Goal: Transaction & Acquisition: Book appointment/travel/reservation

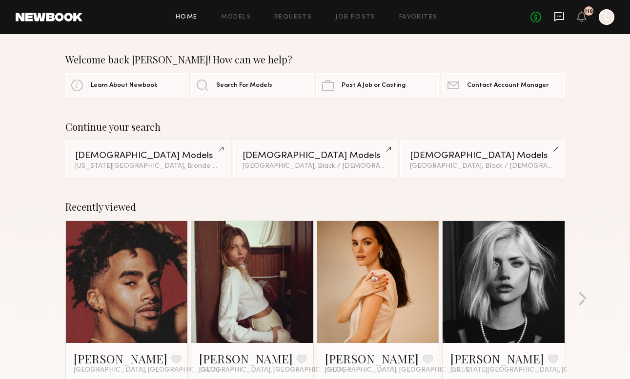
click at [560, 17] on icon at bounding box center [559, 16] width 11 height 11
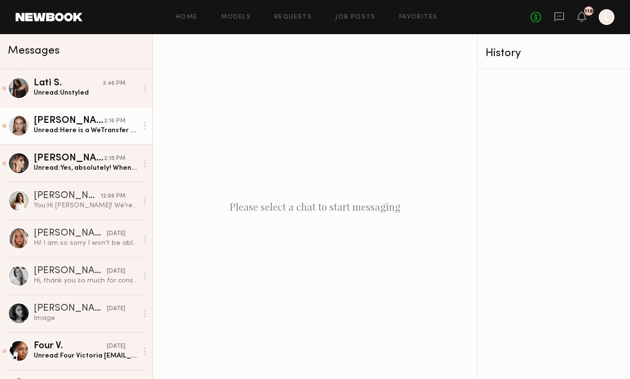
click at [104, 135] on link "[PERSON_NAME] 2:16 PM Unread: Here is a WeTransfer with photos & videos of my c…" at bounding box center [76, 126] width 152 height 38
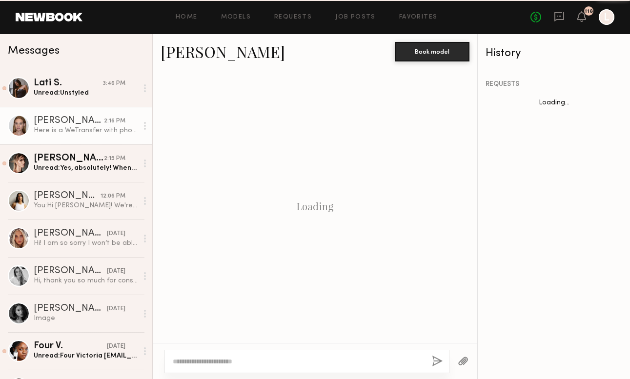
scroll to position [502, 0]
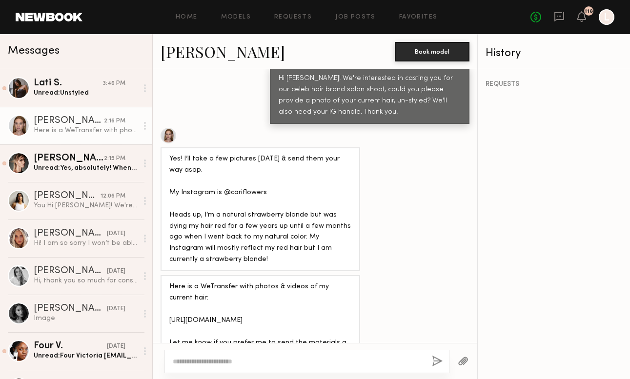
click at [551, 204] on div "REQUESTS" at bounding box center [554, 224] width 152 height 310
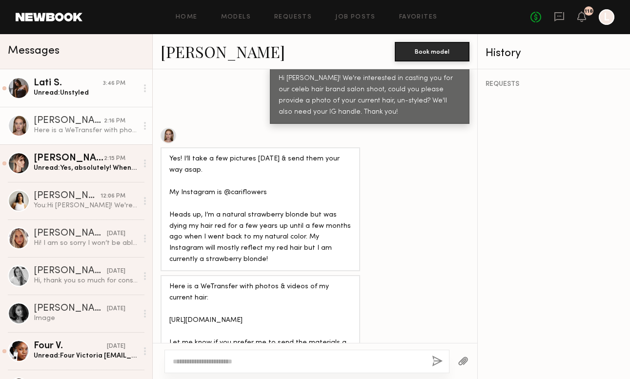
click at [97, 93] on div "Unread: Unstyled" at bounding box center [86, 92] width 104 height 9
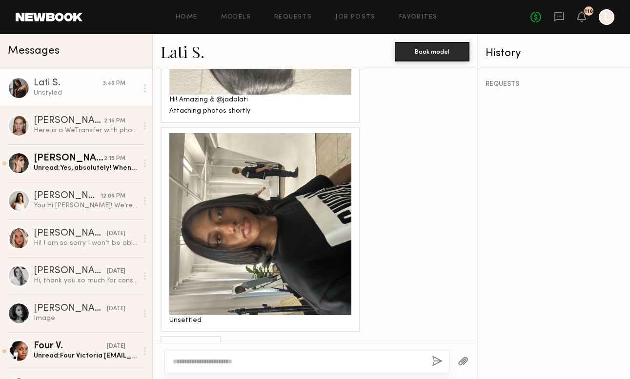
scroll to position [742, 0]
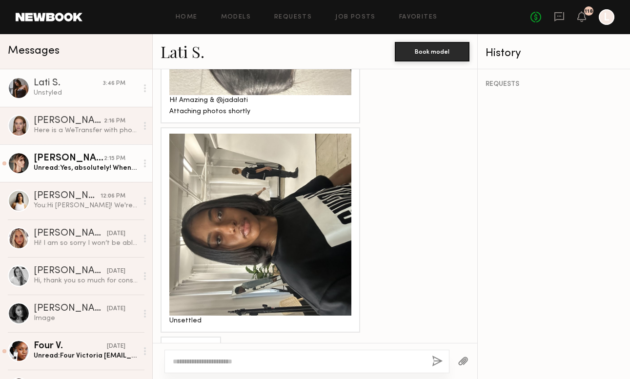
click at [51, 157] on div "Alessandra G." at bounding box center [69, 159] width 70 height 10
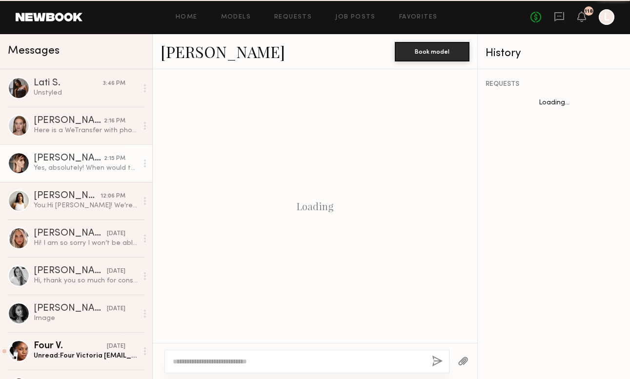
scroll to position [294, 0]
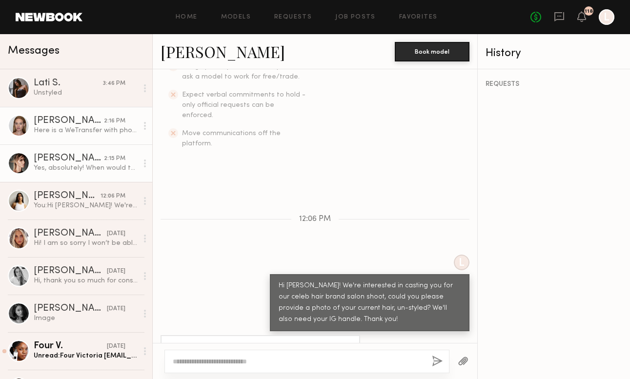
click at [70, 137] on link "Cari F. 2:16 PM Here is a WeTransfer with photos & videos of my current hair: h…" at bounding box center [76, 126] width 152 height 38
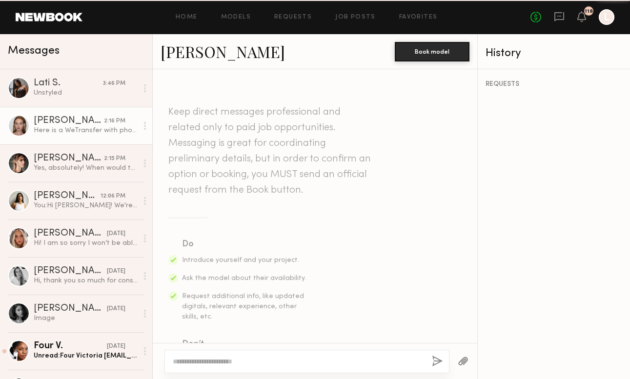
scroll to position [502, 0]
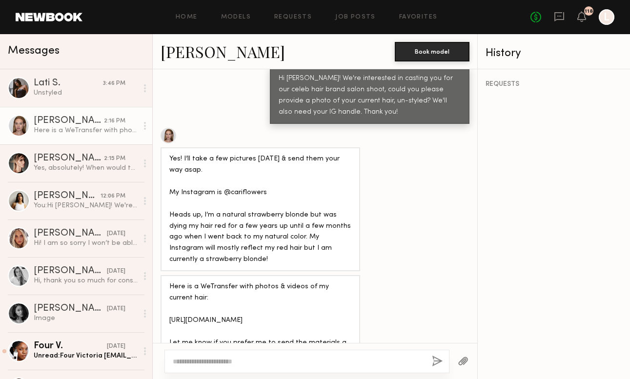
click at [294, 21] on div "Home Models Requests Job Posts Favorites Sign Out No fees up to $5,000 118 L" at bounding box center [349, 17] width 532 height 16
click at [357, 13] on div "Home Models Requests Job Posts Favorites Sign Out No fees up to $5,000 118 L" at bounding box center [349, 17] width 532 height 16
click at [357, 20] on link "Job Posts" at bounding box center [356, 17] width 41 height 6
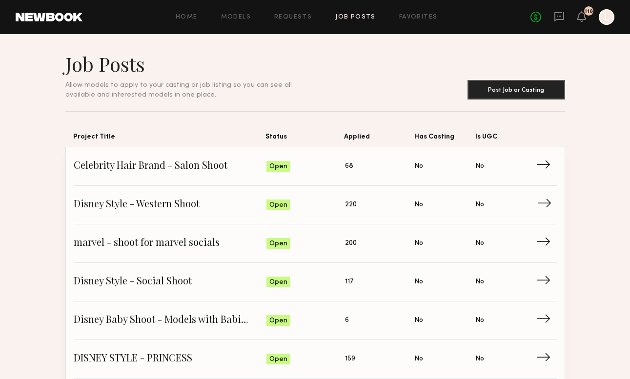
click at [100, 213] on link "Disney Style - Western Shoot Status: Open Applied: 220 Has Casting: No Is UGC: …" at bounding box center [315, 205] width 483 height 39
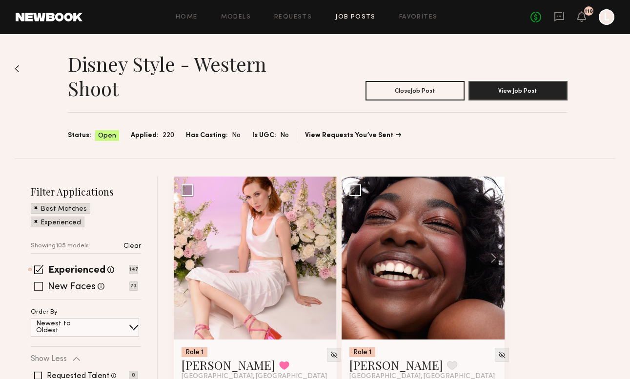
click at [39, 285] on span at bounding box center [38, 286] width 9 height 9
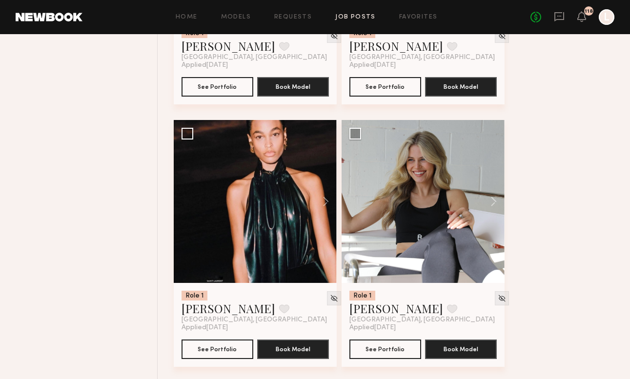
scroll to position [890, 0]
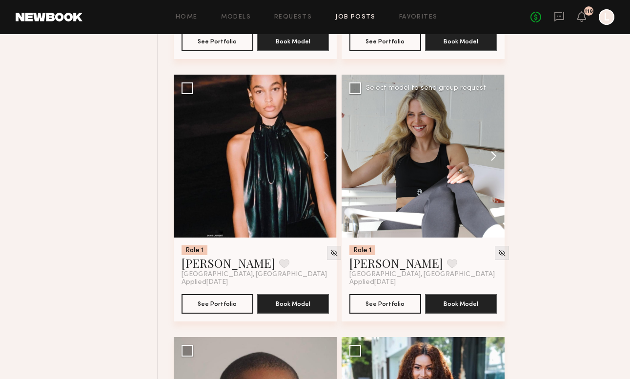
click at [494, 154] on button at bounding box center [489, 156] width 31 height 163
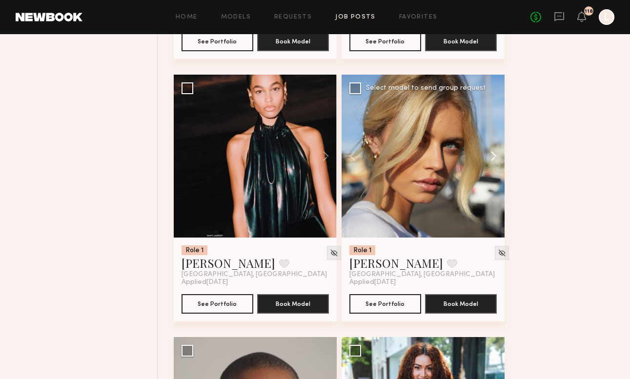
click at [494, 154] on button at bounding box center [489, 156] width 31 height 163
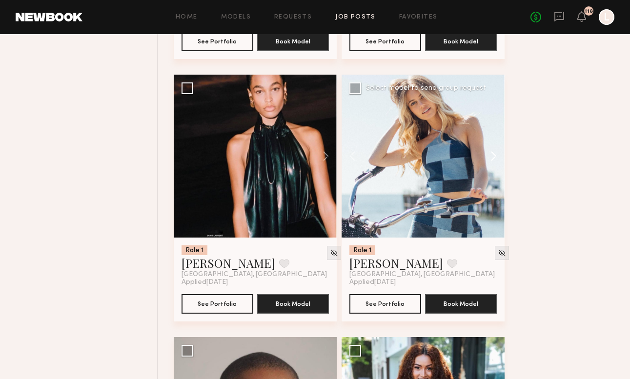
click at [494, 154] on button at bounding box center [489, 156] width 31 height 163
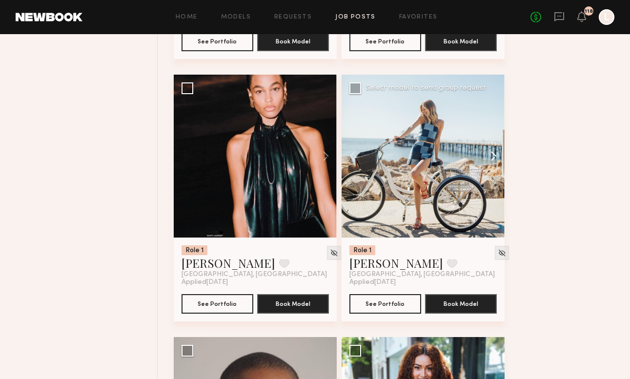
click at [494, 154] on button at bounding box center [489, 156] width 31 height 163
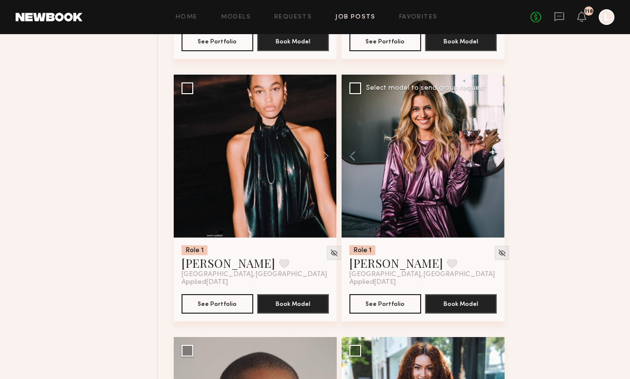
click at [494, 154] on div at bounding box center [423, 156] width 163 height 163
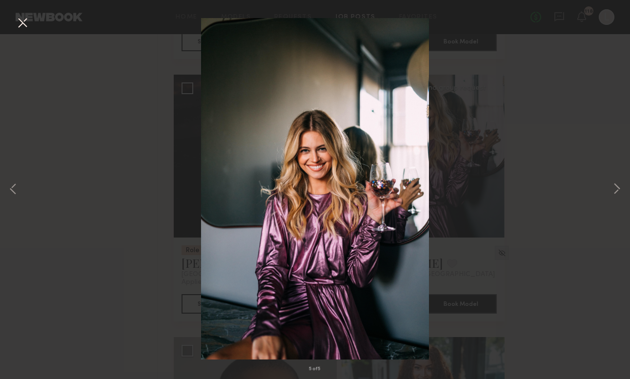
click at [26, 20] on button at bounding box center [23, 24] width 16 height 18
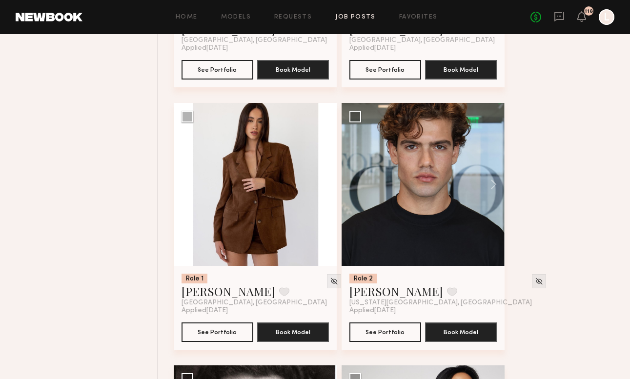
scroll to position [2438, 0]
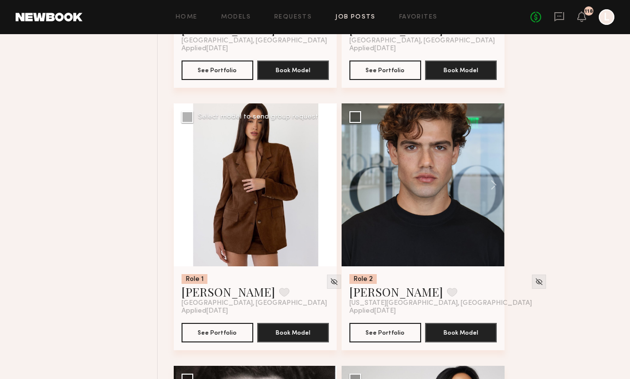
click at [324, 187] on button at bounding box center [321, 185] width 31 height 163
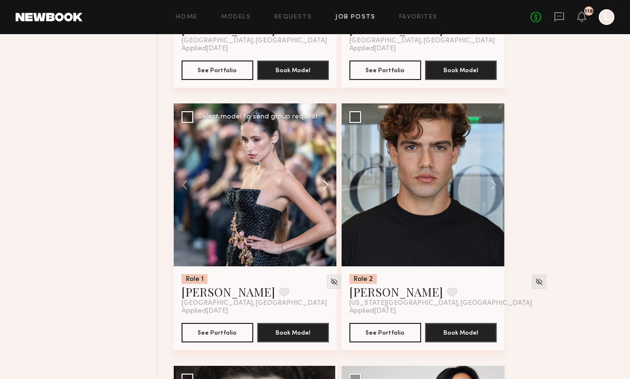
click at [324, 187] on button at bounding box center [321, 185] width 31 height 163
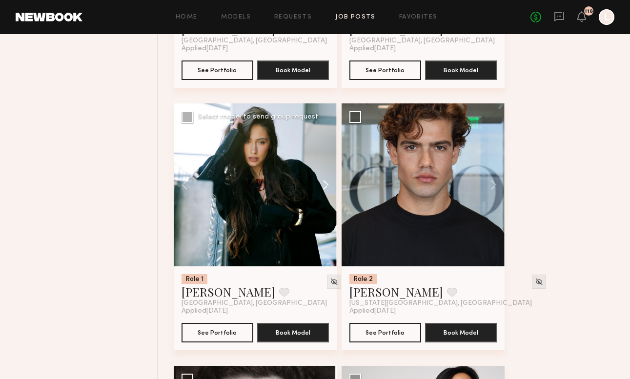
click at [324, 187] on button at bounding box center [321, 185] width 31 height 163
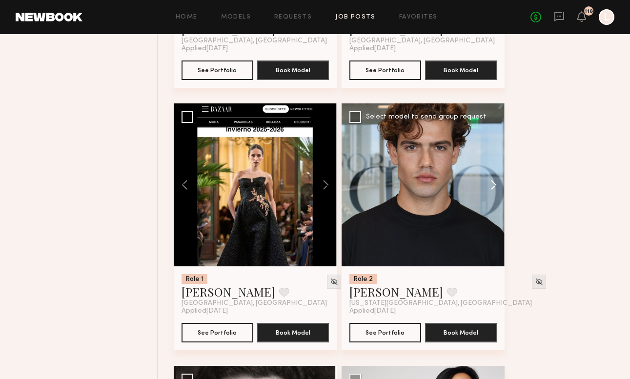
click at [493, 189] on button at bounding box center [489, 185] width 31 height 163
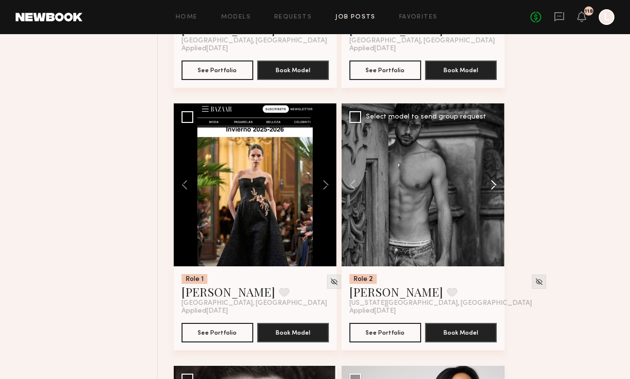
click at [493, 189] on button at bounding box center [489, 185] width 31 height 163
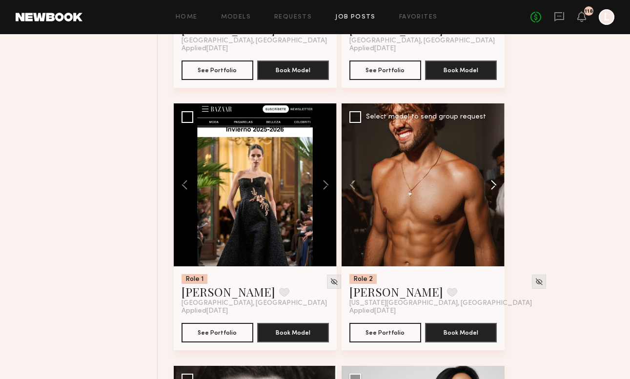
click at [493, 189] on button at bounding box center [489, 185] width 31 height 163
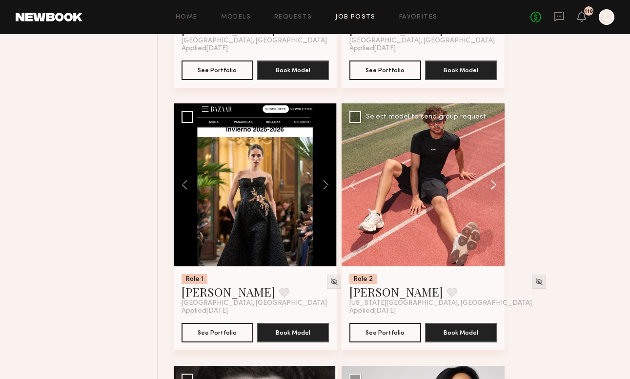
click at [493, 189] on button at bounding box center [489, 185] width 31 height 163
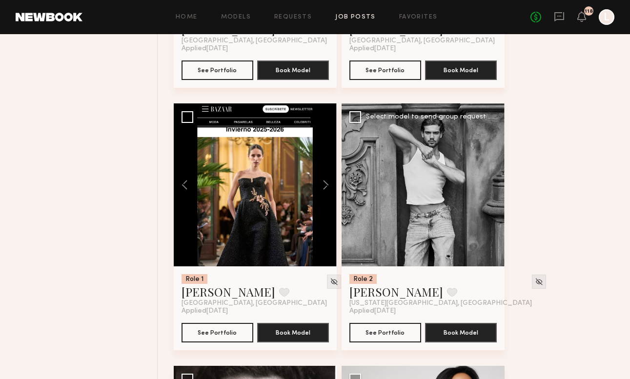
click at [493, 189] on div at bounding box center [423, 185] width 163 height 163
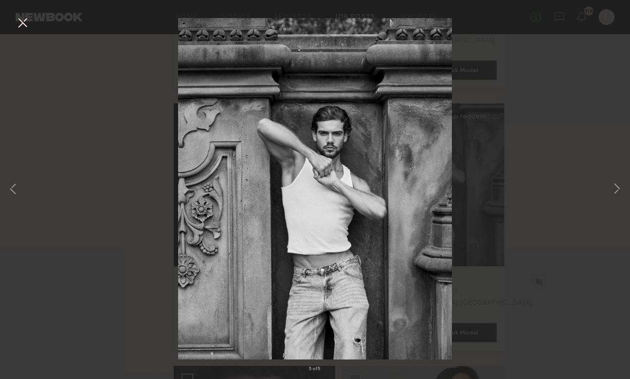
click at [603, 203] on div "5 of 5" at bounding box center [315, 189] width 630 height 379
click at [616, 200] on button at bounding box center [617, 190] width 12 height 304
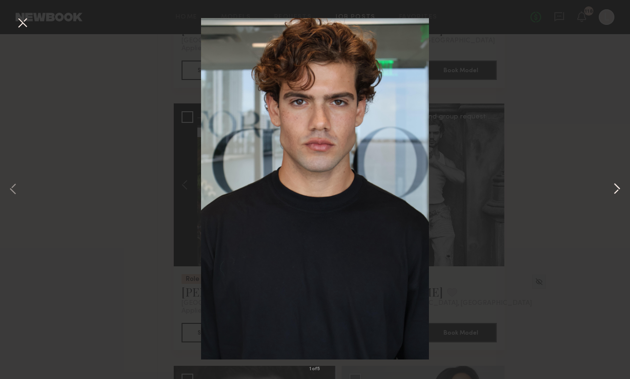
click at [616, 200] on button at bounding box center [617, 190] width 12 height 304
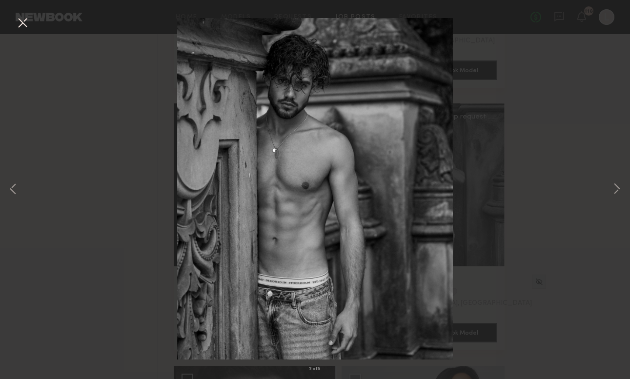
click at [25, 22] on button at bounding box center [23, 24] width 16 height 18
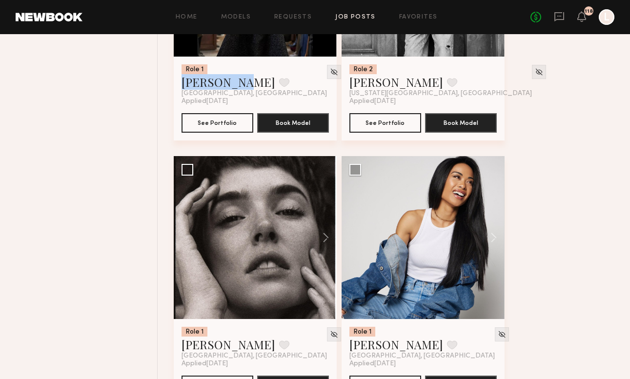
scroll to position [2650, 0]
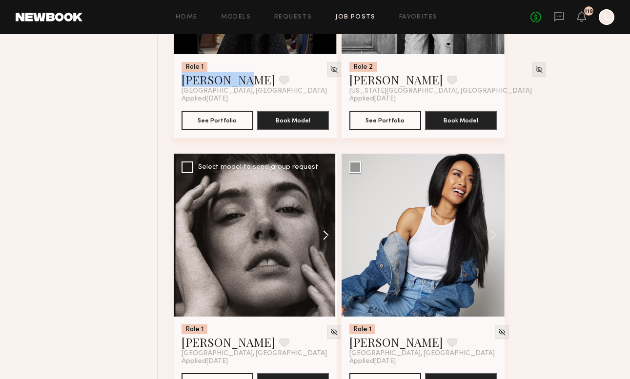
click at [325, 236] on button at bounding box center [321, 235] width 31 height 163
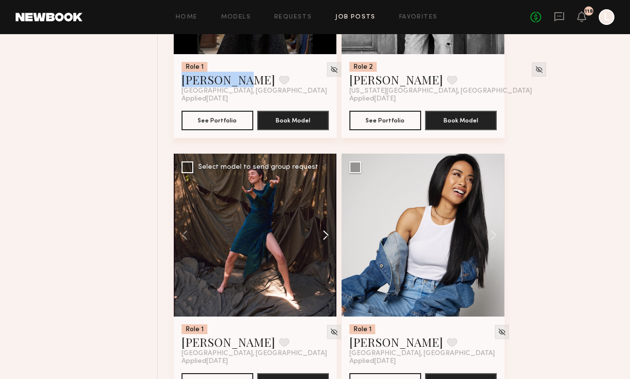
click at [325, 236] on button at bounding box center [321, 235] width 31 height 163
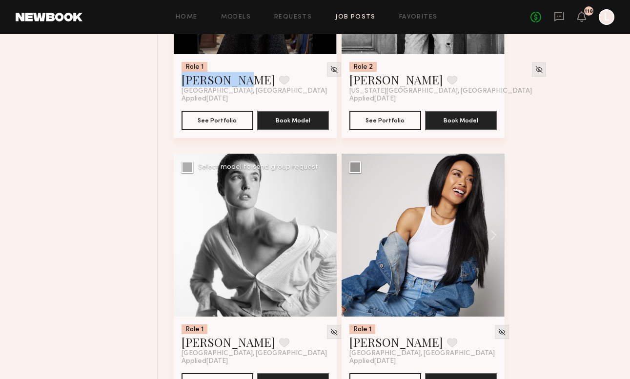
click at [325, 236] on button at bounding box center [321, 235] width 31 height 163
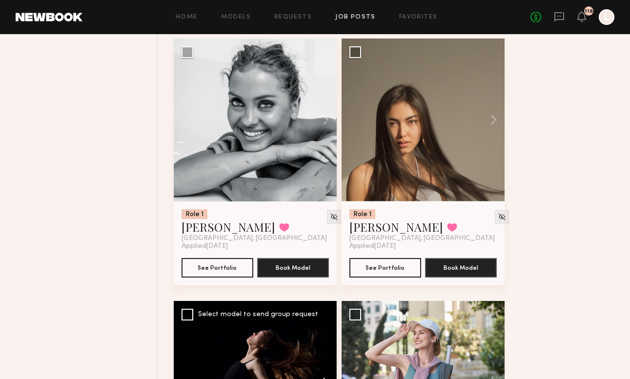
scroll to position [3025, 0]
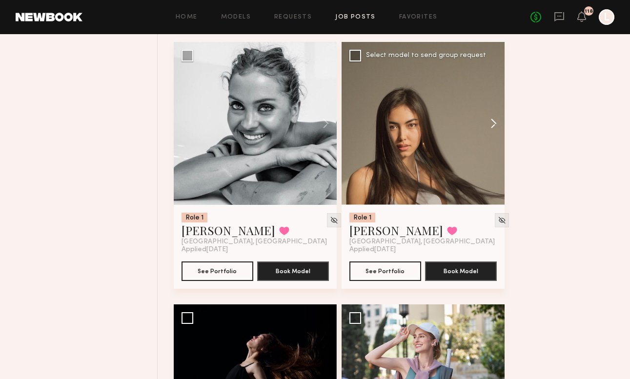
click at [490, 122] on button at bounding box center [489, 123] width 31 height 163
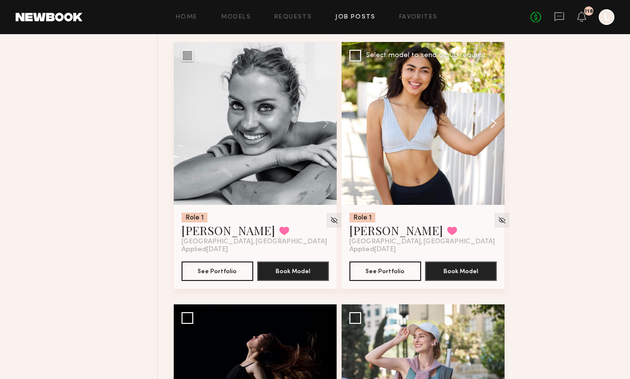
click at [490, 122] on button at bounding box center [489, 123] width 31 height 163
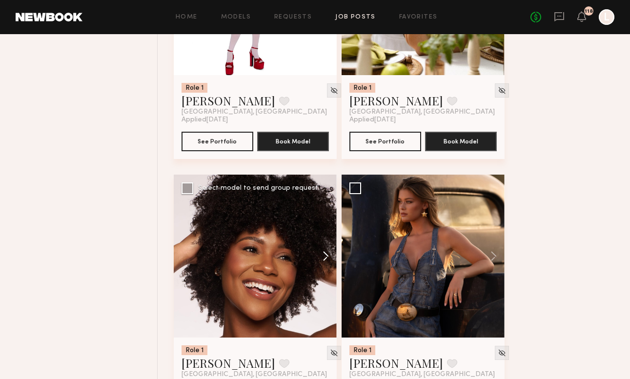
scroll to position [4471, 0]
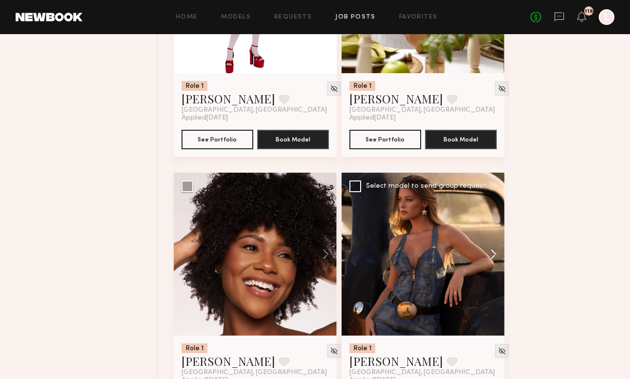
click at [490, 256] on button at bounding box center [489, 254] width 31 height 163
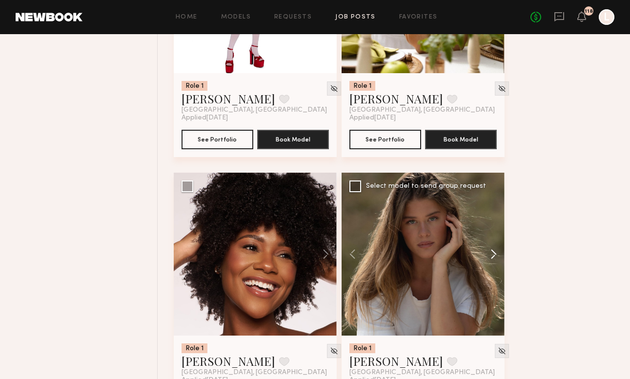
click at [492, 256] on button at bounding box center [489, 254] width 31 height 163
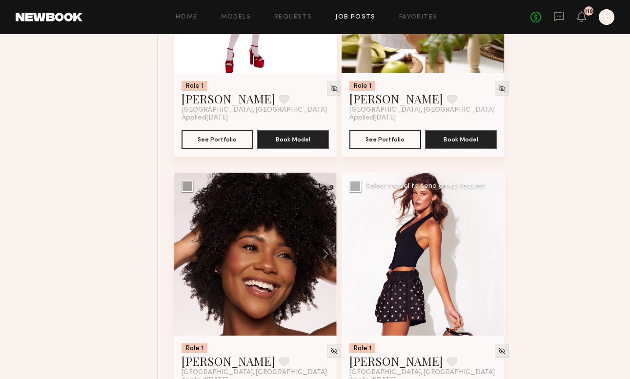
click at [492, 256] on button at bounding box center [489, 254] width 31 height 163
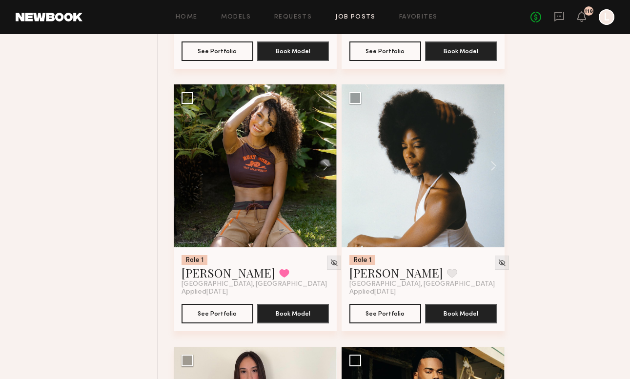
scroll to position [5347, 0]
click at [328, 166] on button at bounding box center [321, 165] width 31 height 163
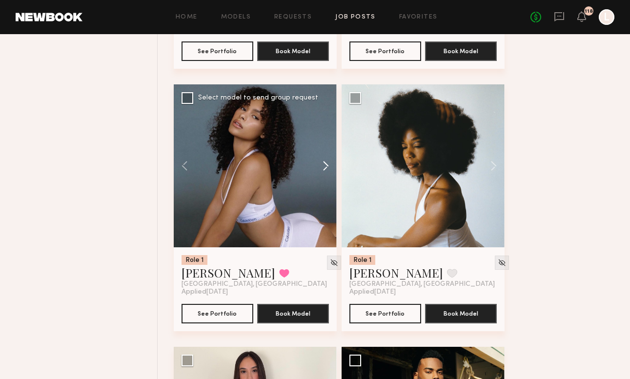
click at [328, 166] on button at bounding box center [321, 165] width 31 height 163
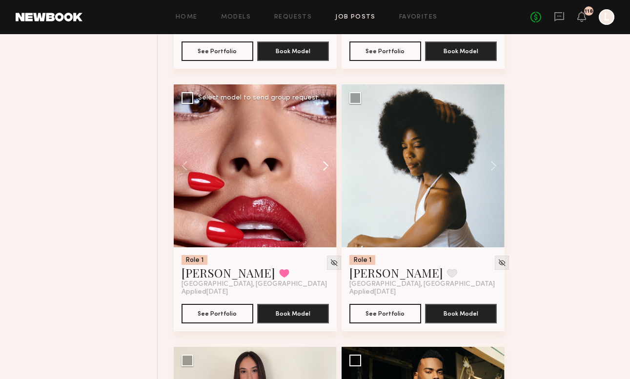
click at [328, 166] on button at bounding box center [321, 165] width 31 height 163
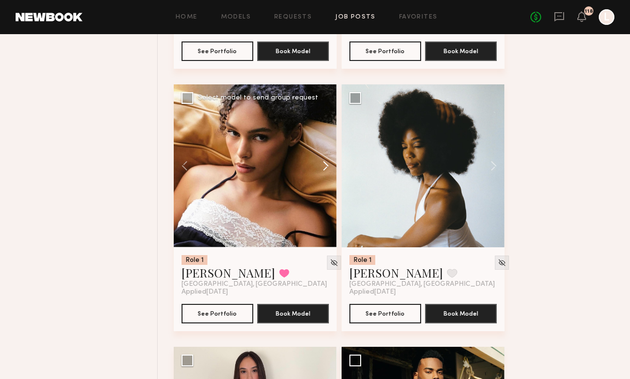
click at [328, 166] on button at bounding box center [321, 165] width 31 height 163
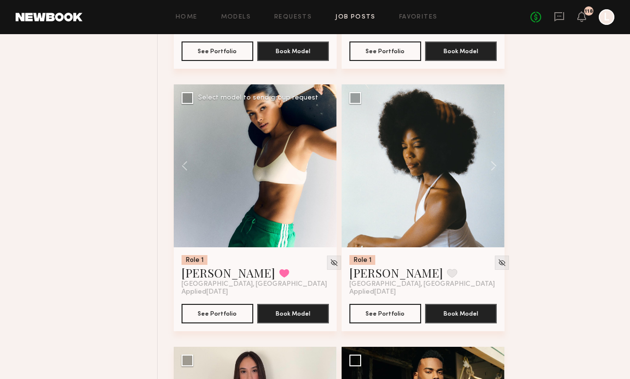
click at [328, 166] on div at bounding box center [255, 165] width 163 height 163
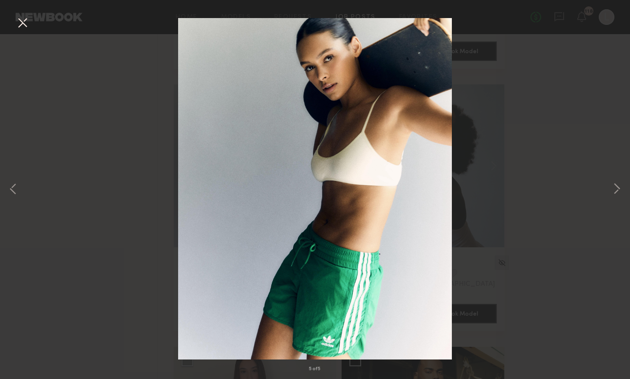
click at [609, 183] on div "5 of 5" at bounding box center [315, 189] width 630 height 379
click at [614, 190] on button at bounding box center [617, 190] width 12 height 304
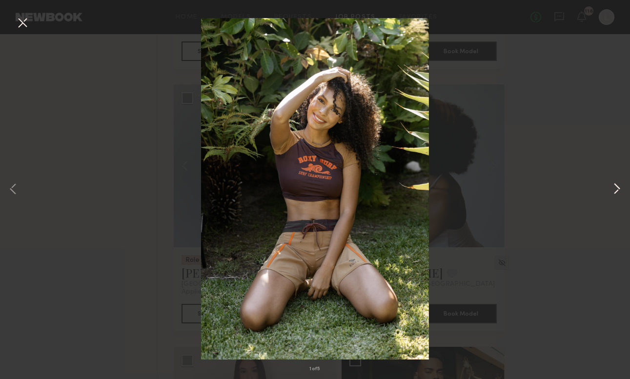
click at [614, 190] on button at bounding box center [617, 190] width 12 height 304
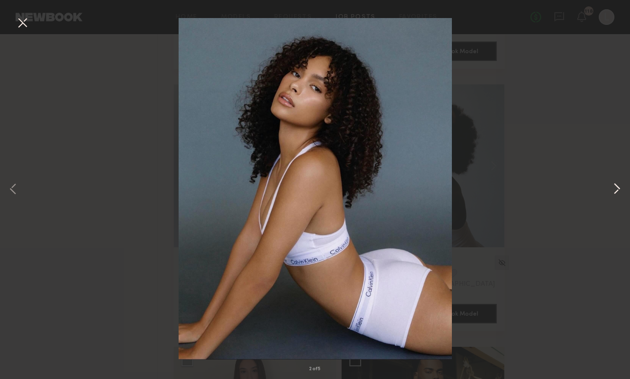
click at [614, 190] on button at bounding box center [617, 190] width 12 height 304
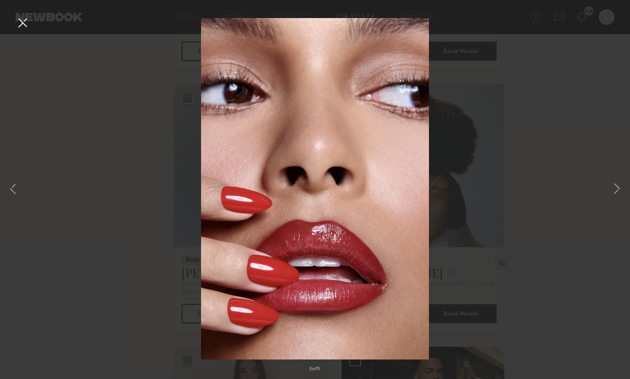
click at [20, 28] on button at bounding box center [23, 24] width 16 height 18
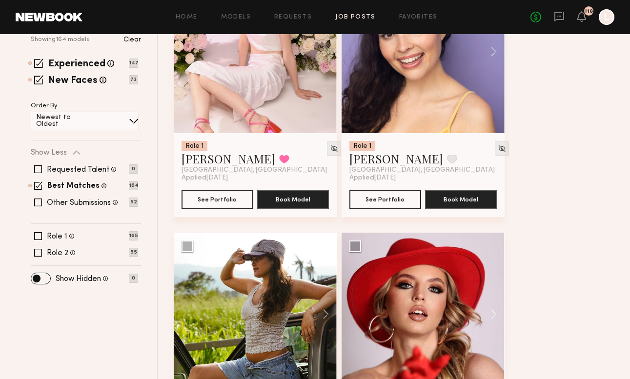
scroll to position [203, 0]
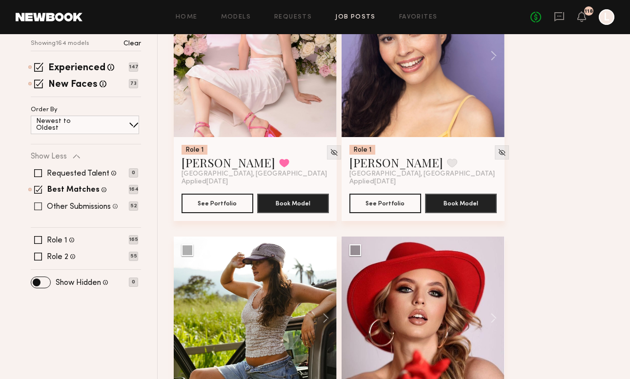
click at [41, 208] on span at bounding box center [38, 207] width 8 height 8
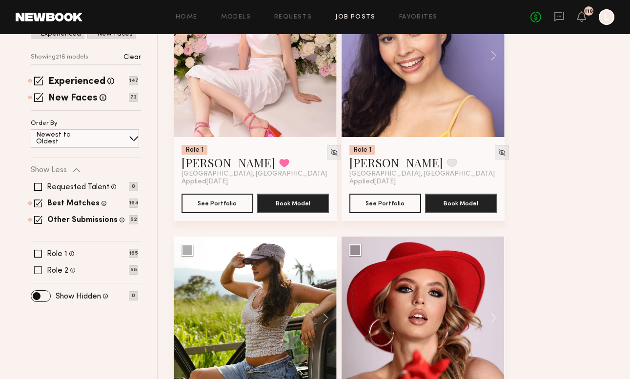
click at [36, 270] on span at bounding box center [38, 271] width 8 height 8
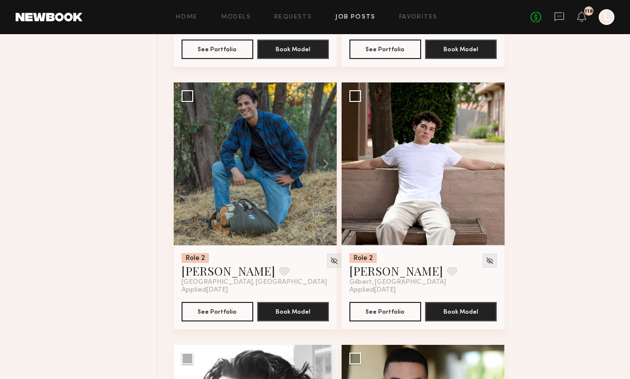
scroll to position [639, 0]
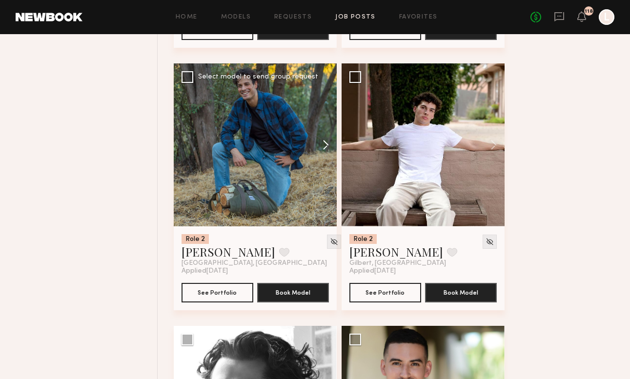
click at [323, 147] on button at bounding box center [321, 144] width 31 height 163
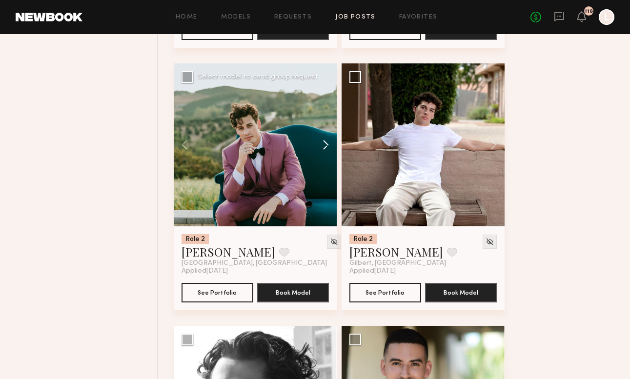
click at [323, 147] on button at bounding box center [321, 144] width 31 height 163
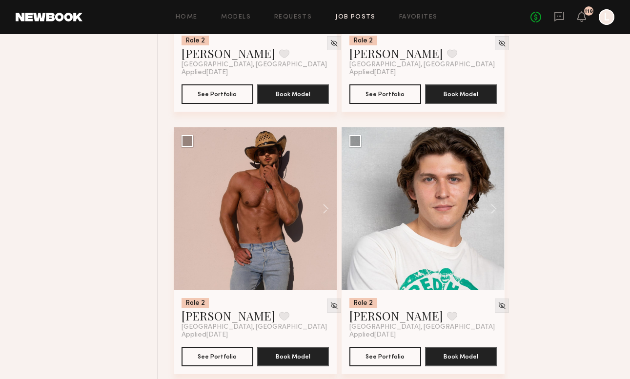
scroll to position [1636, 0]
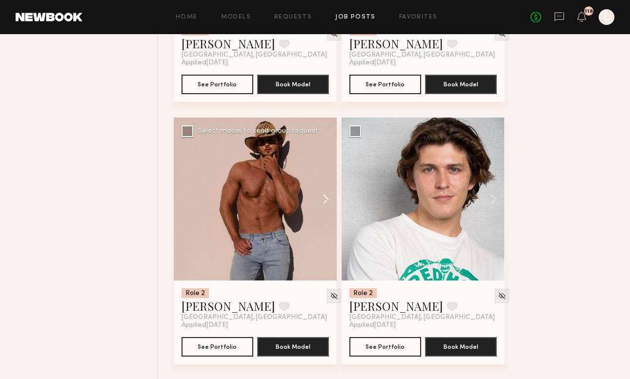
click at [327, 200] on button at bounding box center [321, 199] width 31 height 163
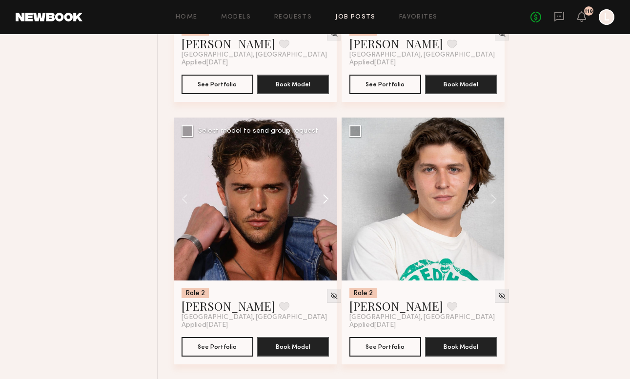
click at [327, 200] on button at bounding box center [321, 199] width 31 height 163
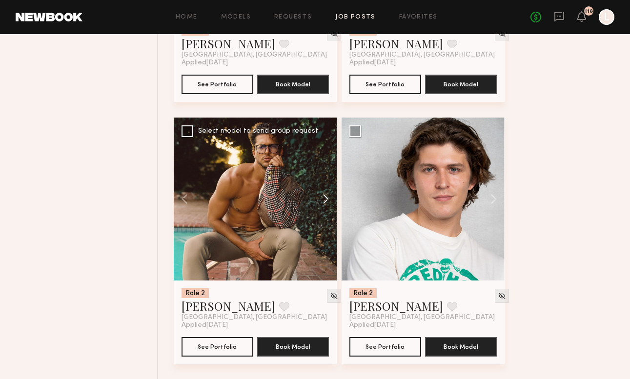
click at [327, 200] on button at bounding box center [321, 199] width 31 height 163
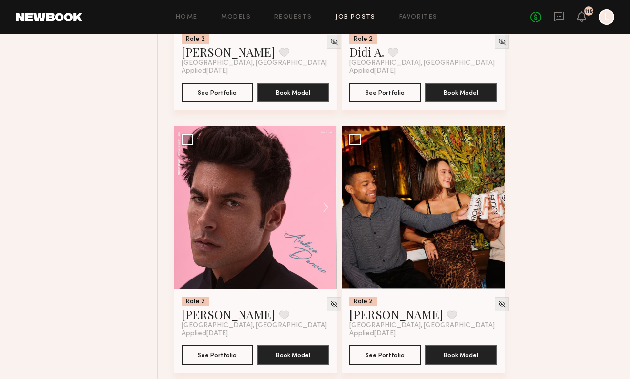
scroll to position [2417, 0]
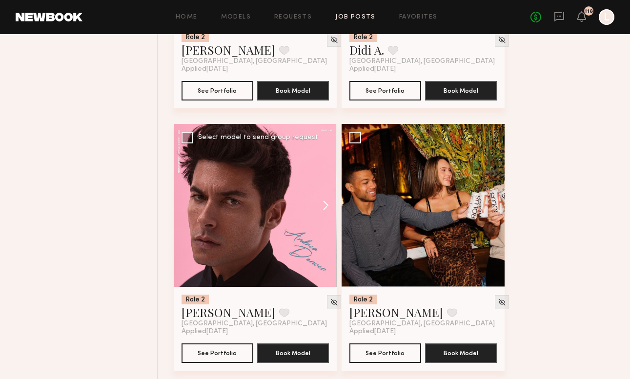
click at [324, 205] on button at bounding box center [321, 205] width 31 height 163
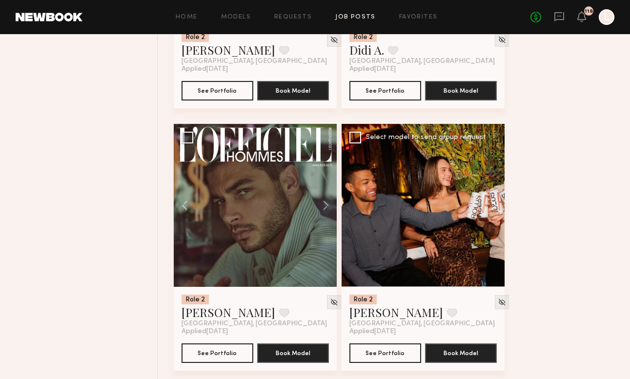
click at [496, 205] on button at bounding box center [489, 205] width 31 height 163
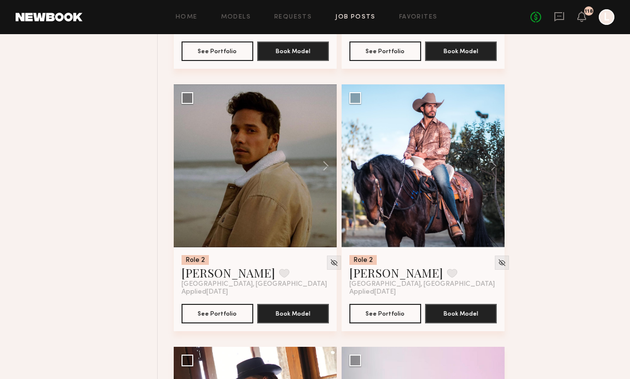
scroll to position [2720, 0]
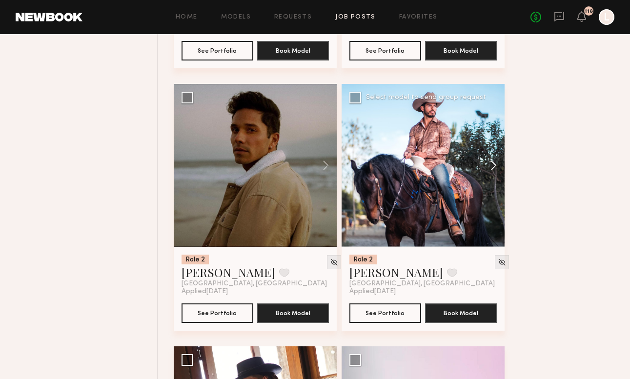
click at [494, 166] on button at bounding box center [489, 165] width 31 height 163
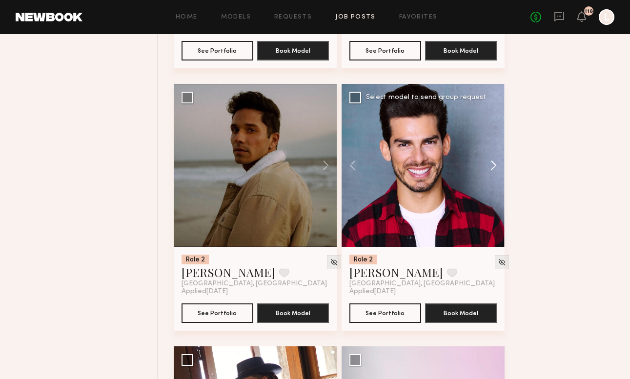
click at [494, 166] on button at bounding box center [489, 165] width 31 height 163
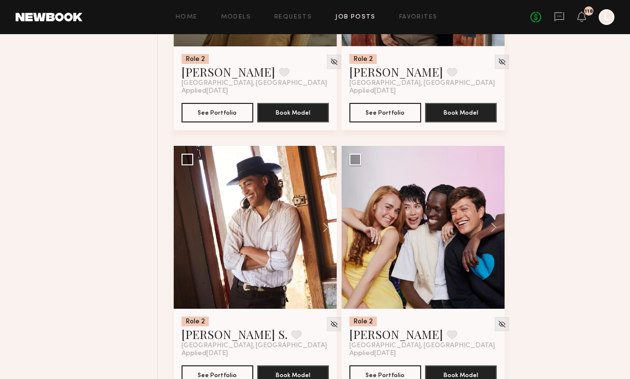
scroll to position [2933, 0]
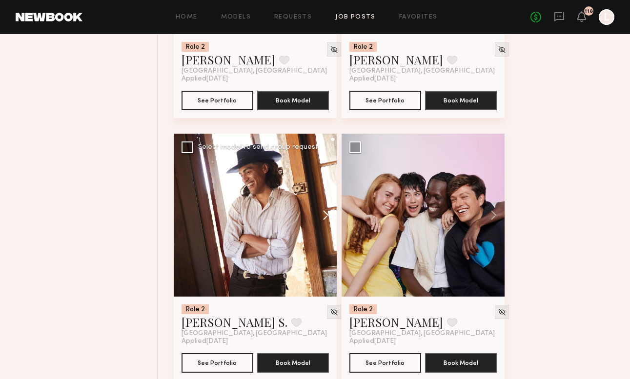
click at [327, 214] on button at bounding box center [321, 215] width 31 height 163
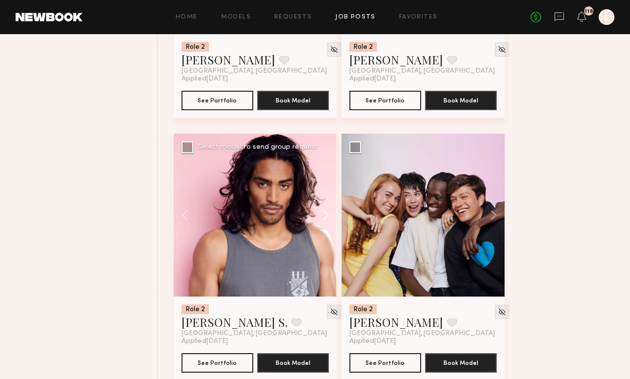
click at [327, 214] on button at bounding box center [321, 215] width 31 height 163
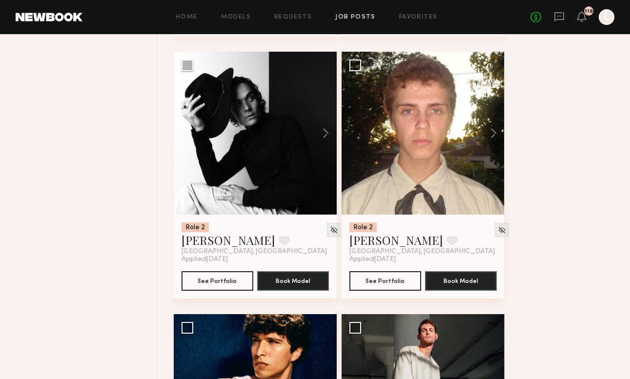
scroll to position [4329, 0]
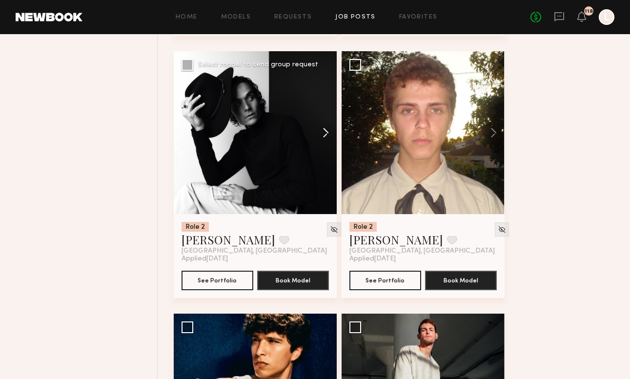
click at [322, 133] on button at bounding box center [321, 132] width 31 height 163
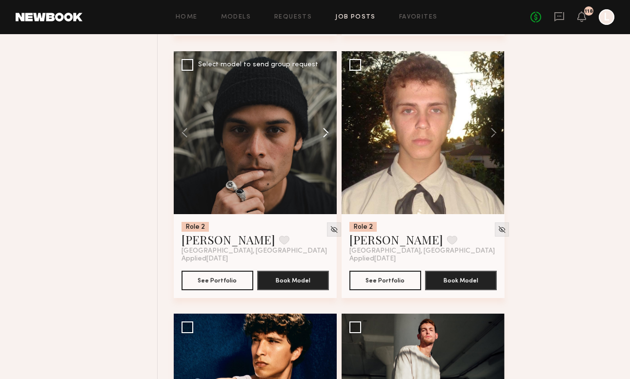
click at [322, 133] on button at bounding box center [321, 132] width 31 height 163
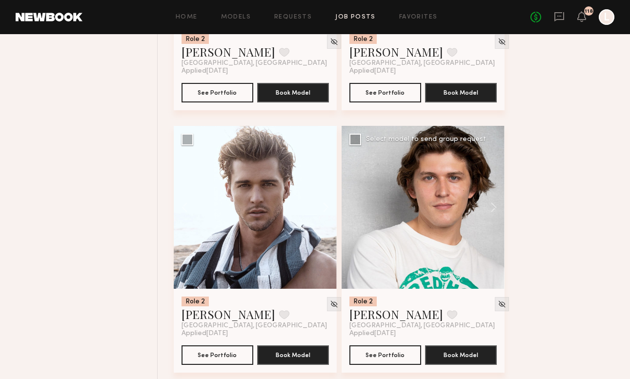
scroll to position [1617, 0]
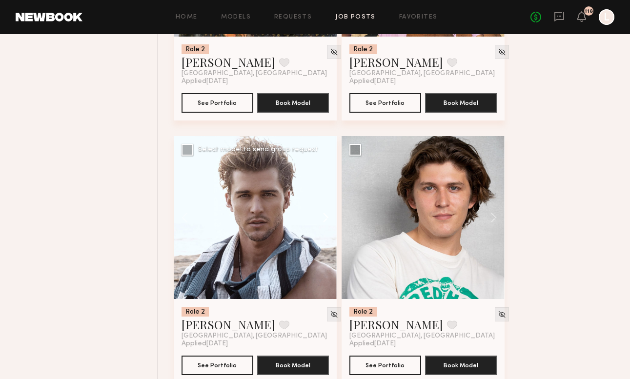
click at [324, 215] on button at bounding box center [321, 217] width 31 height 163
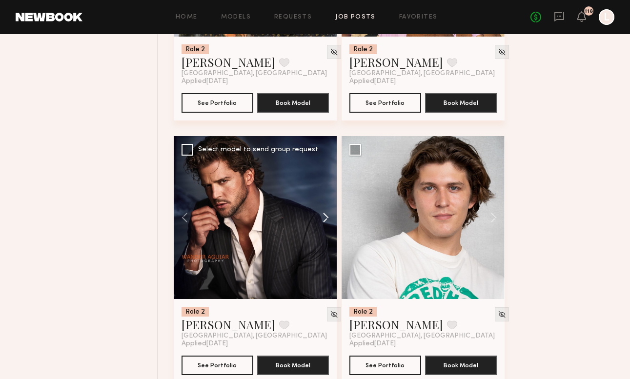
click at [324, 215] on button at bounding box center [321, 217] width 31 height 163
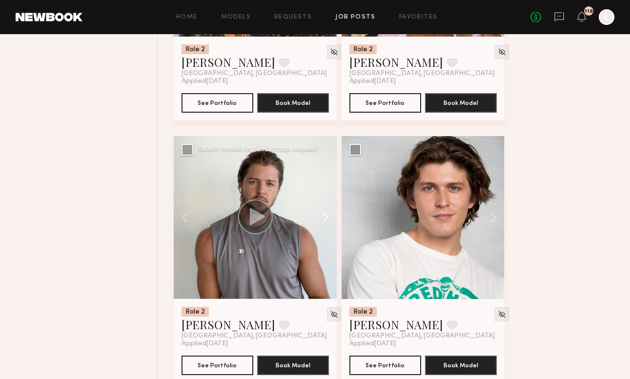
click at [324, 215] on button at bounding box center [321, 217] width 31 height 163
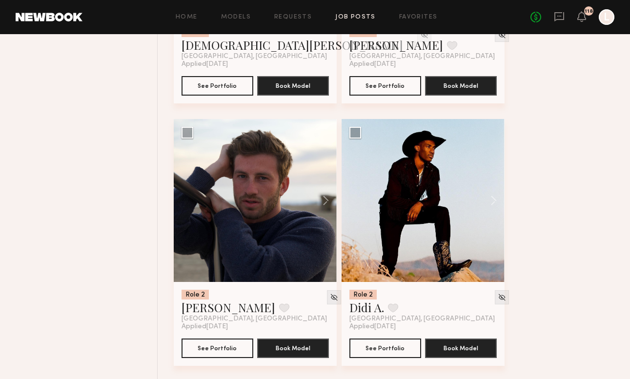
scroll to position [2161, 0]
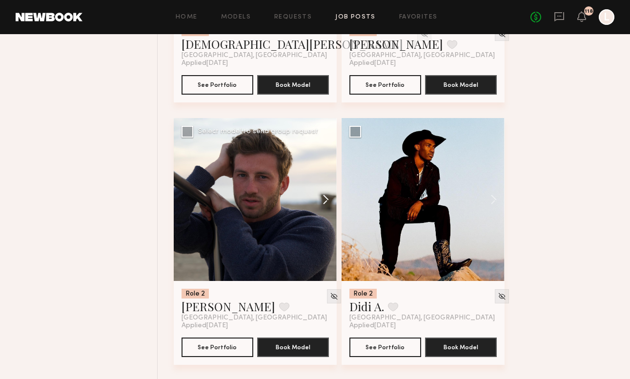
click at [326, 201] on button at bounding box center [321, 199] width 31 height 163
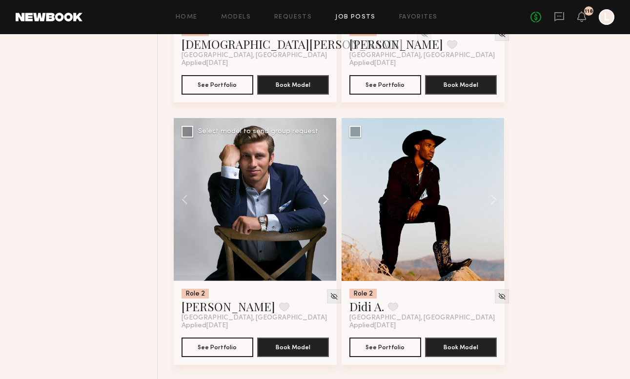
click at [326, 201] on button at bounding box center [321, 199] width 31 height 163
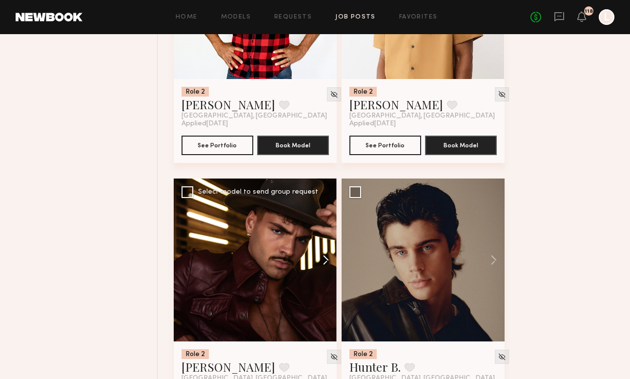
scroll to position [3686, 0]
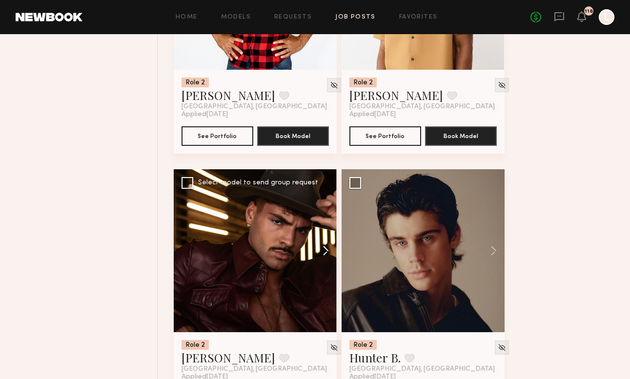
click at [327, 249] on button at bounding box center [321, 250] width 31 height 163
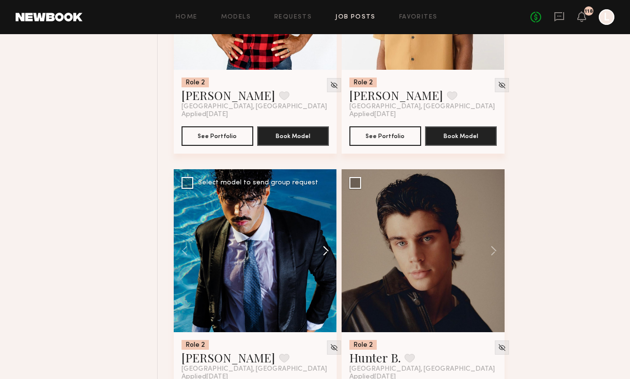
click at [327, 249] on button at bounding box center [321, 250] width 31 height 163
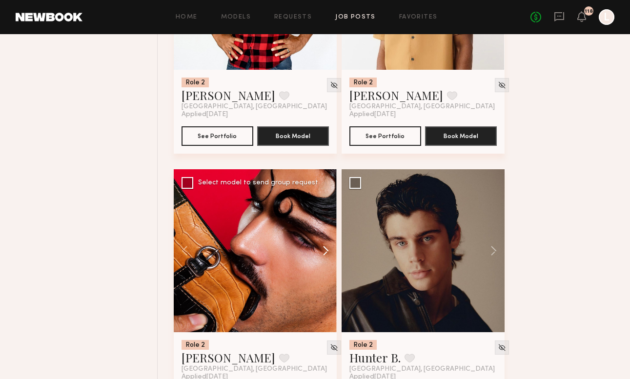
click at [327, 249] on button at bounding box center [321, 250] width 31 height 163
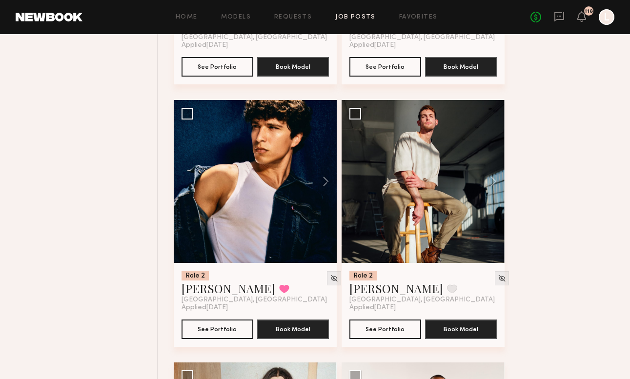
scroll to position [4553, 0]
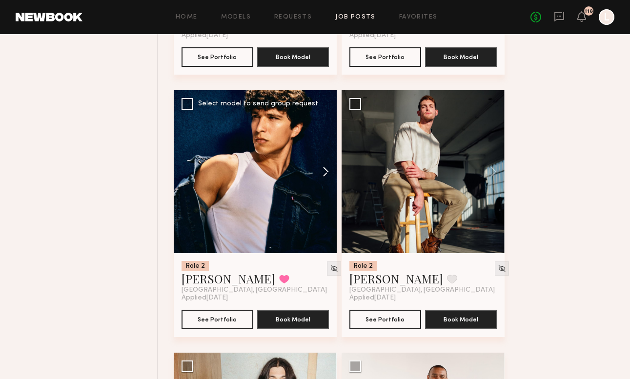
click at [327, 173] on button at bounding box center [321, 171] width 31 height 163
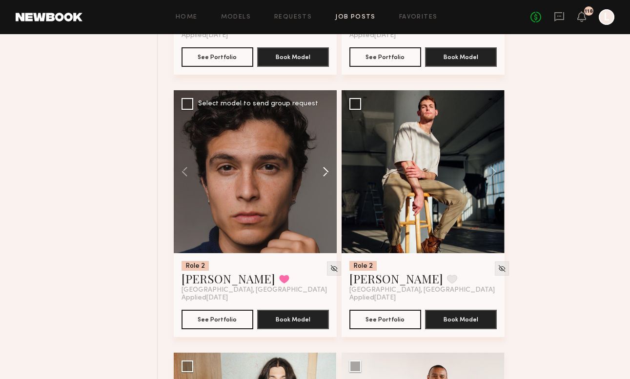
click at [327, 173] on button at bounding box center [321, 171] width 31 height 163
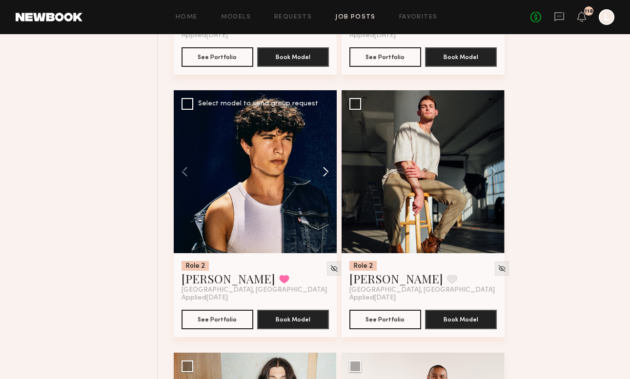
click at [327, 173] on button at bounding box center [321, 171] width 31 height 163
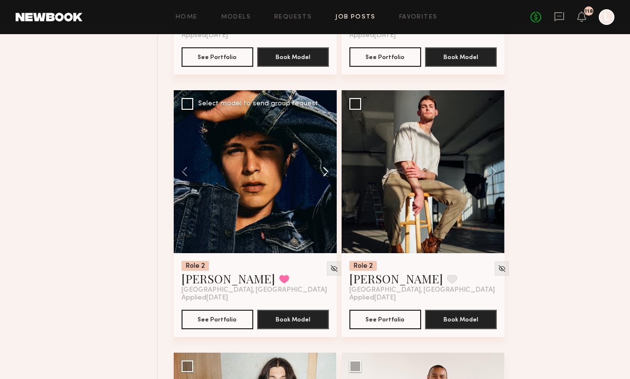
click at [327, 173] on button at bounding box center [321, 171] width 31 height 163
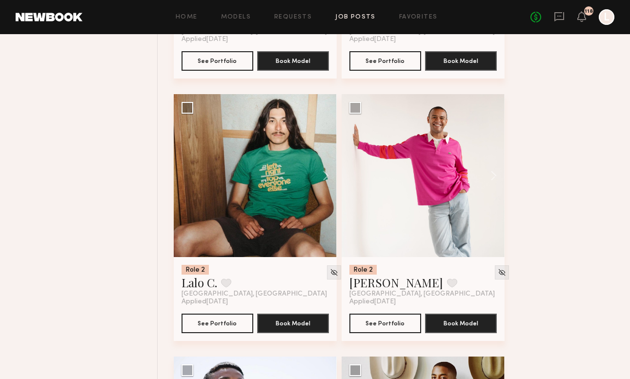
scroll to position [4820, 0]
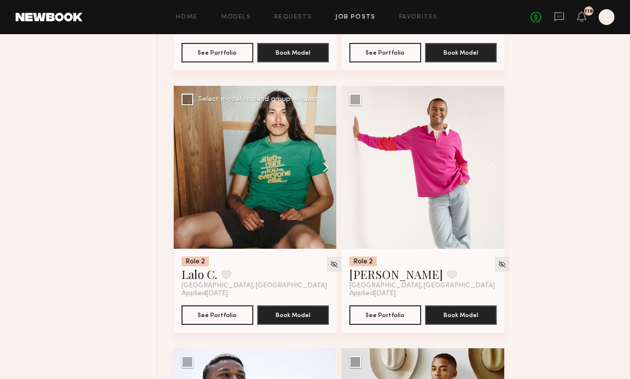
click at [324, 167] on button at bounding box center [321, 167] width 31 height 163
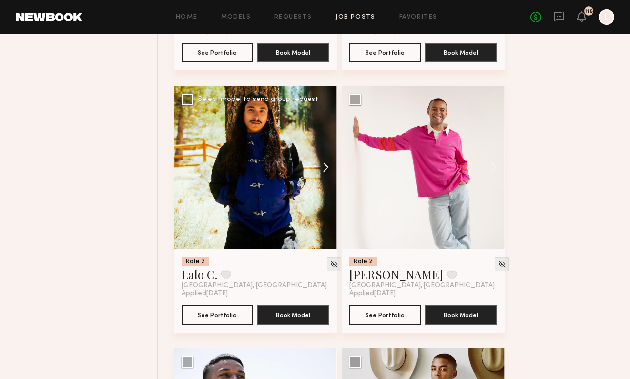
click at [324, 167] on button at bounding box center [321, 167] width 31 height 163
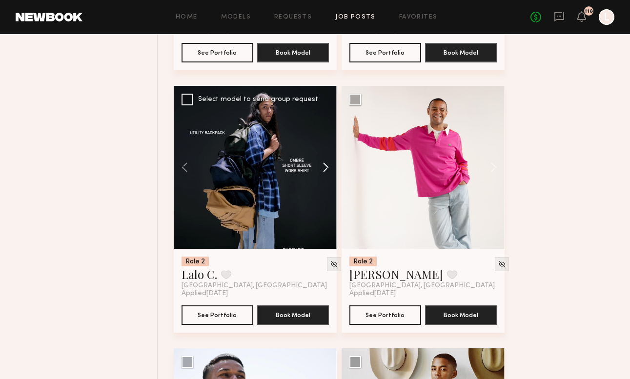
click at [324, 167] on button at bounding box center [321, 167] width 31 height 163
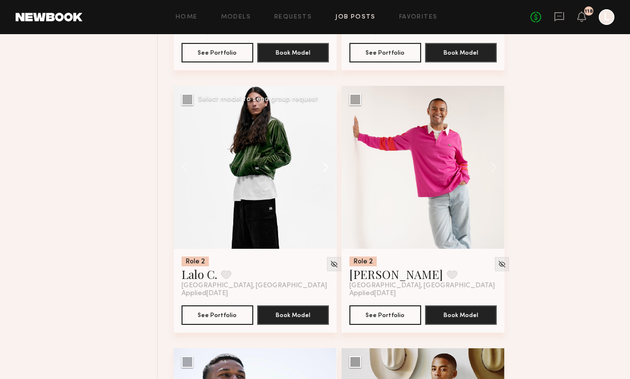
click at [324, 167] on button at bounding box center [321, 167] width 31 height 163
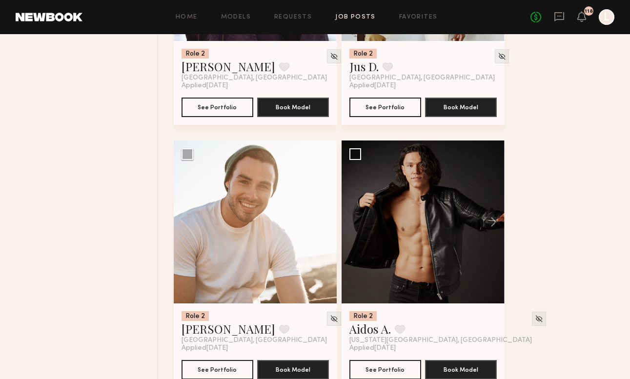
scroll to position [5307, 0]
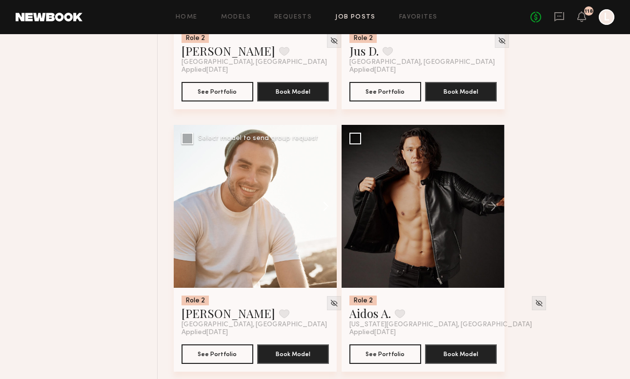
click at [325, 205] on button at bounding box center [321, 206] width 31 height 163
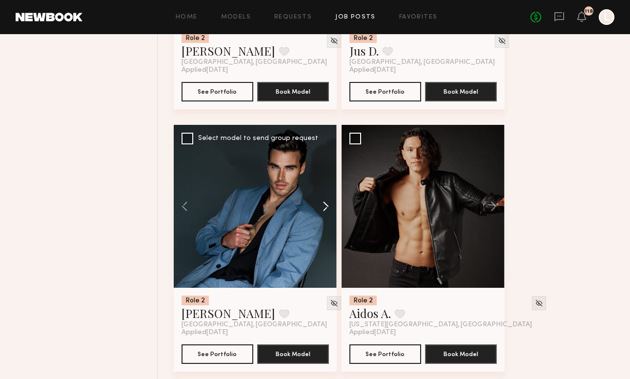
click at [325, 205] on button at bounding box center [321, 206] width 31 height 163
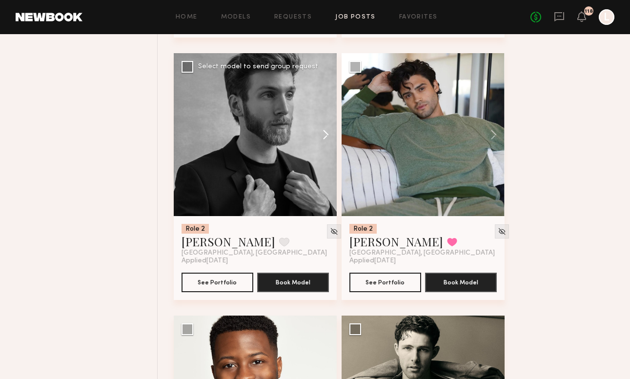
scroll to position [5642, 0]
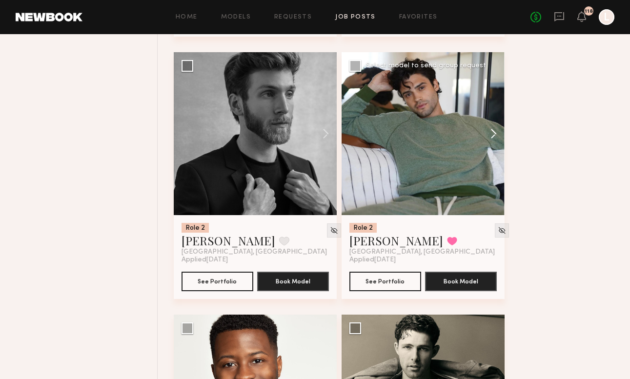
click at [494, 132] on button at bounding box center [489, 133] width 31 height 163
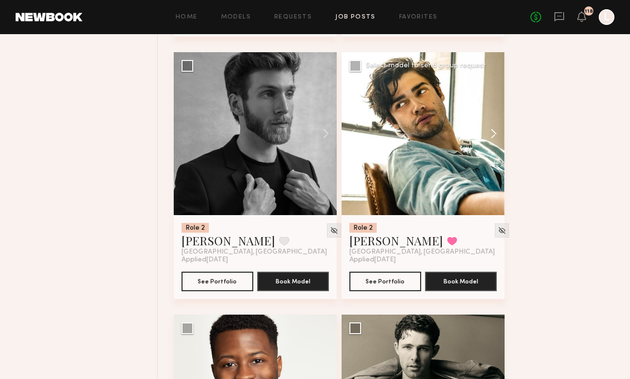
click at [494, 132] on button at bounding box center [489, 133] width 31 height 163
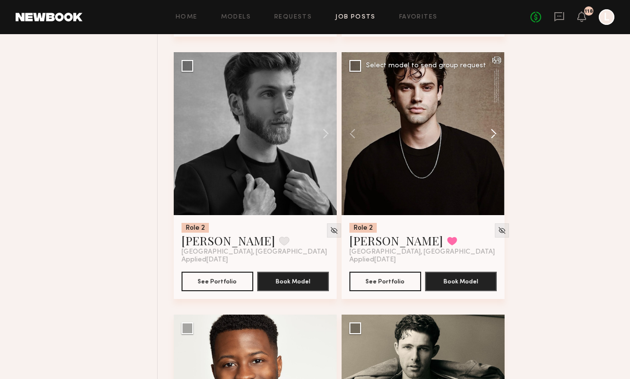
click at [494, 132] on button at bounding box center [489, 133] width 31 height 163
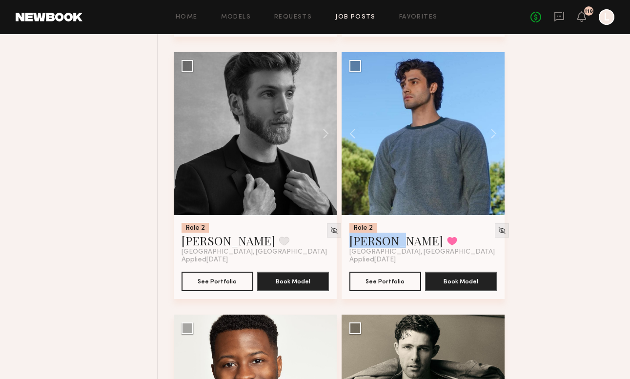
click at [604, 21] on div at bounding box center [607, 17] width 16 height 16
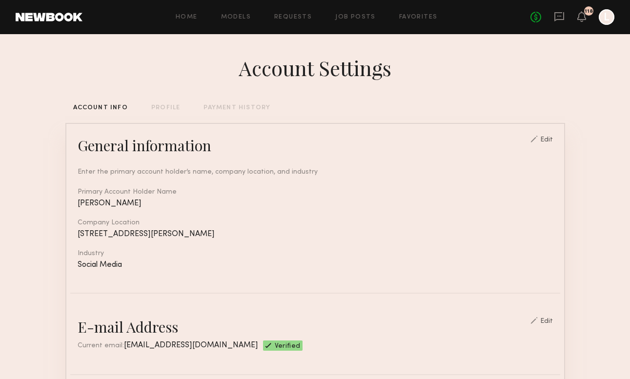
click at [236, 105] on div "PAYMENT HISTORY" at bounding box center [237, 108] width 67 height 6
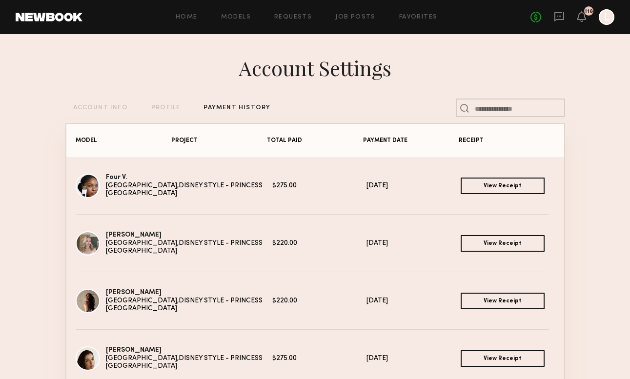
drag, startPoint x: 295, startPoint y: 358, endPoint x: 271, endPoint y: 358, distance: 23.9
click at [273, 358] on div "$275.00" at bounding box center [320, 359] width 94 height 8
copy div "275.00"
click at [561, 19] on icon at bounding box center [560, 16] width 10 height 9
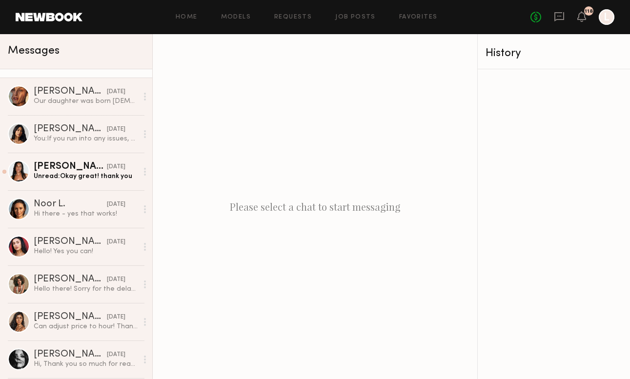
scroll to position [747, 0]
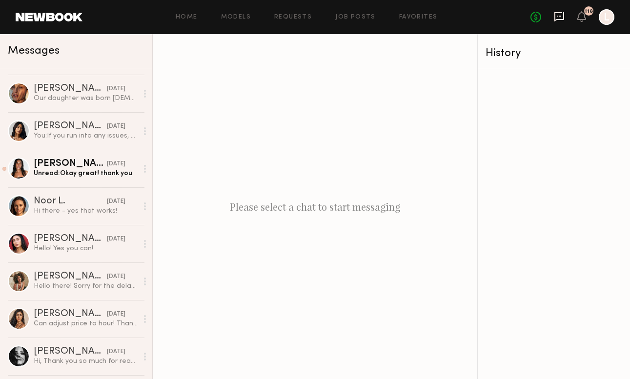
click at [561, 17] on icon at bounding box center [559, 16] width 11 height 11
click at [584, 23] on div "118" at bounding box center [582, 17] width 9 height 12
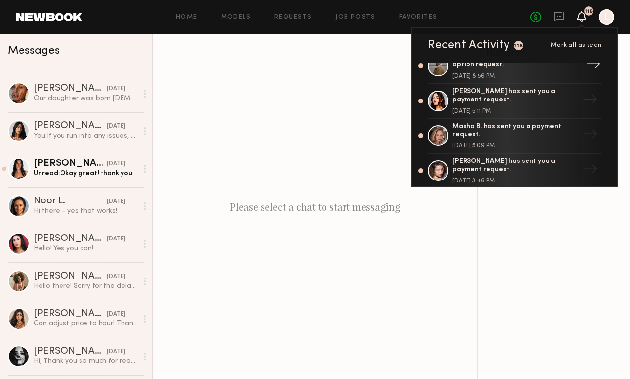
scroll to position [332, 0]
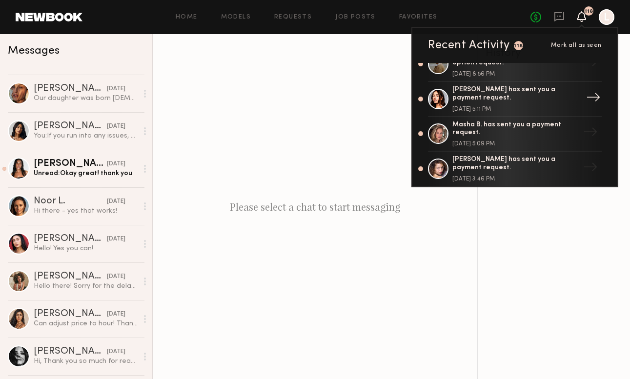
click at [526, 93] on div "Lauren G. has sent you a payment request." at bounding box center [516, 94] width 127 height 17
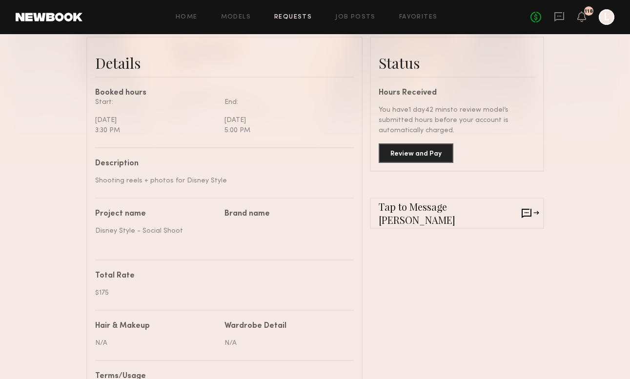
scroll to position [254, 0]
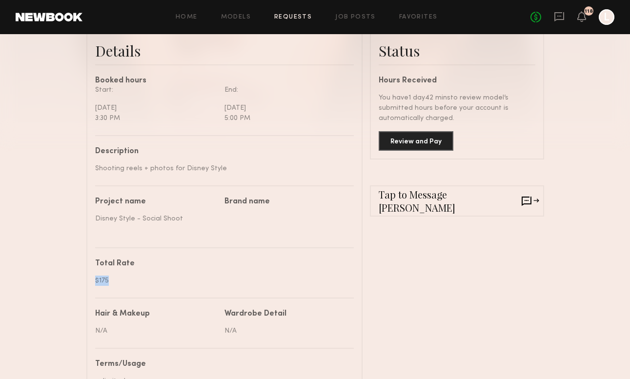
drag, startPoint x: 110, startPoint y: 280, endPoint x: 94, endPoint y: 280, distance: 16.1
click at [94, 280] on common-border "Details Booked hours Start: Thursday, August 14 3:30 PM End: Thursday, August 1…" at bounding box center [224, 338] width 276 height 629
copy div "$175"
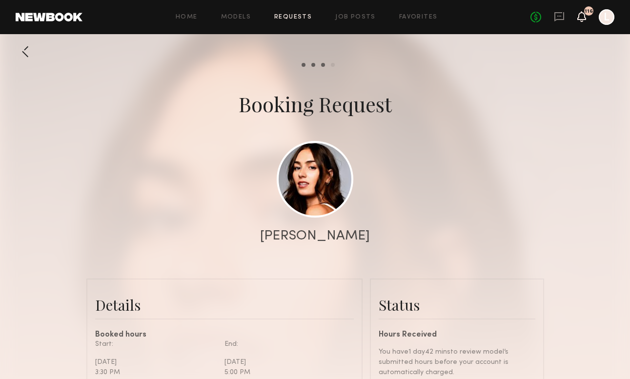
click at [584, 20] on icon at bounding box center [582, 16] width 8 height 7
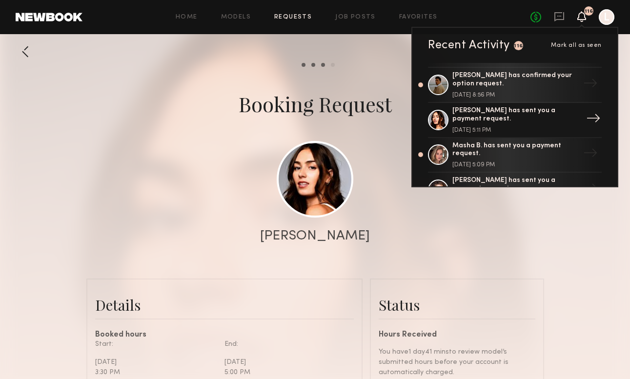
scroll to position [323, 0]
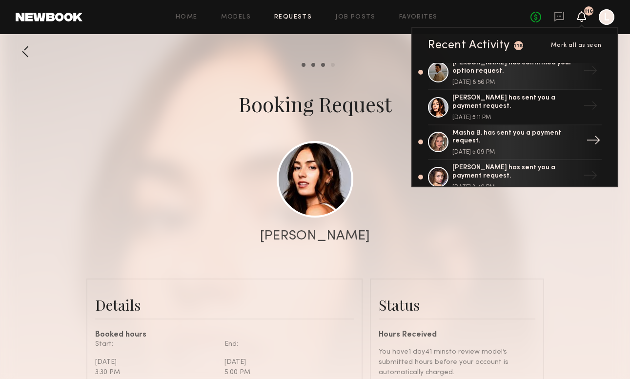
click at [510, 135] on div "Masha B. has sent you a payment request." at bounding box center [516, 137] width 127 height 17
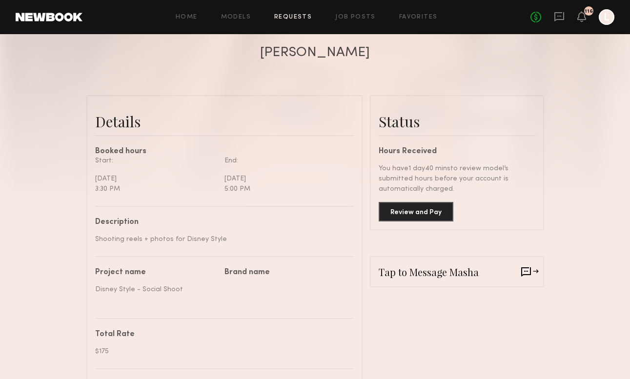
scroll to position [185, 0]
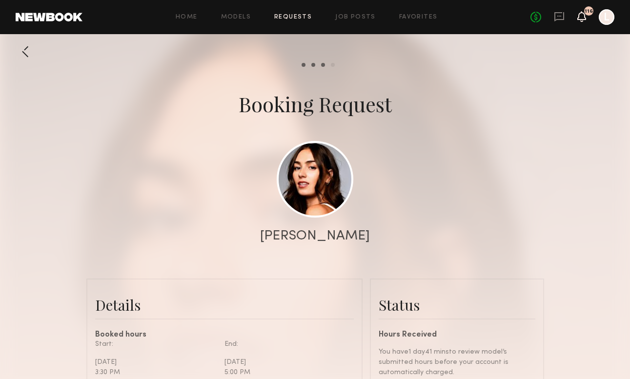
click at [578, 17] on icon at bounding box center [582, 16] width 9 height 11
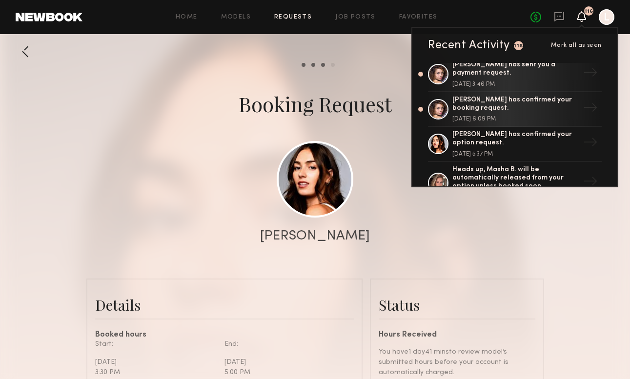
scroll to position [425, 0]
click at [514, 101] on div "Maryna B. has confirmed your booking request." at bounding box center [516, 105] width 127 height 17
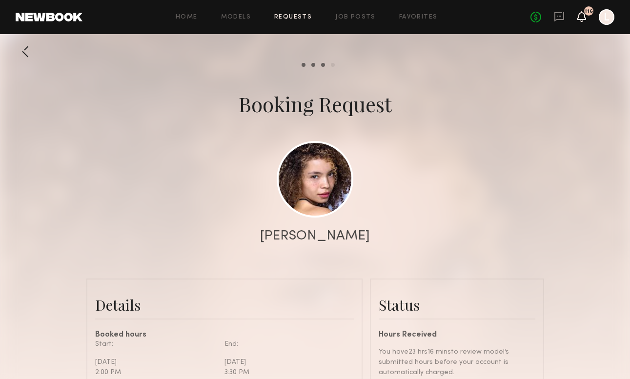
click at [580, 19] on icon at bounding box center [582, 16] width 8 height 7
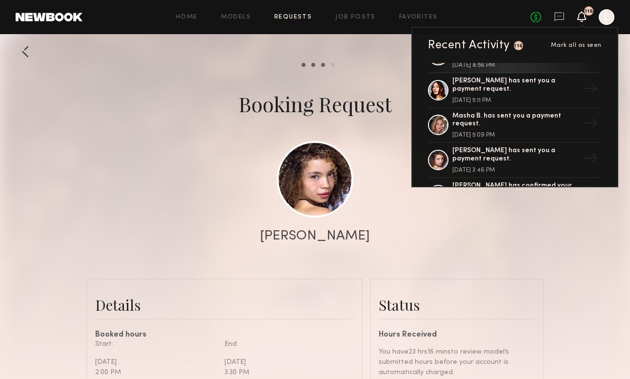
scroll to position [350, 0]
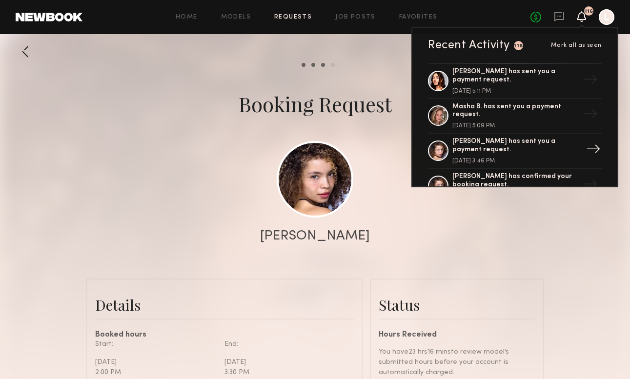
click at [532, 138] on div "Maryna B. has sent you a payment request." at bounding box center [516, 146] width 127 height 17
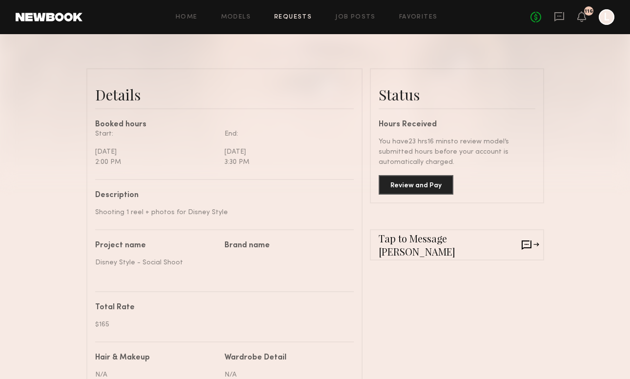
scroll to position [211, 0]
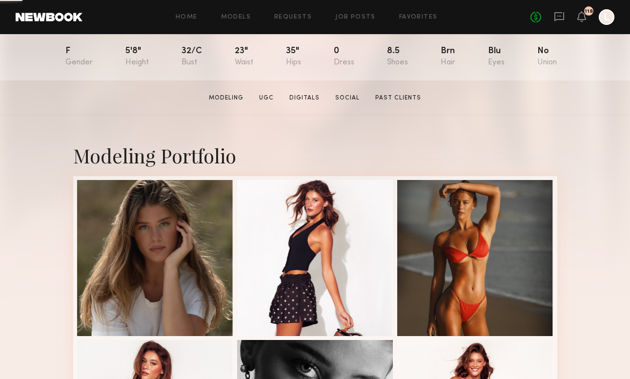
scroll to position [268, 0]
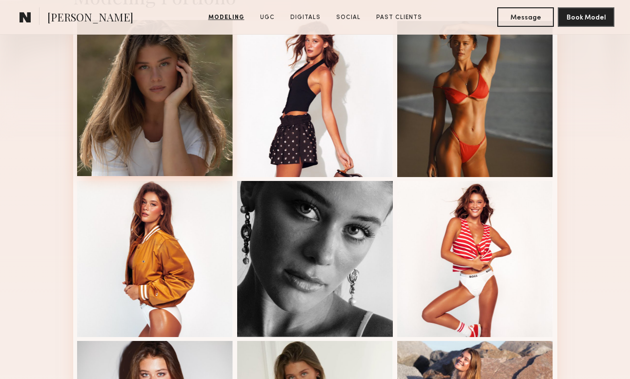
click at [182, 126] on div at bounding box center [155, 98] width 156 height 156
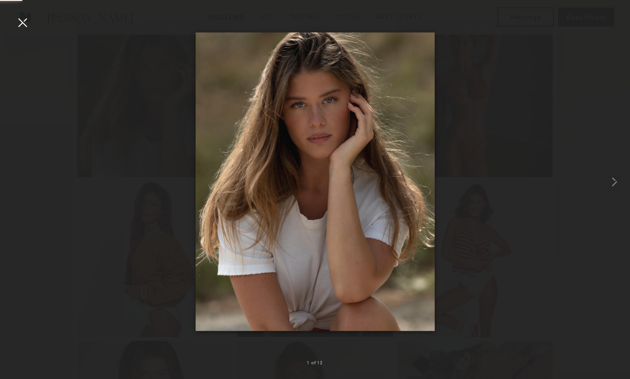
click at [25, 26] on div at bounding box center [23, 23] width 16 height 16
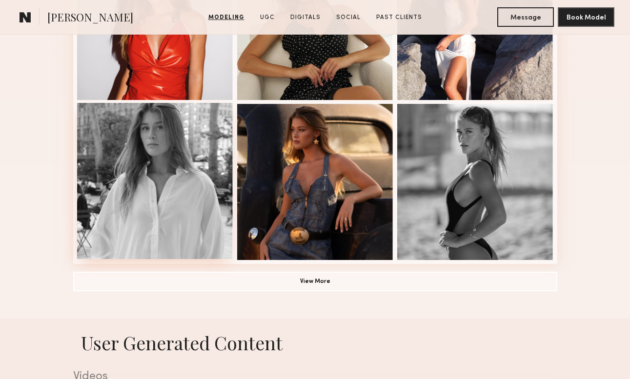
scroll to position [663, 0]
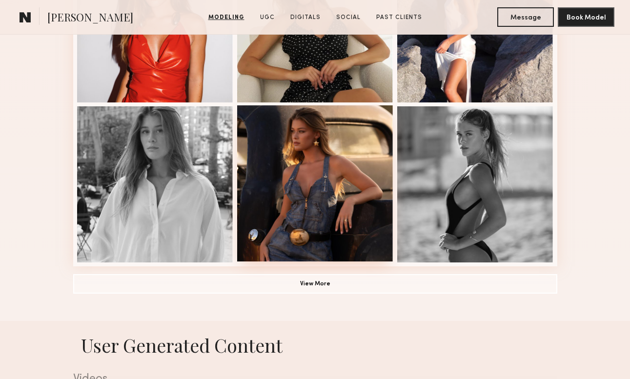
click at [296, 207] on div at bounding box center [315, 183] width 156 height 156
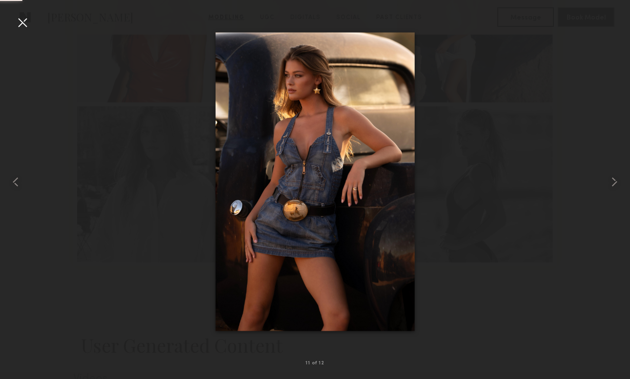
click at [21, 22] on div at bounding box center [23, 23] width 16 height 16
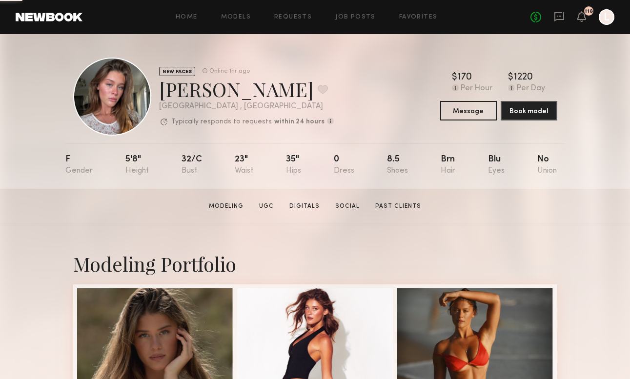
scroll to position [0, 0]
click at [517, 115] on button "Book model" at bounding box center [529, 111] width 57 height 20
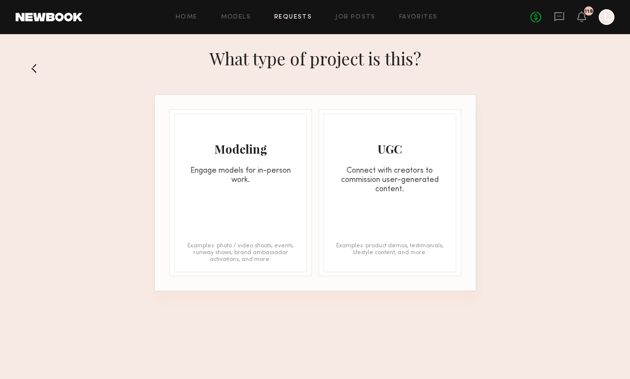
click at [235, 174] on div "Engage models for in-person work." at bounding box center [241, 176] width 132 height 19
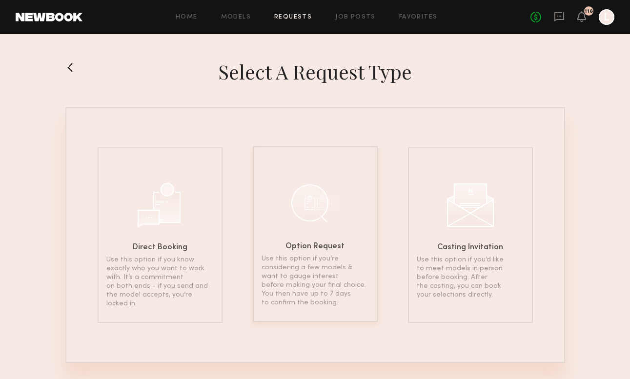
click at [330, 220] on div at bounding box center [315, 203] width 49 height 49
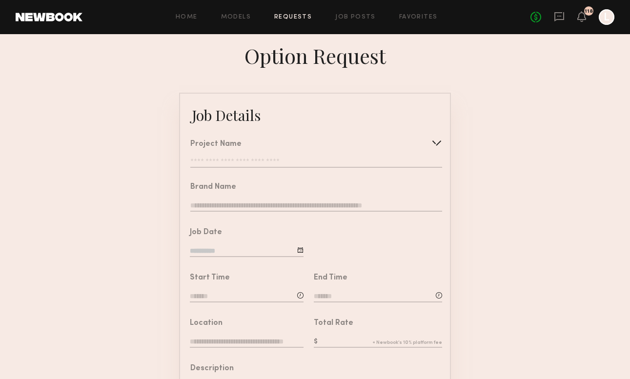
click at [327, 297] on input at bounding box center [378, 297] width 128 height 11
click at [344, 333] on input "text" at bounding box center [342, 339] width 36 height 18
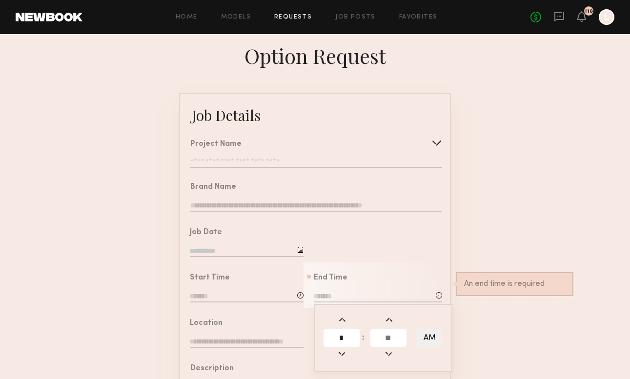
type input "*"
click at [389, 335] on input "text" at bounding box center [389, 339] width 36 height 18
click at [388, 339] on input "**" at bounding box center [389, 339] width 36 height 18
type input "**"
type input "*******"
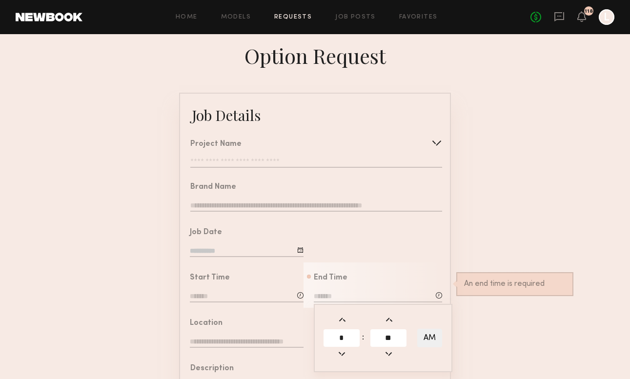
type input "**"
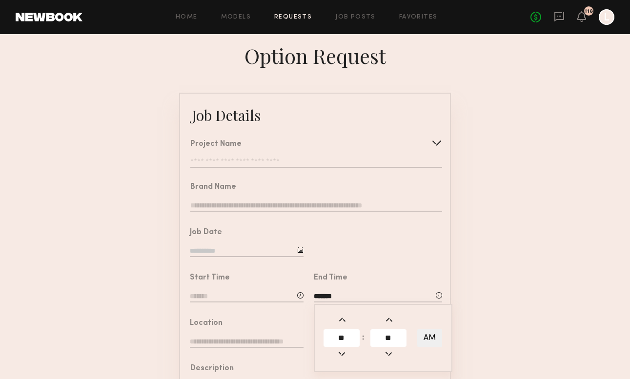
click at [459, 344] on form "Job Details Project Name Create Use recent modeling project Celebrity Hair Bran…" at bounding box center [315, 365] width 630 height 544
click at [340, 294] on input "*******" at bounding box center [378, 297] width 128 height 11
click at [244, 299] on input at bounding box center [247, 297] width 114 height 11
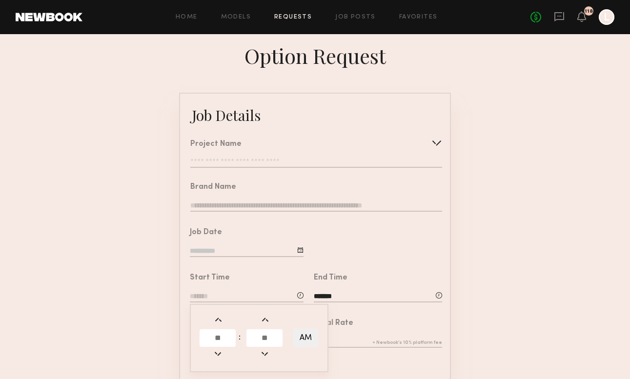
click at [212, 339] on input "text" at bounding box center [218, 339] width 36 height 18
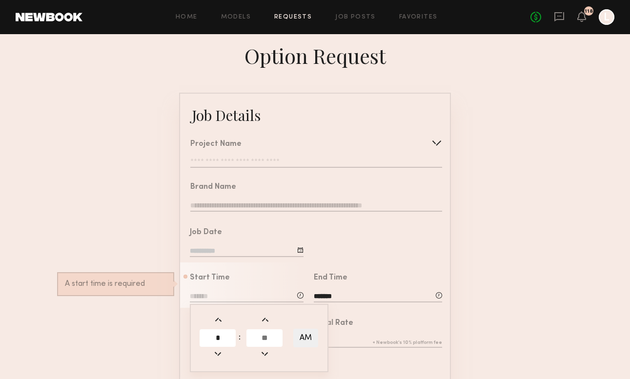
type input "*"
click at [259, 341] on input "text" at bounding box center [265, 339] width 36 height 18
type input "**"
type input "*******"
type input "*"
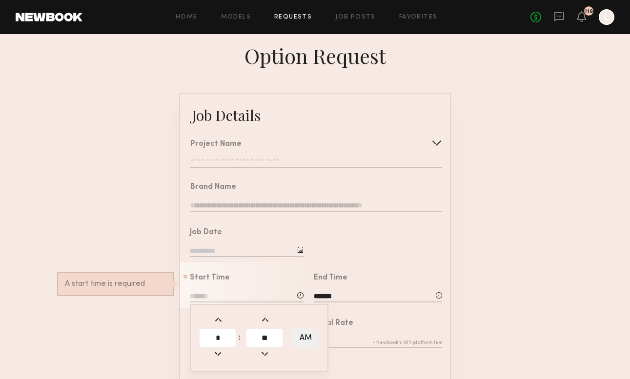
type input "**"
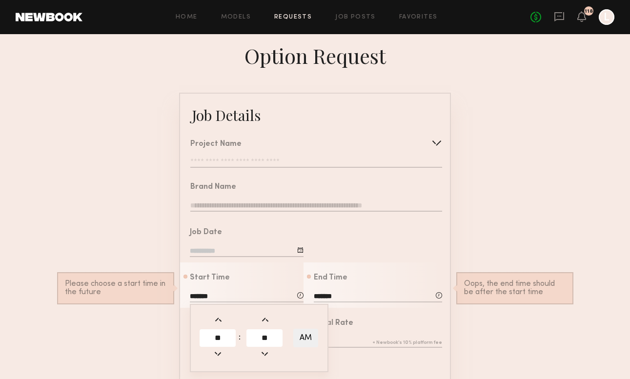
click at [332, 293] on input "*******" at bounding box center [378, 297] width 128 height 11
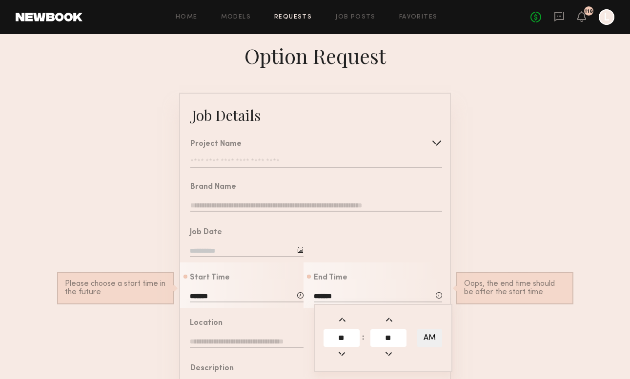
click at [344, 324] on span at bounding box center [342, 320] width 11 height 11
type input "********"
type input "***"
type input "**"
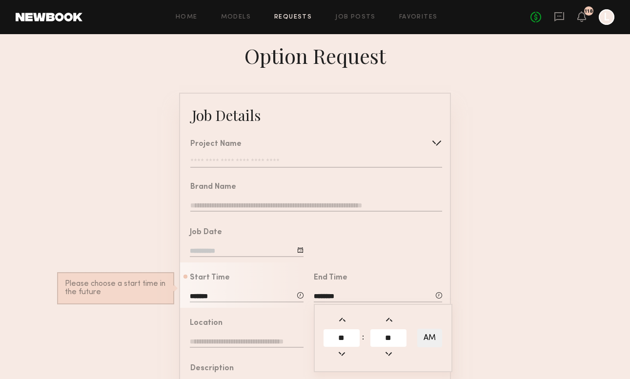
click at [344, 324] on span at bounding box center [342, 320] width 11 height 11
type input "********"
type input "***"
type input "**"
click at [344, 324] on span at bounding box center [342, 320] width 11 height 11
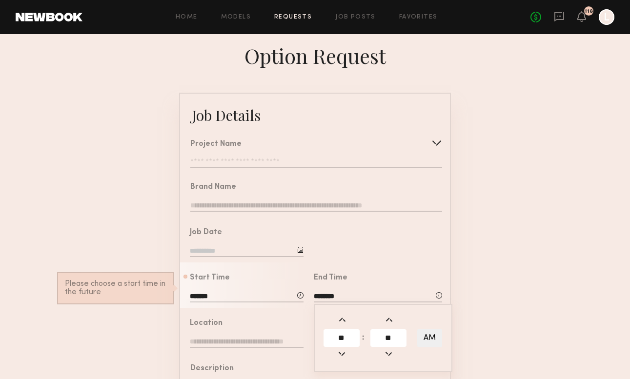
type input "********"
type input "***"
type input "**"
drag, startPoint x: 397, startPoint y: 336, endPoint x: 371, endPoint y: 336, distance: 26.4
click at [371, 336] on input "**" at bounding box center [389, 339] width 36 height 18
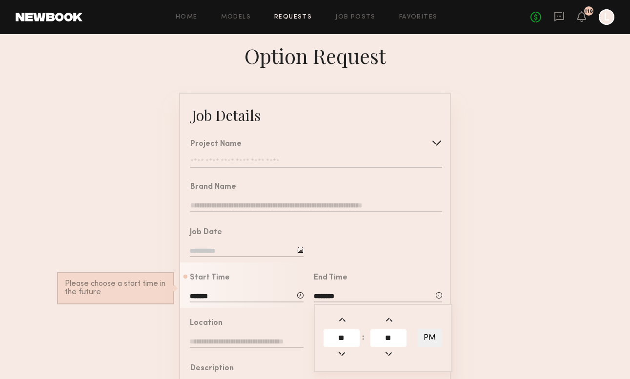
type input "*"
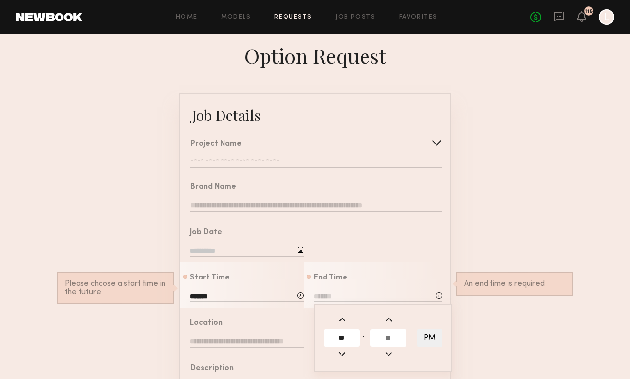
drag, startPoint x: 351, startPoint y: 341, endPoint x: 321, endPoint y: 337, distance: 30.0
click at [321, 337] on div "** : PM" at bounding box center [383, 338] width 139 height 68
type input "*"
click at [391, 332] on input "text" at bounding box center [389, 339] width 36 height 18
type input "*"
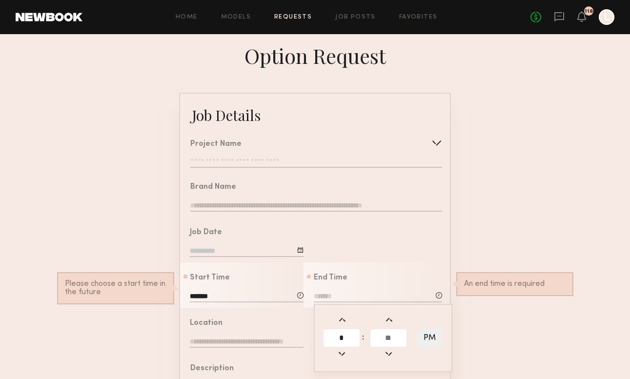
click at [350, 340] on input "*" at bounding box center [342, 339] width 36 height 18
type input "*"
click at [390, 342] on input "text" at bounding box center [389, 339] width 36 height 18
type input "**"
type input "*******"
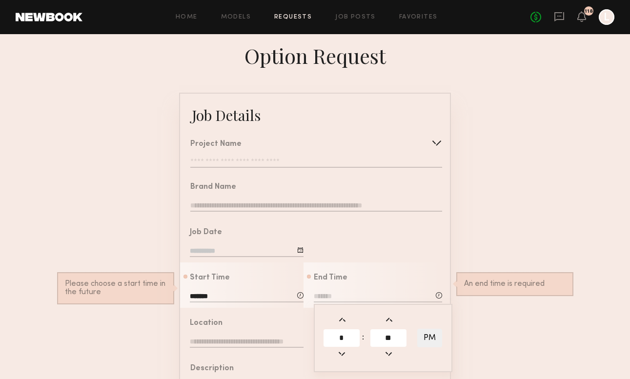
type input "***"
type input "**"
click at [487, 345] on form "Job Details Project Name Create Use recent modeling project Celebrity Hair Bran…" at bounding box center [315, 365] width 630 height 544
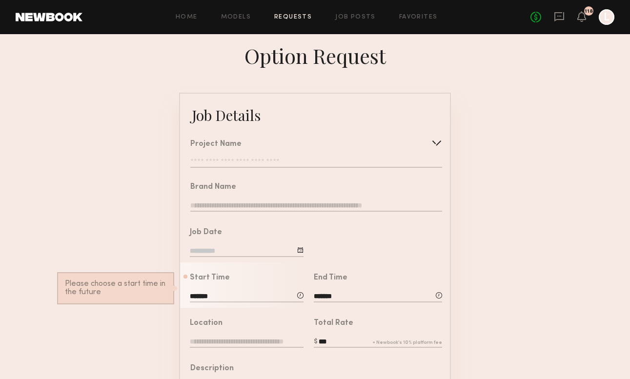
click at [294, 248] on input at bounding box center [247, 252] width 114 height 11
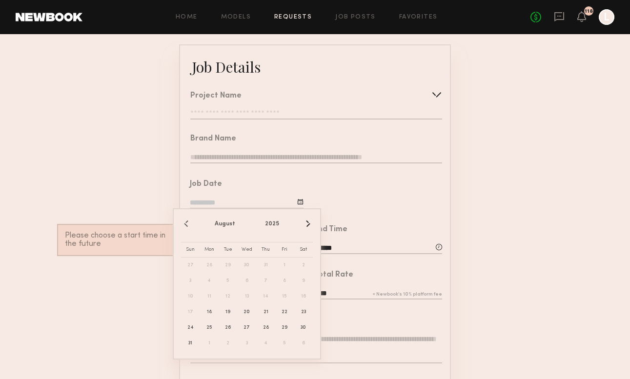
scroll to position [50, 0]
click at [210, 327] on span "25" at bounding box center [210, 327] width 16 height 16
type input "**********"
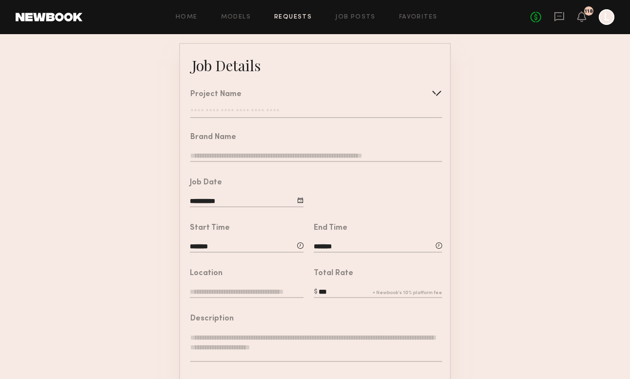
click at [233, 109] on input "text" at bounding box center [316, 113] width 252 height 10
type input "**********"
type textarea "**********"
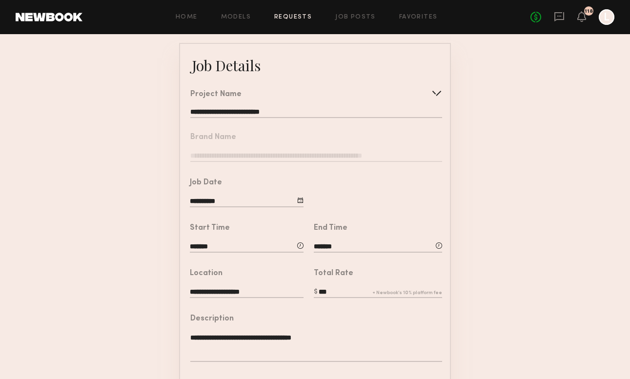
click at [238, 176] on common-border "**********" at bounding box center [315, 315] width 272 height 544
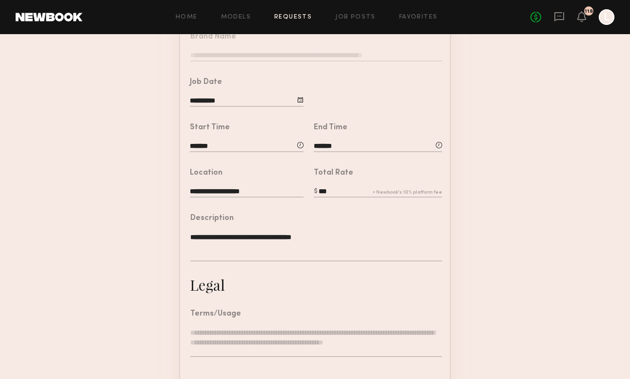
scroll to position [151, 0]
drag, startPoint x: 345, startPoint y: 192, endPoint x: 256, endPoint y: 192, distance: 88.4
click at [257, 192] on common-border "**********" at bounding box center [315, 213] width 272 height 544
click at [335, 202] on div "**********" at bounding box center [311, 238] width 262 height 72
drag, startPoint x: 335, startPoint y: 190, endPoint x: 285, endPoint y: 184, distance: 50.2
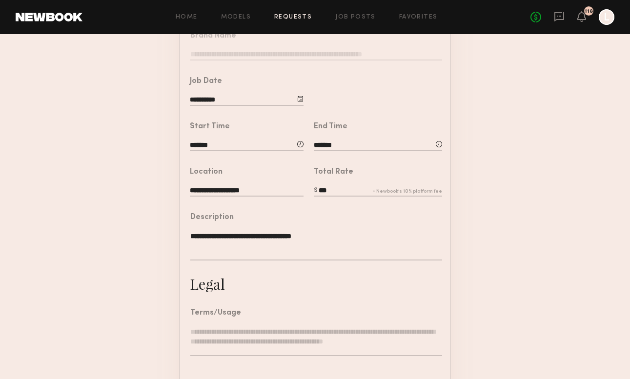
click at [285, 184] on common-border "**********" at bounding box center [315, 213] width 272 height 544
click at [325, 143] on input "*******" at bounding box center [378, 146] width 128 height 11
click at [343, 203] on span at bounding box center [342, 202] width 11 height 11
type input "********"
type input "**"
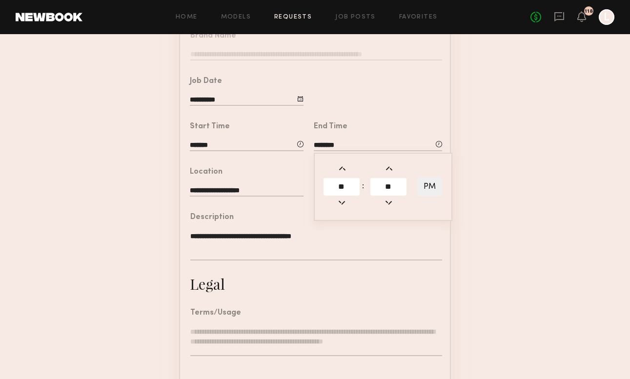
click at [386, 169] on span at bounding box center [389, 169] width 11 height 11
type input "********"
type input "**"
click at [386, 169] on span at bounding box center [389, 169] width 11 height 11
type input "********"
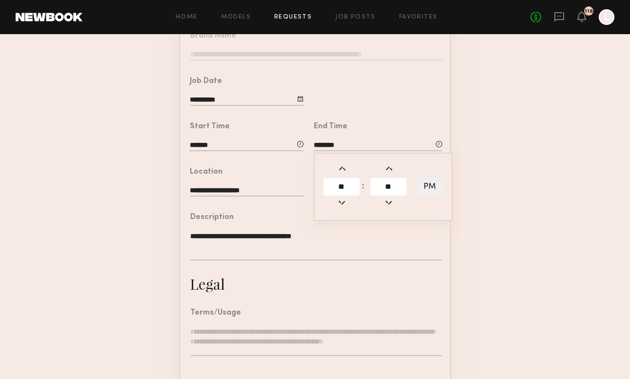
type input "**"
click at [386, 169] on span at bounding box center [389, 169] width 11 height 11
type input "********"
type input "**"
click at [386, 169] on span at bounding box center [389, 169] width 11 height 11
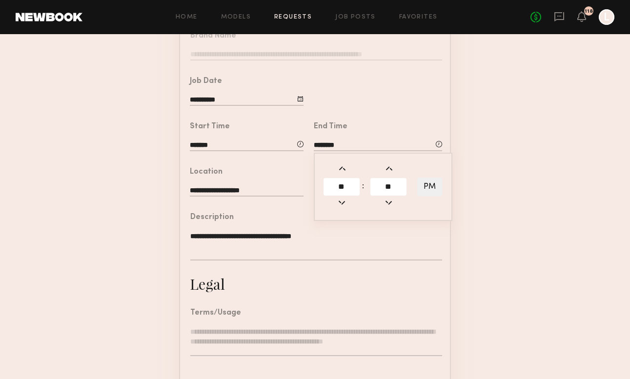
type input "********"
type input "**"
click at [386, 169] on span at bounding box center [389, 169] width 11 height 11
type input "********"
type input "**"
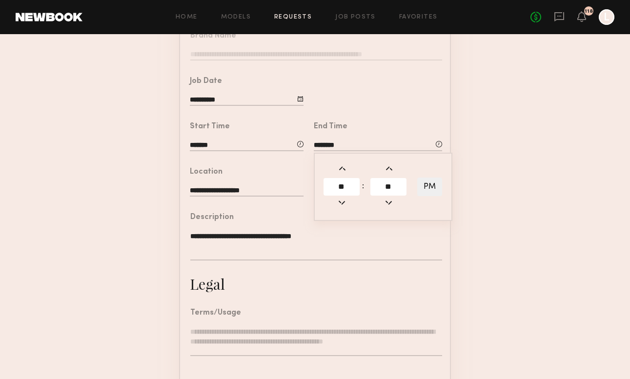
click at [386, 169] on span at bounding box center [389, 169] width 11 height 11
type input "********"
type input "**"
click at [343, 234] on textarea "**********" at bounding box center [316, 245] width 252 height 29
drag, startPoint x: 337, startPoint y: 189, endPoint x: 283, endPoint y: 189, distance: 53.7
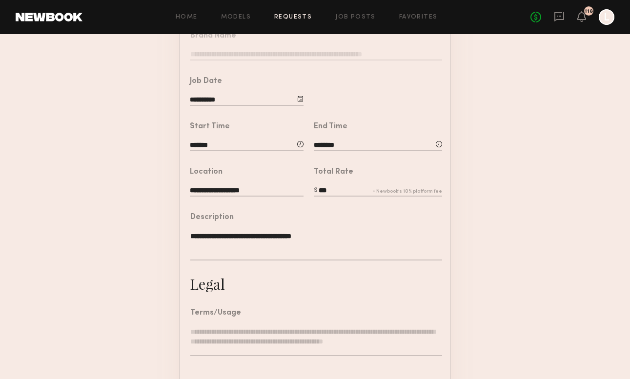
click at [283, 189] on common-border "**********" at bounding box center [315, 213] width 272 height 544
type input "***"
click at [307, 291] on common-border "**********" at bounding box center [315, 213] width 272 height 544
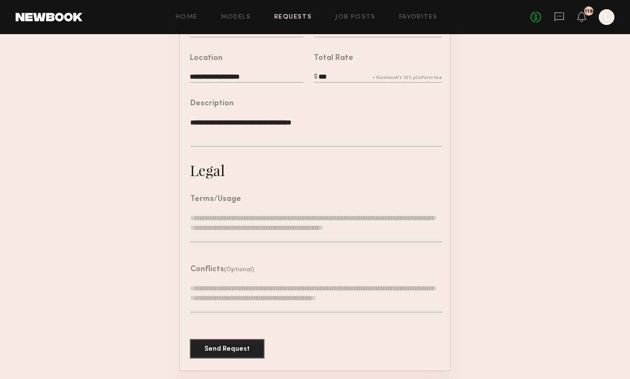
scroll to position [265, 0]
click at [232, 249] on div at bounding box center [316, 233] width 252 height 39
drag, startPoint x: 231, startPoint y: 223, endPoint x: 239, endPoint y: 192, distance: 31.6
click at [231, 223] on textarea at bounding box center [316, 228] width 252 height 29
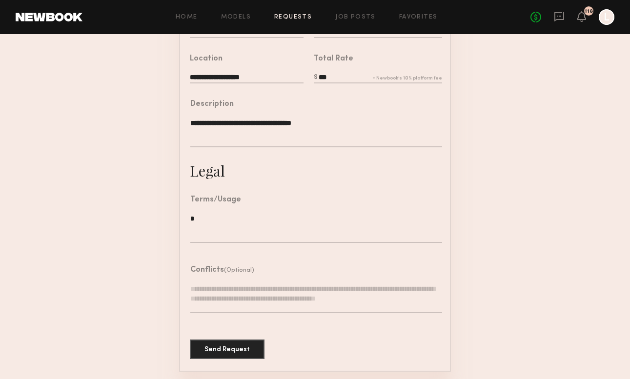
scroll to position [256, 0]
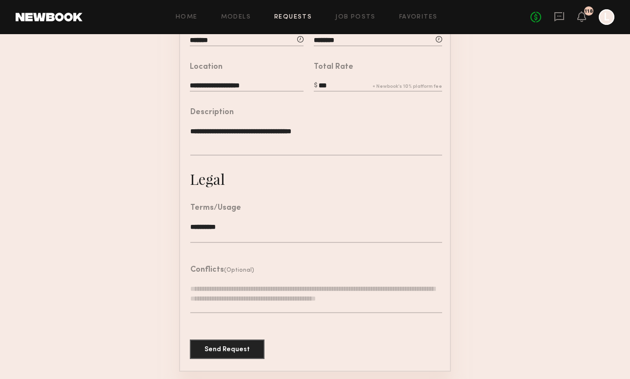
type textarea "*********"
drag, startPoint x: 239, startPoint y: 370, endPoint x: 232, endPoint y: 356, distance: 15.5
click at [232, 356] on button "Send Request" at bounding box center [227, 349] width 75 height 20
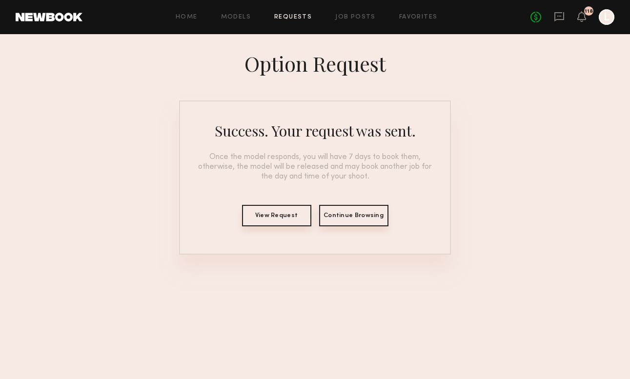
click at [276, 216] on button "View Request" at bounding box center [276, 215] width 69 height 21
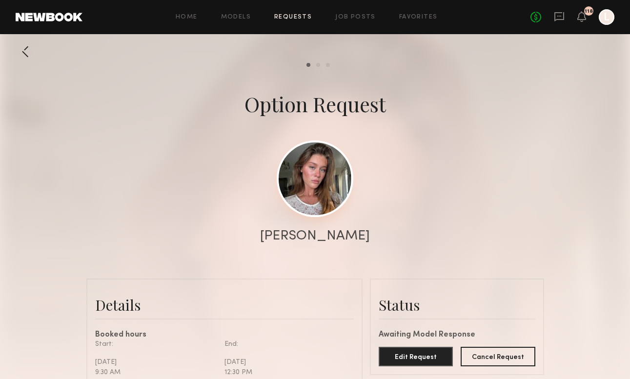
click at [314, 192] on link at bounding box center [315, 179] width 77 height 77
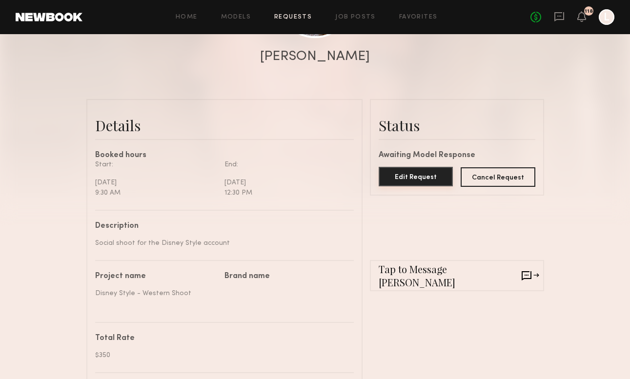
scroll to position [183, 0]
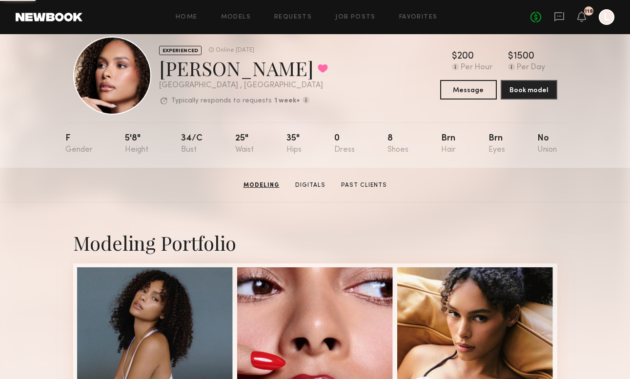
scroll to position [18, 0]
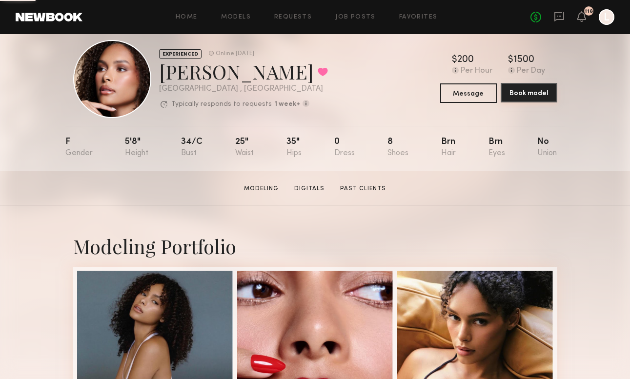
click at [519, 93] on button "Book model" at bounding box center [529, 93] width 57 height 20
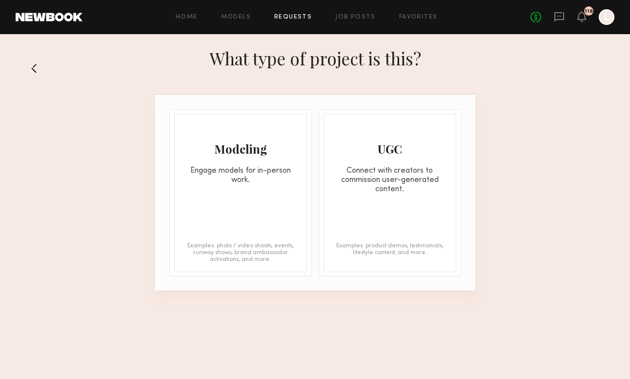
click at [230, 188] on div "Modeling Engage models for in-person work. Examples: photo / video shoots, even…" at bounding box center [240, 193] width 133 height 159
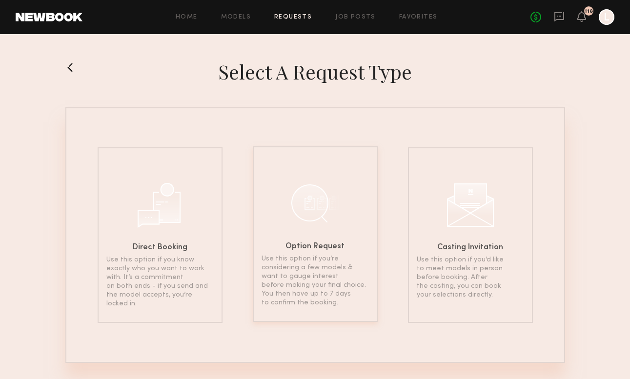
click at [290, 225] on div "Option Request Use this option if you’re considering a few models & want to gau…" at bounding box center [315, 235] width 125 height 176
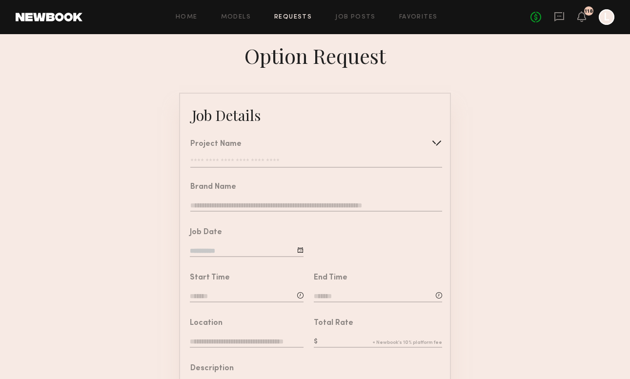
click at [219, 297] on input at bounding box center [247, 297] width 114 height 11
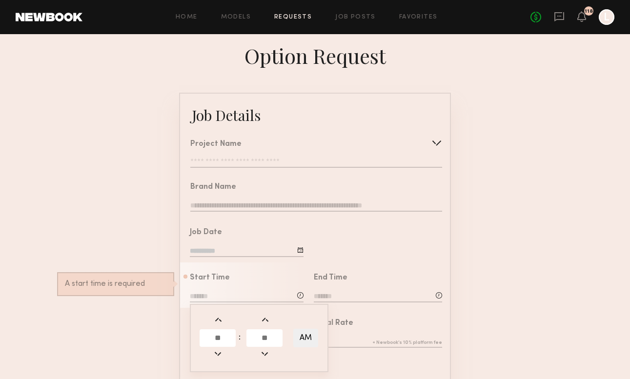
click at [225, 350] on td at bounding box center [218, 356] width 38 height 14
click at [220, 339] on input "text" at bounding box center [218, 339] width 36 height 18
type input "*"
click at [267, 338] on input "text" at bounding box center [265, 339] width 36 height 18
type input "**"
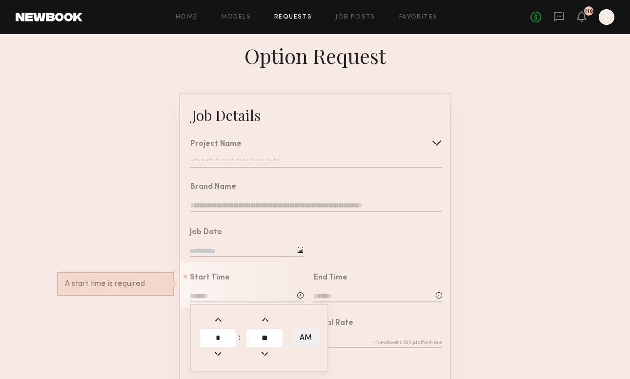
type input "*******"
type input "**"
click at [326, 302] on div at bounding box center [378, 298] width 128 height 12
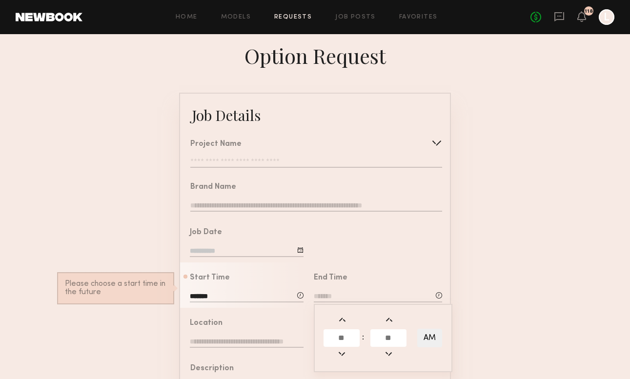
click at [323, 296] on input at bounding box center [378, 297] width 128 height 11
click at [324, 295] on input at bounding box center [378, 297] width 128 height 11
click at [342, 341] on input "text" at bounding box center [342, 339] width 36 height 18
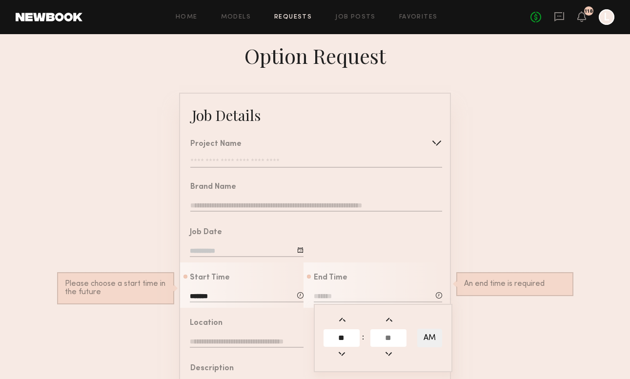
type input "**"
click at [393, 335] on input "text" at bounding box center [389, 339] width 36 height 18
type input "**"
type input "********"
type input "***"
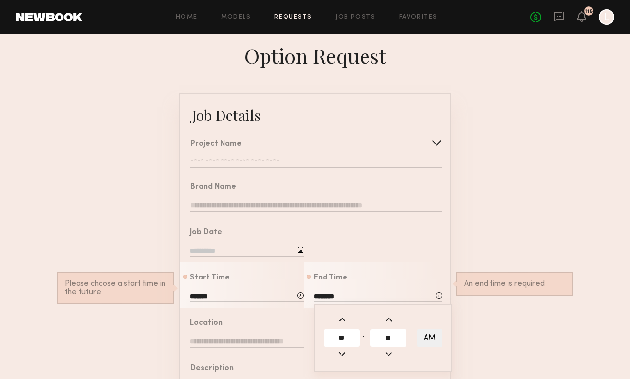
click at [432, 336] on button "AM" at bounding box center [430, 338] width 25 height 19
type input "********"
type input "*"
click at [173, 351] on form "Job Details Project Name Create Use recent modeling project Celebrity Hair Bran…" at bounding box center [315, 365] width 630 height 544
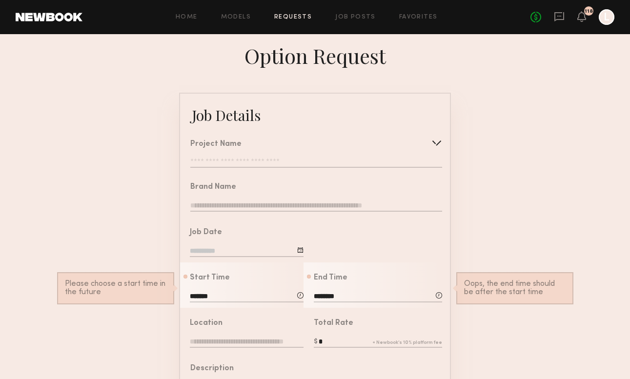
click at [350, 283] on div "End Time ******** ** : ** AM Oops, the end time should be after the start time" at bounding box center [378, 289] width 128 height 30
click at [342, 295] on input "********" at bounding box center [378, 297] width 128 height 11
click at [425, 338] on button "AM" at bounding box center [430, 338] width 25 height 19
type input "********"
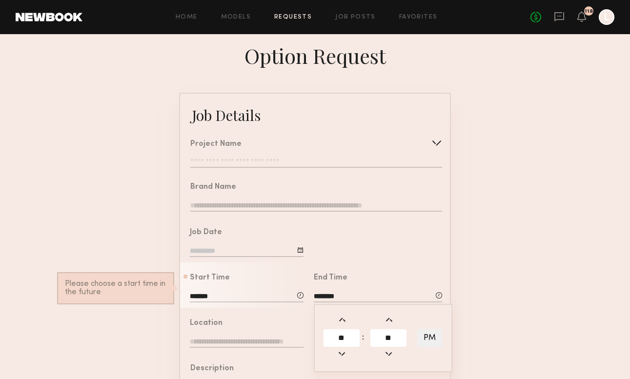
click at [471, 338] on form "Job Details Project Name Create Use recent modeling project Celebrity Hair Bran…" at bounding box center [315, 365] width 630 height 544
drag, startPoint x: 328, startPoint y: 343, endPoint x: 306, endPoint y: 344, distance: 22.0
click at [306, 343] on div "Total Rate ***" at bounding box center [373, 330] width 139 height 45
click at [331, 343] on input "***" at bounding box center [378, 342] width 128 height 11
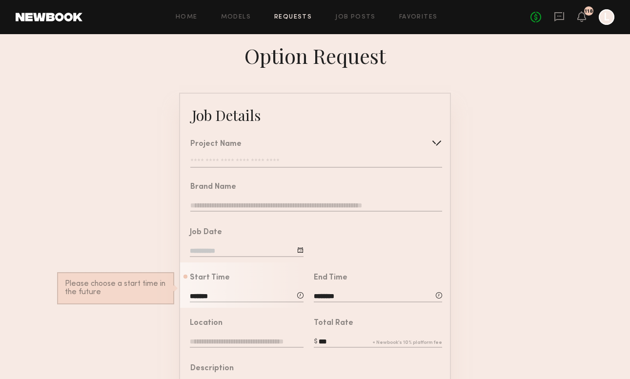
click at [331, 343] on input "***" at bounding box center [378, 342] width 128 height 11
type input "***"
click at [249, 254] on input at bounding box center [247, 252] width 114 height 11
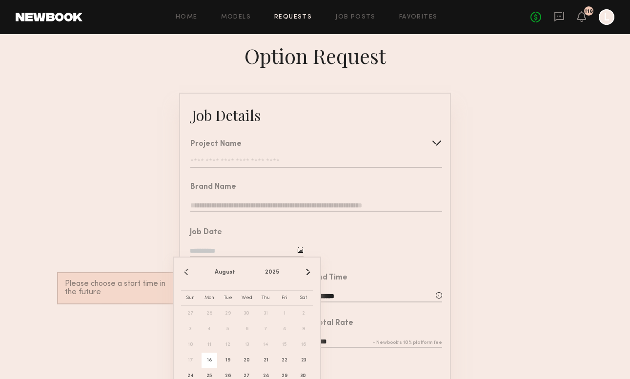
click at [211, 357] on span "18" at bounding box center [210, 361] width 16 height 16
type input "**********"
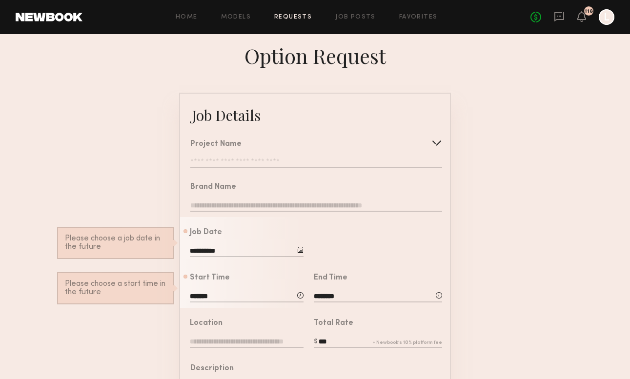
click at [232, 206] on input "text" at bounding box center [316, 206] width 252 height 11
type input "******"
click at [427, 149] on div "Project Name Create Use recent modeling project Celebrity Hair Brand - Salon Sh…" at bounding box center [316, 154] width 252 height 27
click at [431, 144] on div at bounding box center [437, 143] width 16 height 16
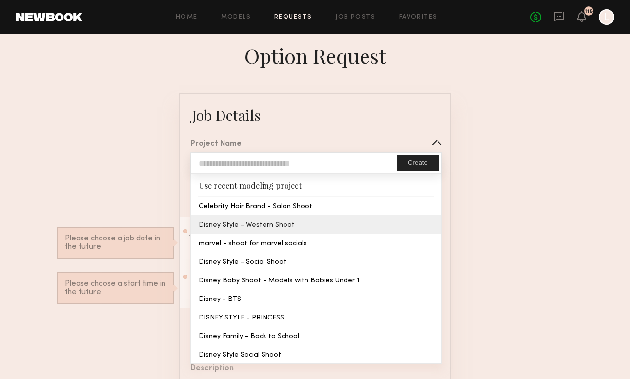
type input "**********"
type textarea "**********"
click at [284, 226] on common-border "**********" at bounding box center [315, 365] width 272 height 544
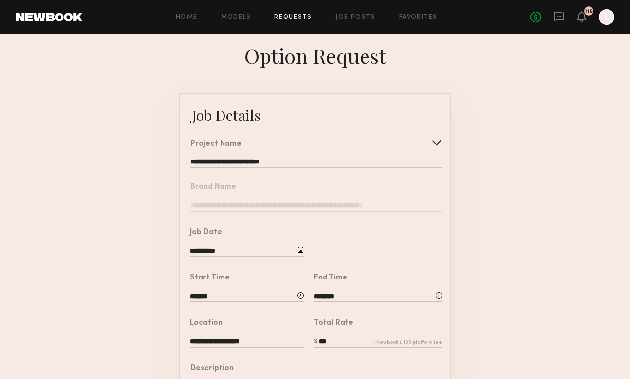
click at [278, 206] on nb-form-field "Brand Name" at bounding box center [315, 194] width 270 height 45
click at [301, 253] on input "**********" at bounding box center [247, 252] width 114 height 11
click at [338, 245] on div at bounding box center [377, 239] width 147 height 45
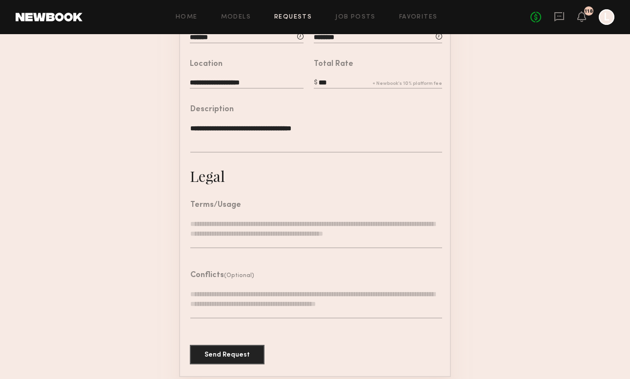
scroll to position [261, 0]
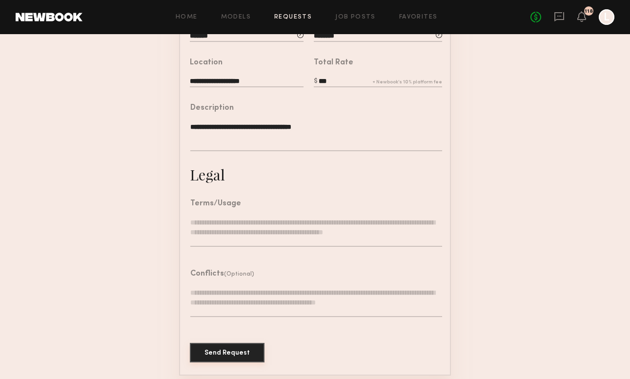
click at [221, 354] on button "Send Request" at bounding box center [227, 353] width 75 height 20
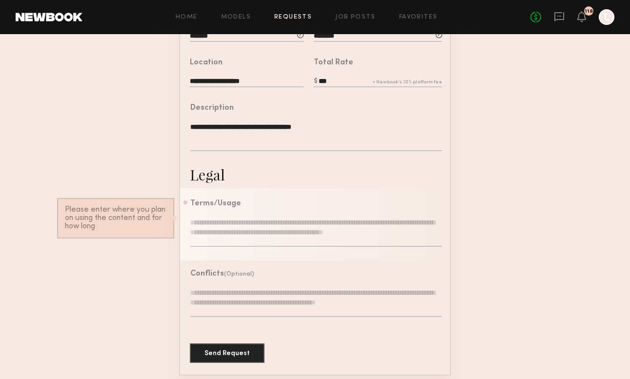
click at [231, 232] on textarea at bounding box center [316, 232] width 252 height 29
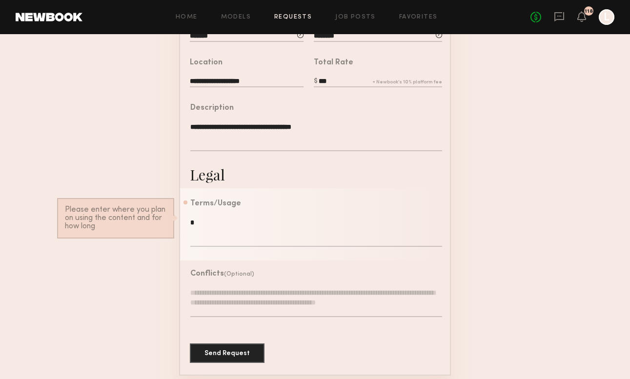
scroll to position [256, 0]
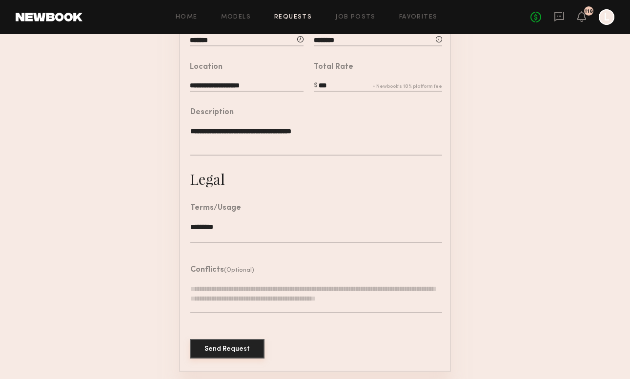
type textarea "*********"
click at [232, 347] on button "Send Request" at bounding box center [227, 349] width 75 height 20
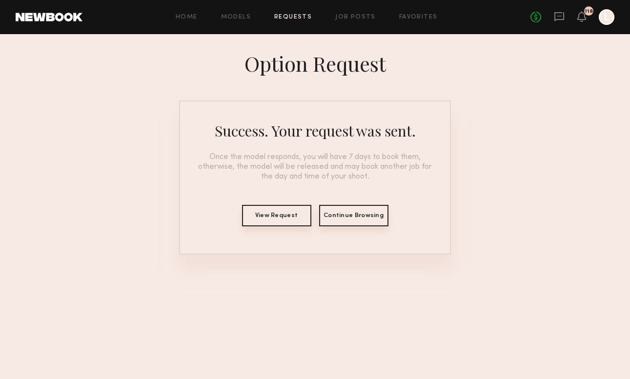
click at [288, 218] on button "View Request" at bounding box center [276, 215] width 69 height 21
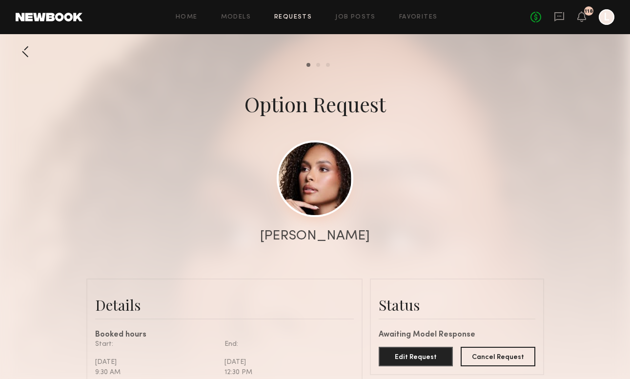
click at [310, 170] on link at bounding box center [315, 179] width 77 height 77
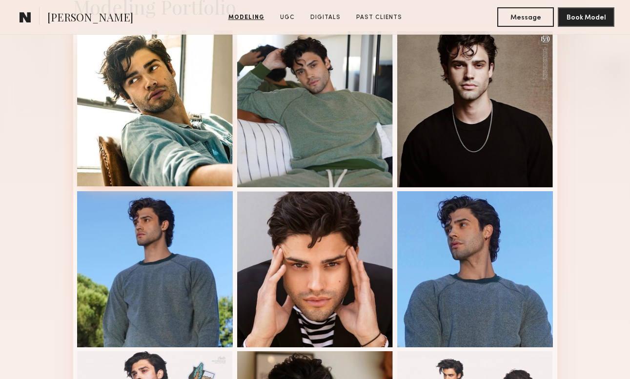
scroll to position [258, 0]
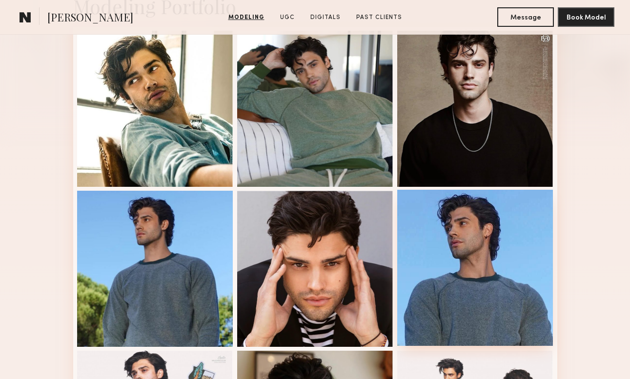
click at [446, 266] on div at bounding box center [476, 268] width 156 height 156
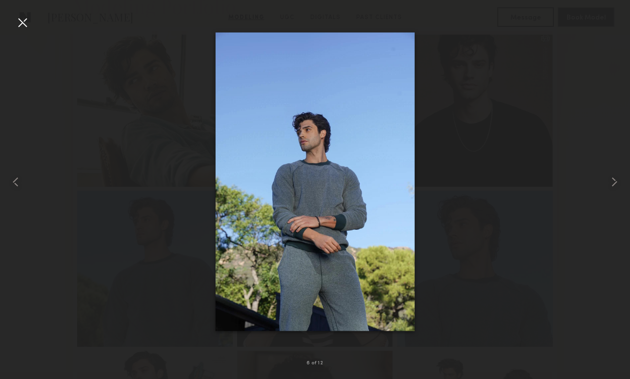
click at [126, 231] on div at bounding box center [315, 182] width 630 height 333
click at [24, 26] on div at bounding box center [23, 23] width 16 height 16
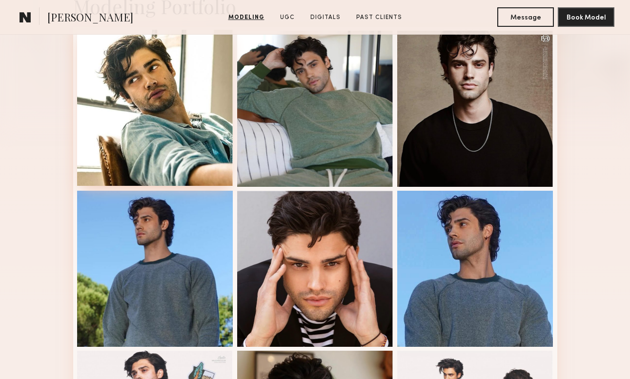
click at [148, 100] on div at bounding box center [155, 108] width 156 height 156
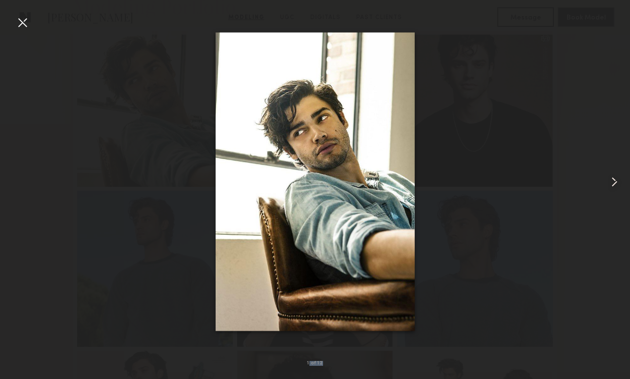
click at [30, 29] on div "1 of 12" at bounding box center [315, 189] width 630 height 379
click at [20, 12] on nb-gallery-light "1 of 12" at bounding box center [315, 189] width 630 height 379
click at [21, 19] on div at bounding box center [23, 23] width 16 height 16
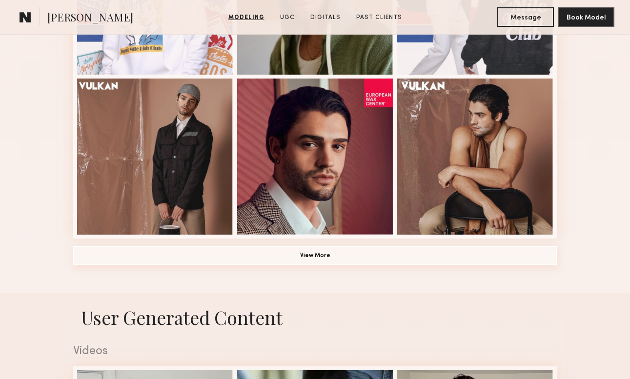
scroll to position [691, 0]
click at [330, 252] on button "View More" at bounding box center [315, 256] width 484 height 20
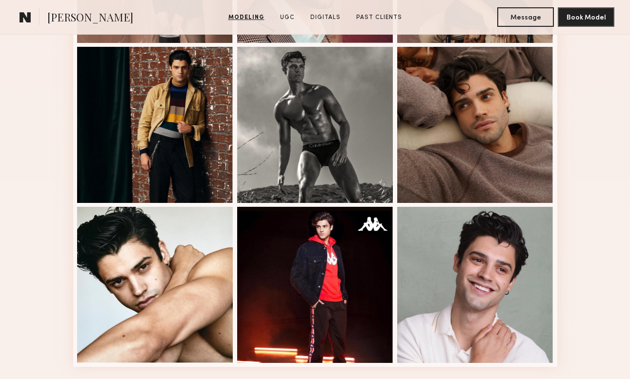
scroll to position [875, 0]
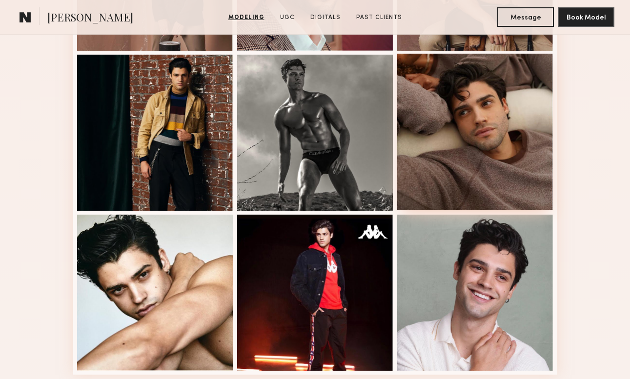
click at [453, 164] on div at bounding box center [476, 132] width 156 height 156
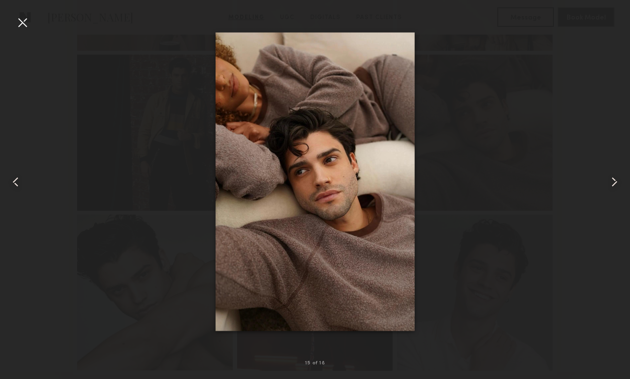
click at [22, 21] on div at bounding box center [23, 23] width 16 height 16
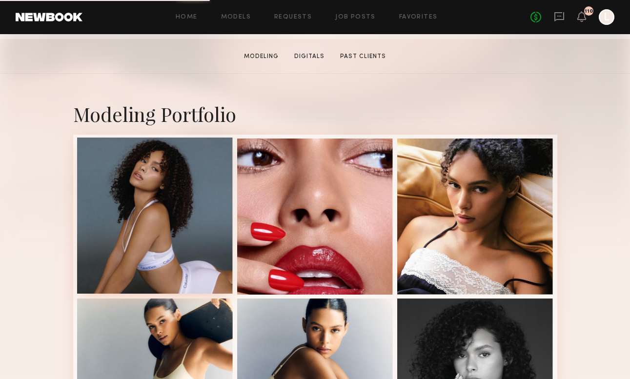
scroll to position [161, 0]
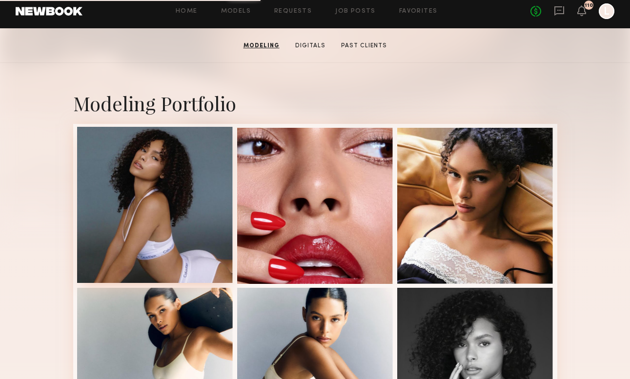
click at [171, 190] on div at bounding box center [155, 205] width 156 height 156
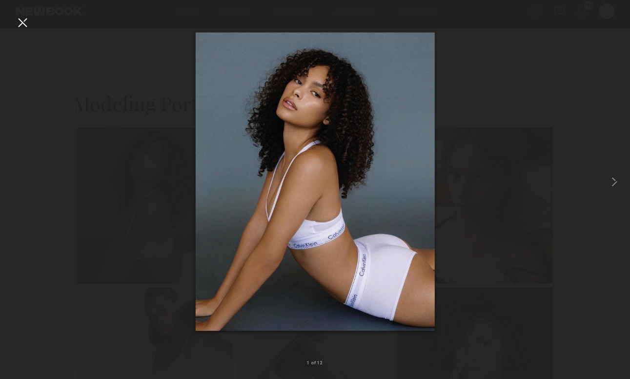
click at [21, 22] on div at bounding box center [23, 23] width 16 height 16
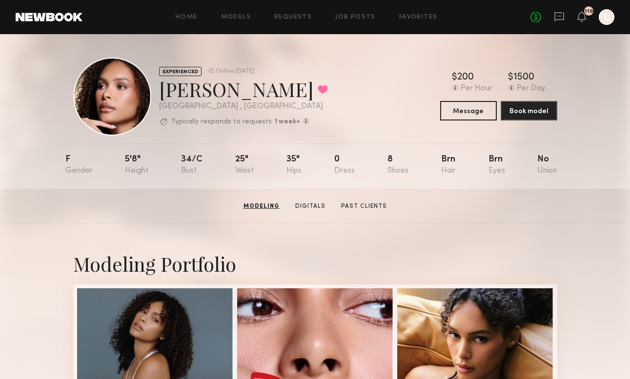
scroll to position [0, 0]
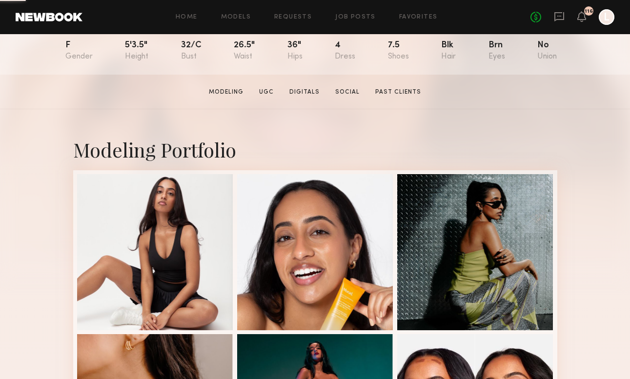
scroll to position [121, 0]
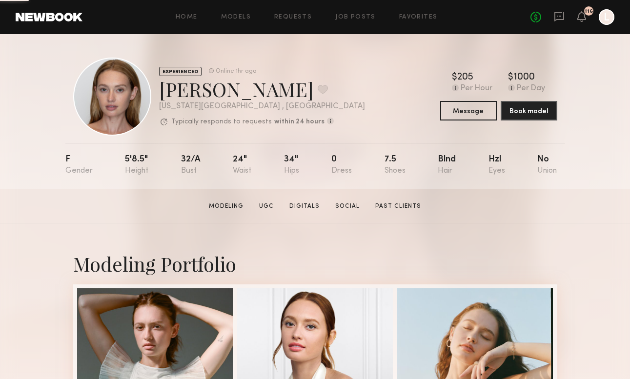
click at [293, 21] on div "Home Models Requests Job Posts Favorites Sign Out No fees up to $5,000 116 L" at bounding box center [349, 17] width 532 height 16
click at [293, 15] on link "Requests" at bounding box center [293, 17] width 38 height 6
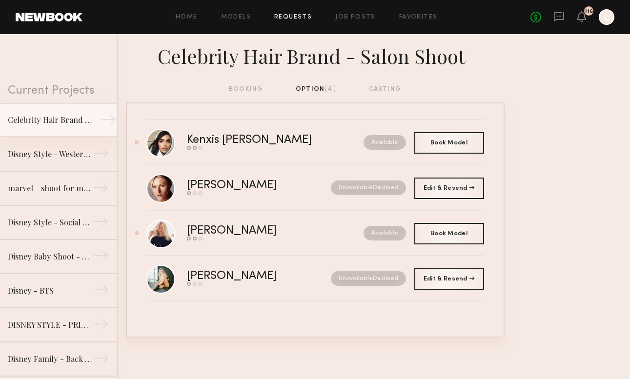
click at [55, 134] on link "Celebrity Hair Brand - Salon Shoot →" at bounding box center [58, 120] width 117 height 34
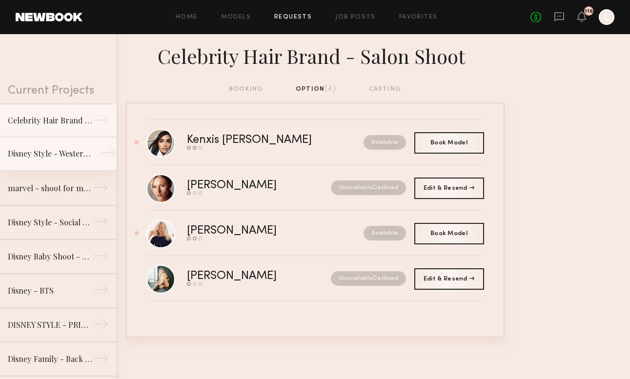
click at [86, 149] on div "Disney Style - Western Shoot" at bounding box center [50, 154] width 85 height 12
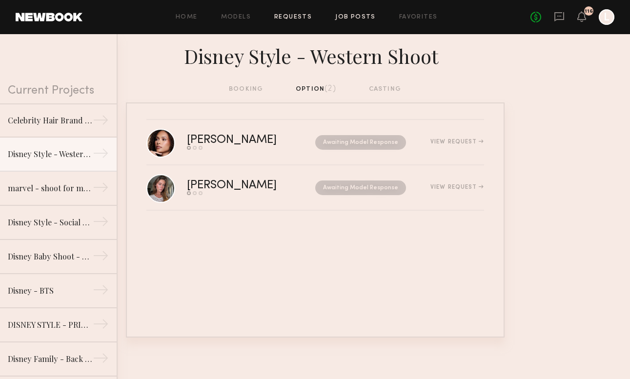
click at [345, 18] on link "Job Posts" at bounding box center [356, 17] width 41 height 6
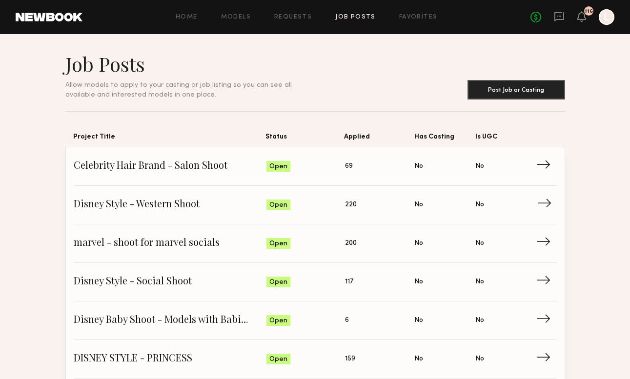
click at [153, 207] on span "Disney Style - Western Shoot" at bounding box center [170, 205] width 193 height 15
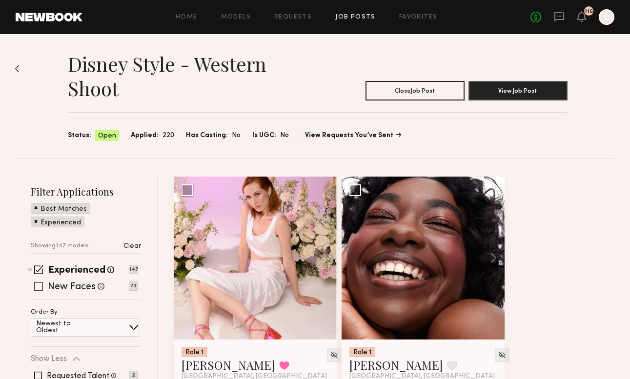
click at [37, 287] on span at bounding box center [38, 286] width 9 height 9
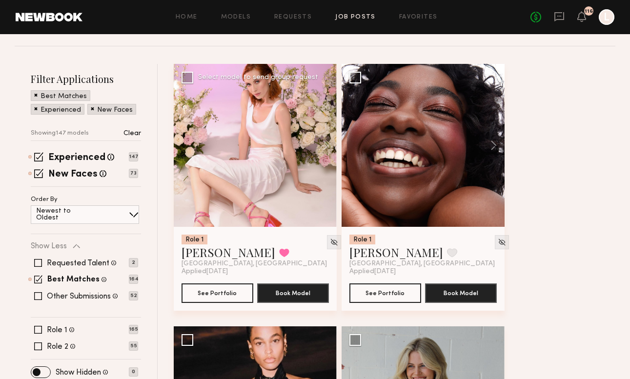
scroll to position [114, 0]
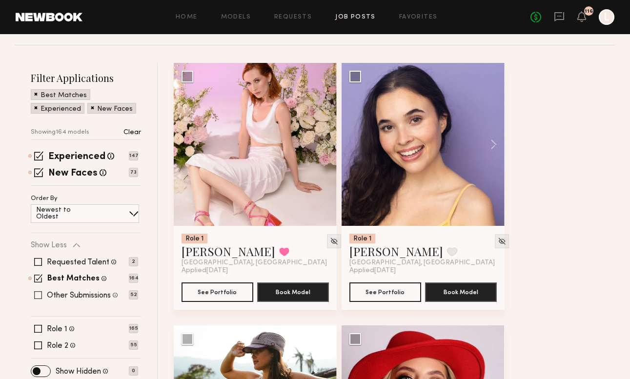
click at [36, 296] on span at bounding box center [38, 296] width 8 height 8
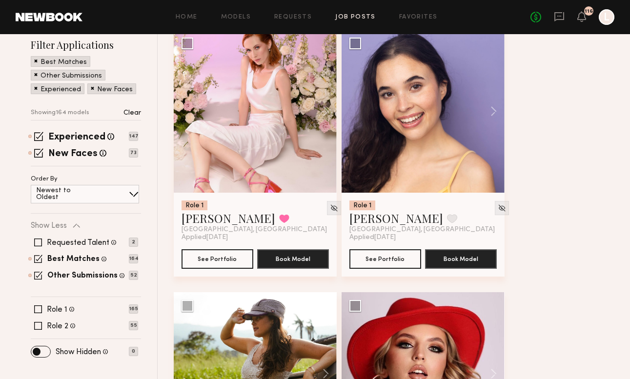
scroll to position [148, 0]
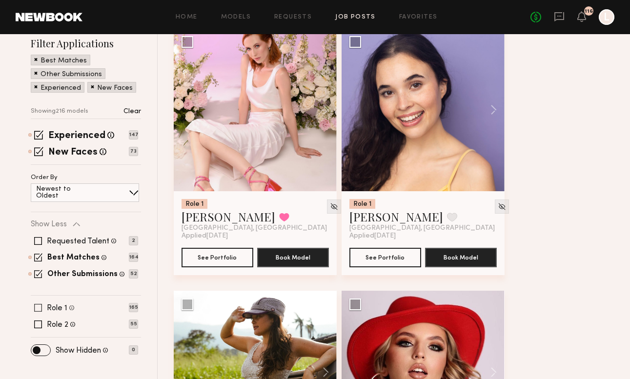
click at [39, 308] on span at bounding box center [38, 308] width 8 height 8
click at [39, 323] on span at bounding box center [38, 325] width 8 height 8
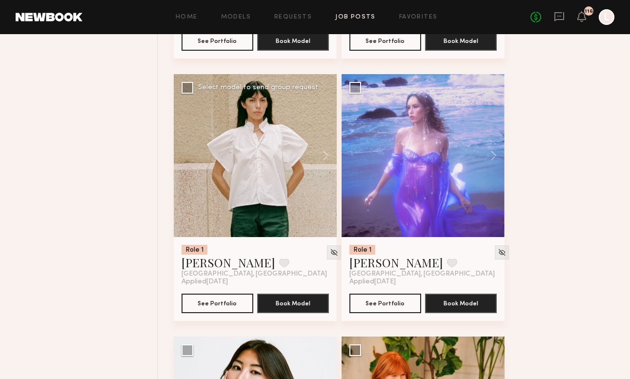
scroll to position [1680, 0]
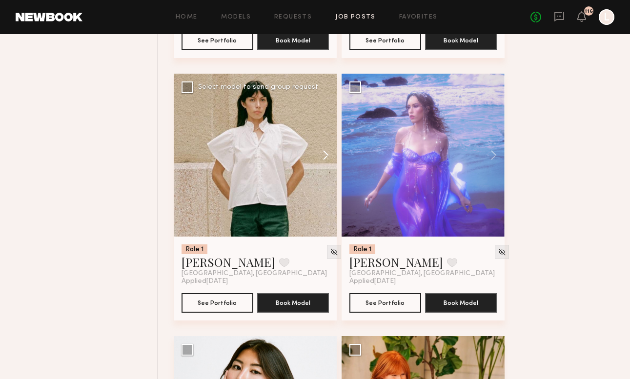
click at [323, 151] on button at bounding box center [321, 155] width 31 height 163
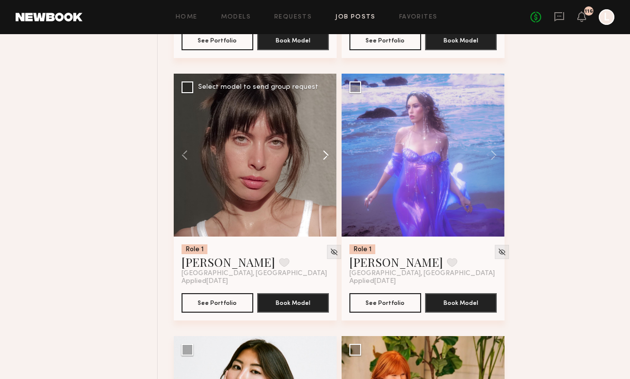
click at [323, 151] on button at bounding box center [321, 155] width 31 height 163
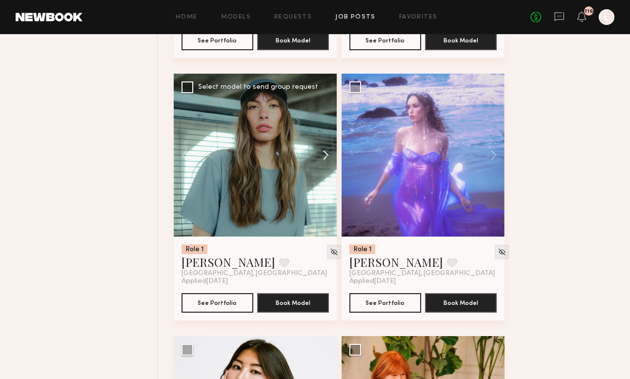
click at [323, 151] on button at bounding box center [321, 155] width 31 height 163
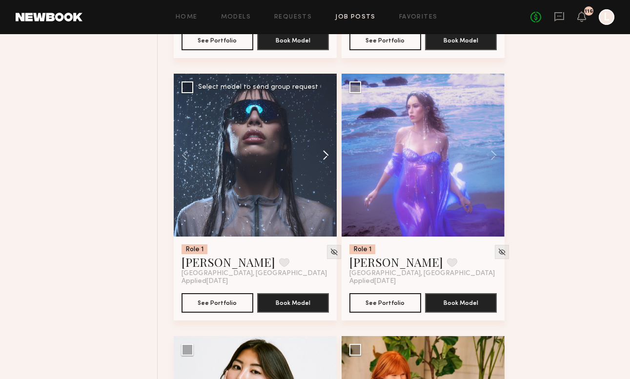
click at [323, 151] on button at bounding box center [321, 155] width 31 height 163
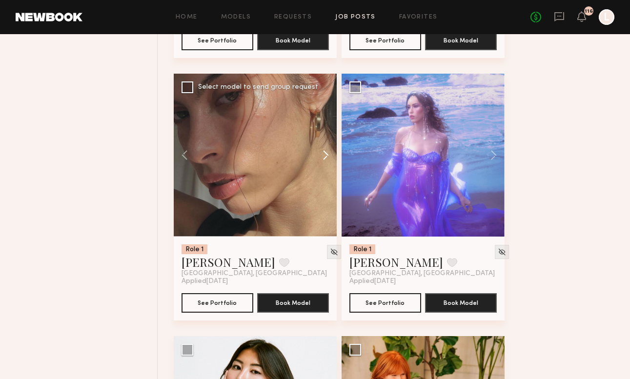
click at [323, 151] on button at bounding box center [321, 155] width 31 height 163
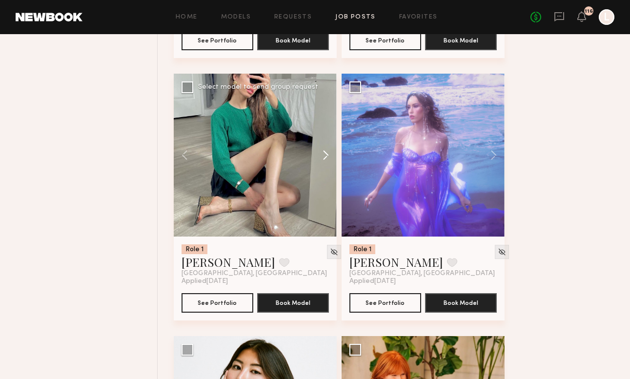
click at [323, 151] on button at bounding box center [321, 155] width 31 height 163
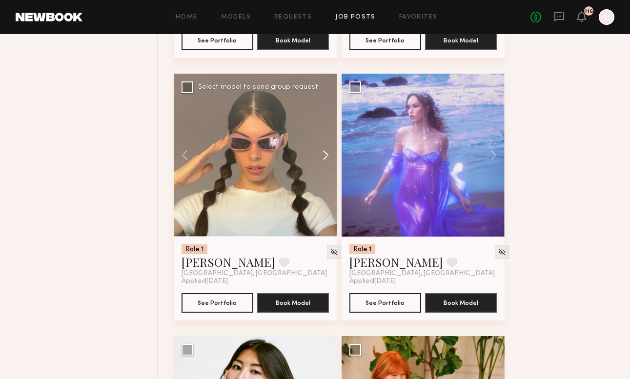
click at [323, 151] on button at bounding box center [321, 155] width 31 height 163
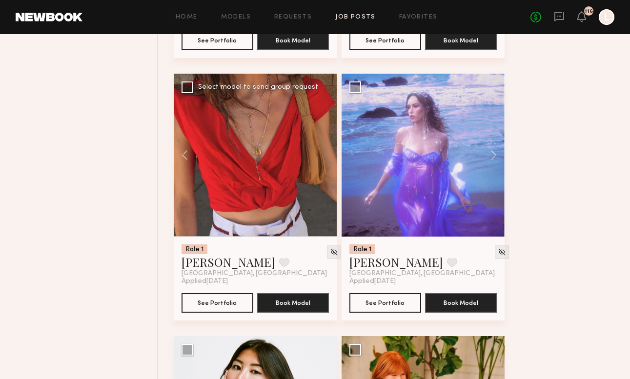
click at [323, 151] on div at bounding box center [255, 155] width 163 height 163
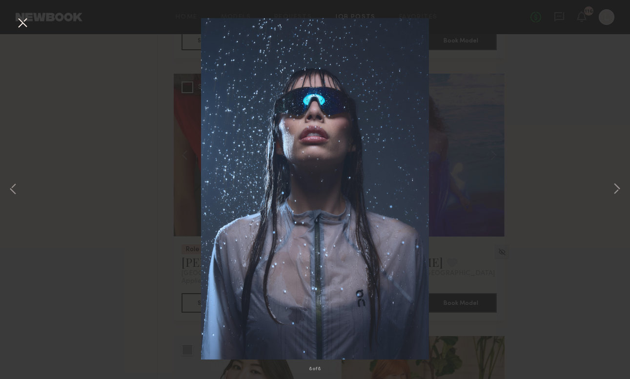
click at [22, 23] on button at bounding box center [23, 24] width 16 height 18
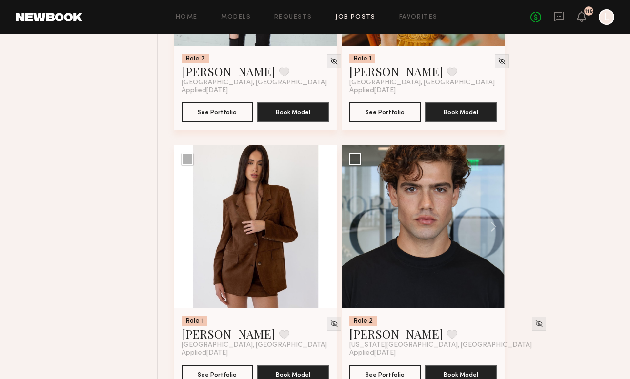
scroll to position [2661, 0]
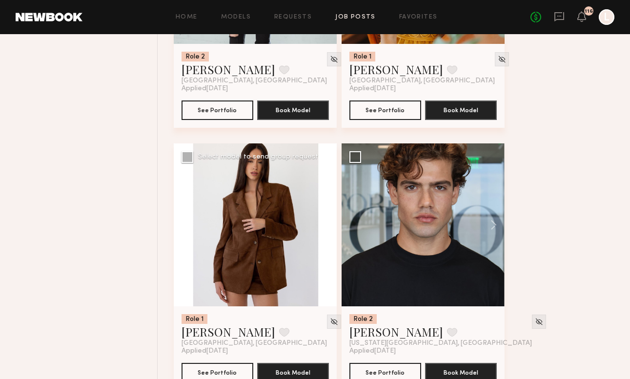
click at [327, 224] on button at bounding box center [321, 225] width 31 height 163
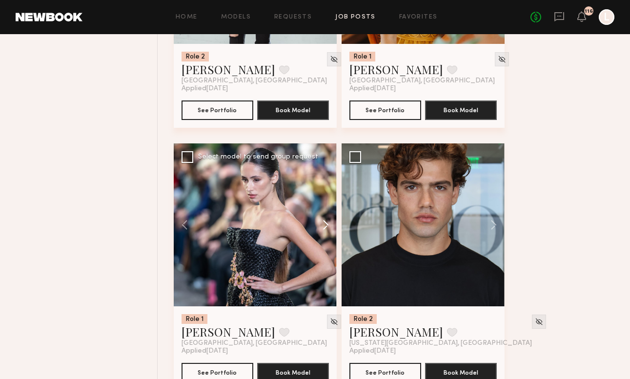
click at [327, 224] on button at bounding box center [321, 225] width 31 height 163
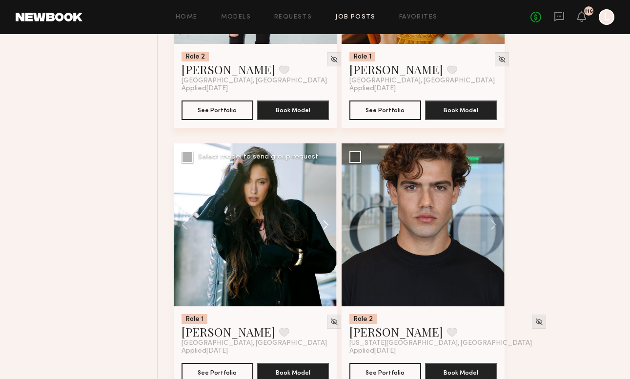
click at [327, 224] on button at bounding box center [321, 225] width 31 height 163
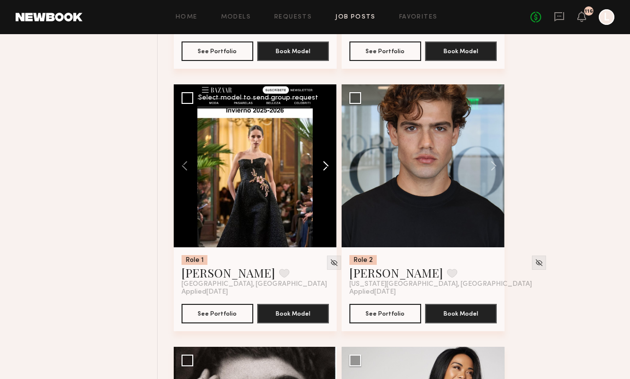
scroll to position [2721, 0]
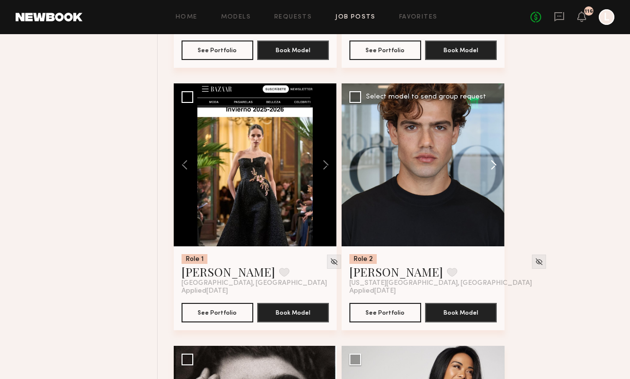
click at [497, 163] on button at bounding box center [489, 165] width 31 height 163
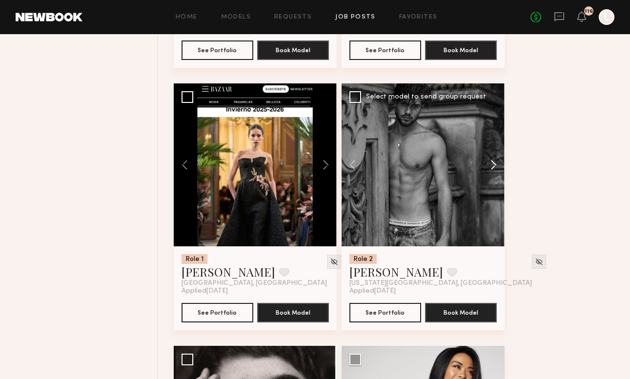
click at [497, 163] on button at bounding box center [489, 165] width 31 height 163
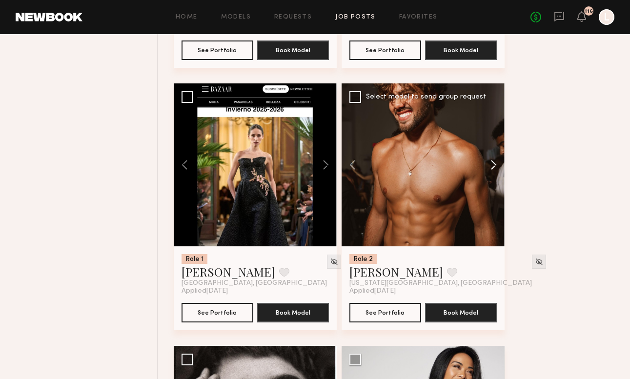
click at [497, 163] on button at bounding box center [489, 165] width 31 height 163
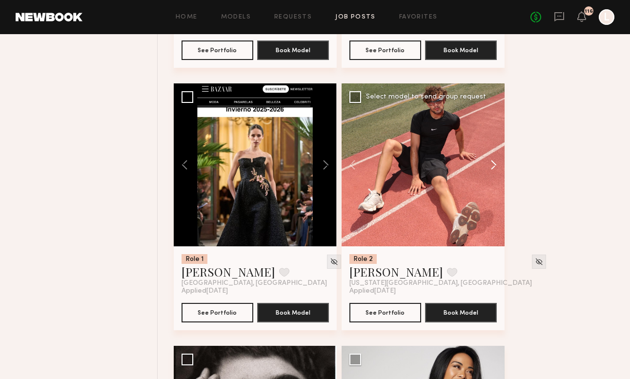
click at [497, 163] on button at bounding box center [489, 165] width 31 height 163
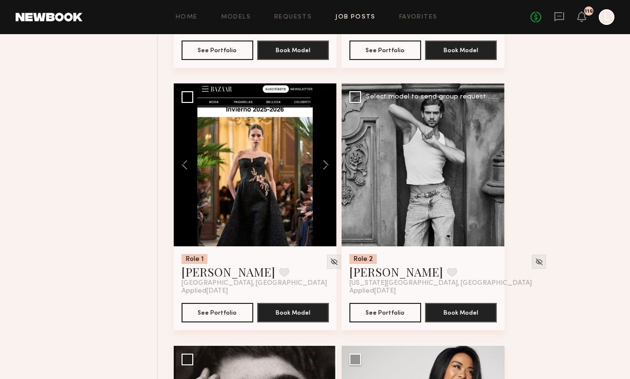
click at [497, 163] on div at bounding box center [423, 165] width 163 height 163
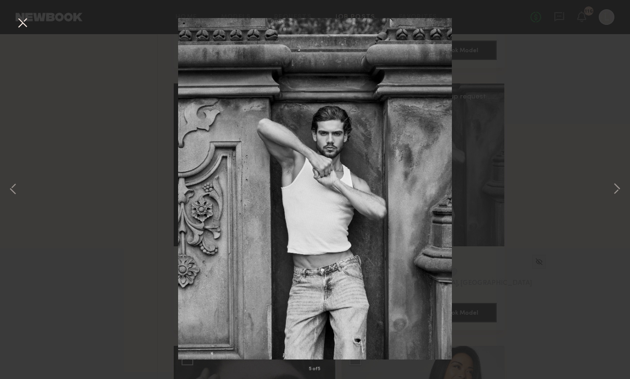
click at [127, 239] on div "5 of 5" at bounding box center [315, 189] width 630 height 379
click at [30, 28] on div "5 of 5" at bounding box center [315, 189] width 630 height 379
click at [21, 28] on button at bounding box center [23, 24] width 16 height 18
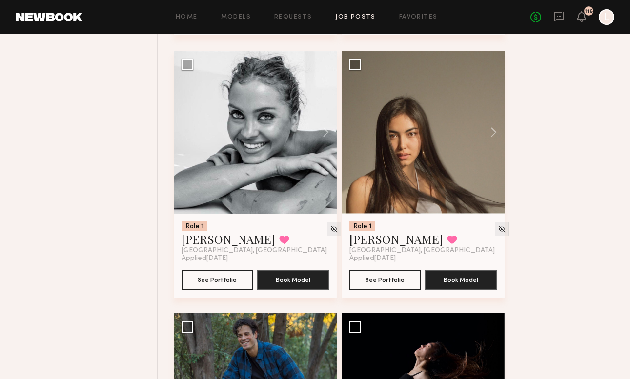
scroll to position [3279, 0]
click at [496, 136] on button at bounding box center [489, 132] width 31 height 163
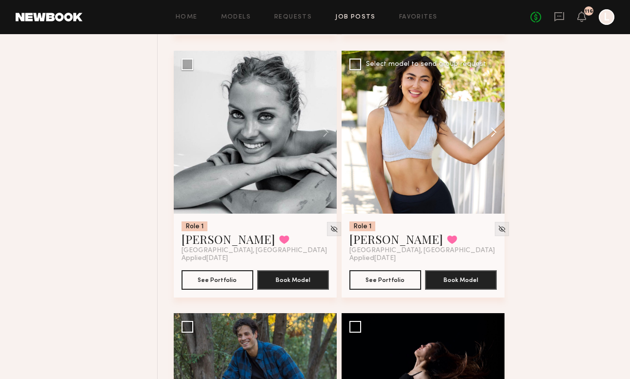
click at [496, 136] on button at bounding box center [489, 132] width 31 height 163
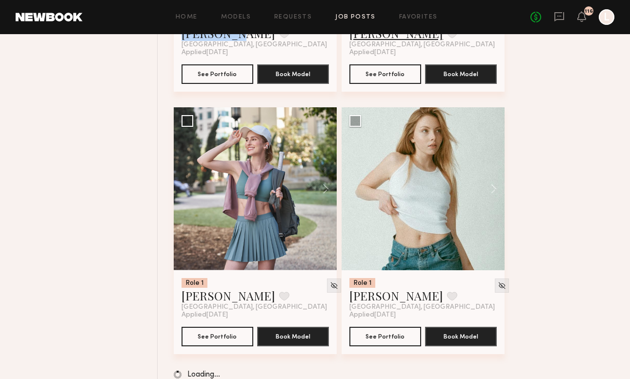
scroll to position [3748, 0]
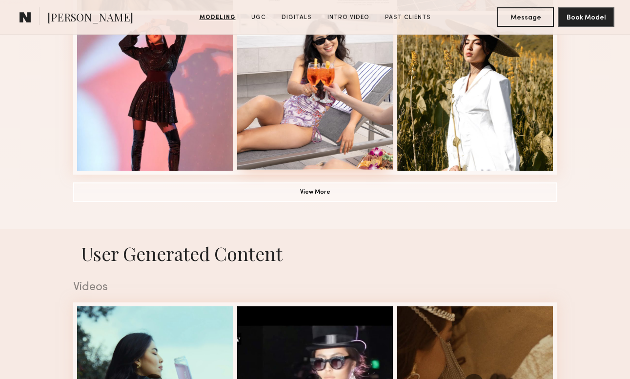
scroll to position [755, 0]
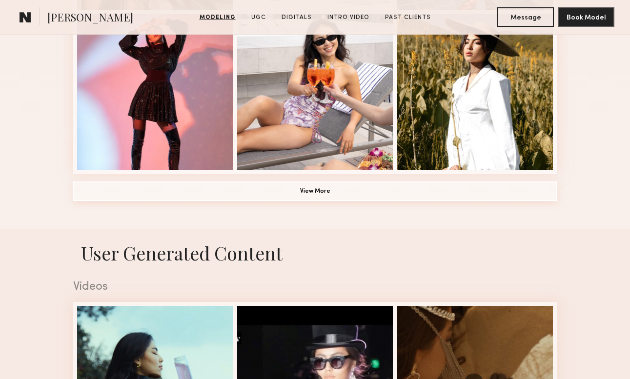
click at [323, 199] on button "View More" at bounding box center [315, 192] width 484 height 20
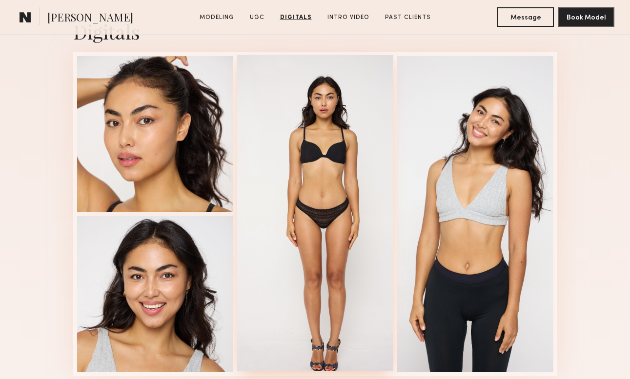
scroll to position [3040, 0]
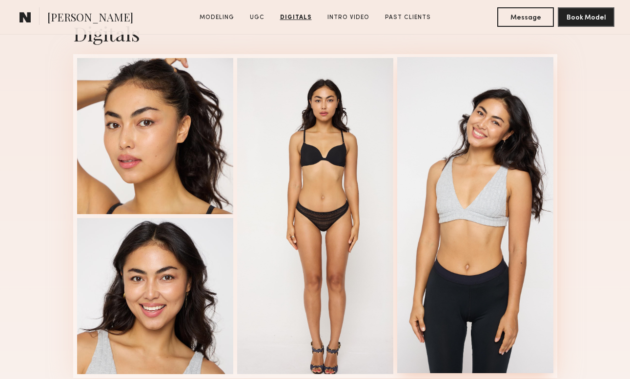
click at [481, 186] on div at bounding box center [476, 215] width 156 height 316
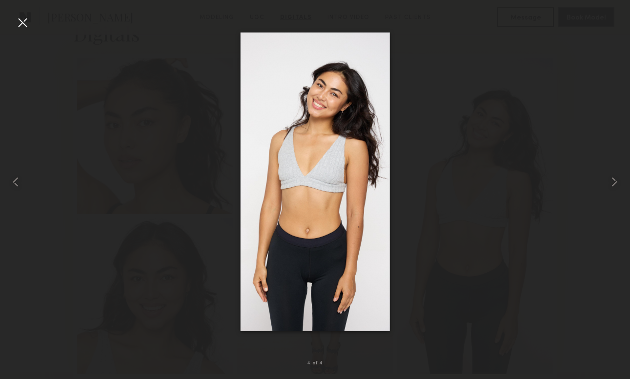
click at [22, 24] on div at bounding box center [23, 23] width 16 height 16
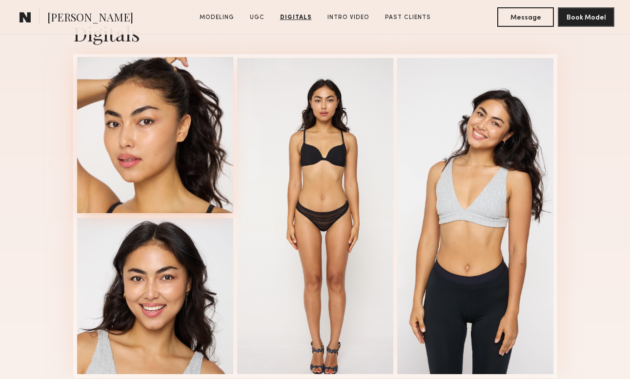
click at [117, 123] on div at bounding box center [155, 135] width 156 height 156
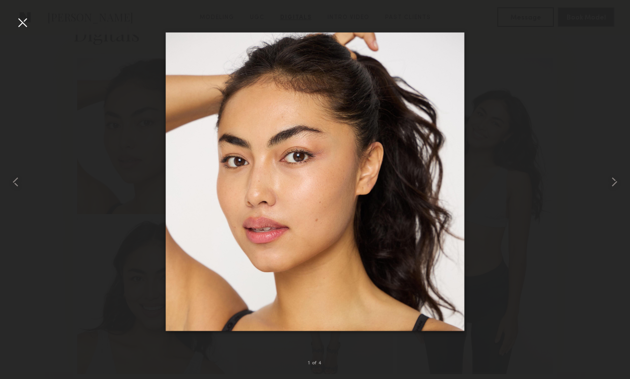
click at [19, 20] on div at bounding box center [23, 23] width 16 height 16
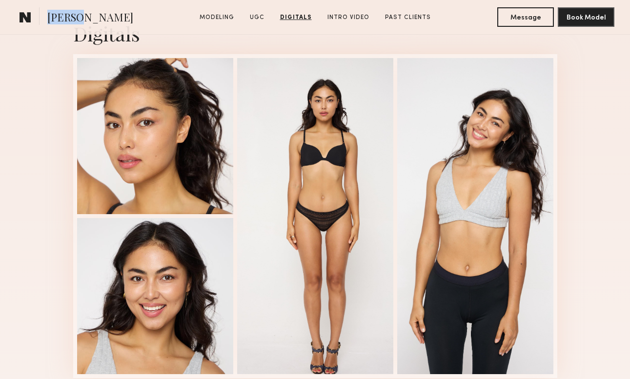
drag, startPoint x: 48, startPoint y: 18, endPoint x: 75, endPoint y: 19, distance: 26.9
click at [75, 19] on span "Assiya M." at bounding box center [90, 18] width 86 height 17
copy span "Assiya"
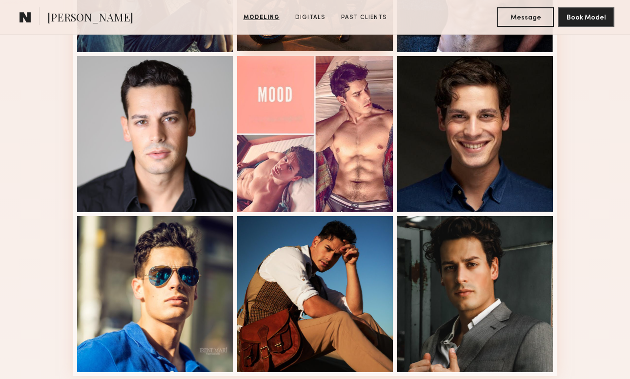
scroll to position [554, 0]
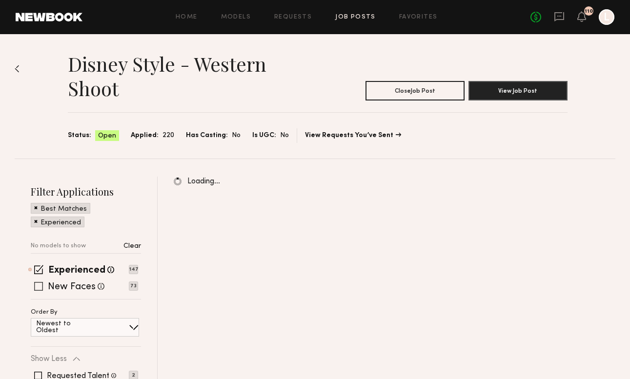
click at [47, 288] on div "New Faces Talent we've deemed to be in the early stages of their professional c…" at bounding box center [84, 287] width 107 height 8
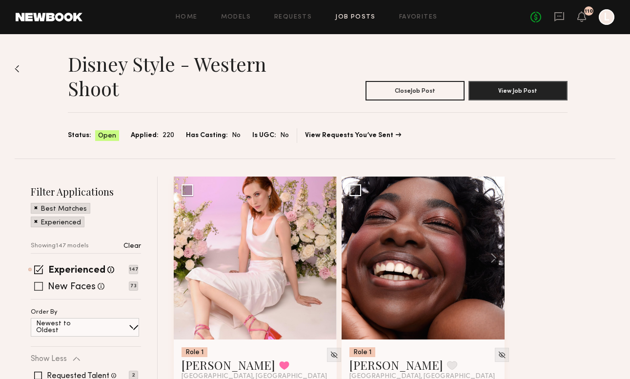
click at [37, 287] on span at bounding box center [38, 286] width 9 height 9
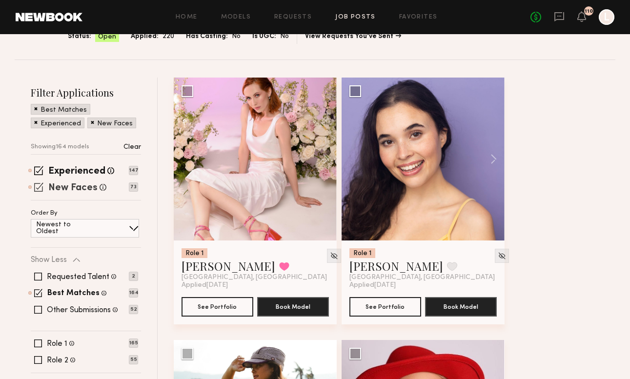
scroll to position [121, 0]
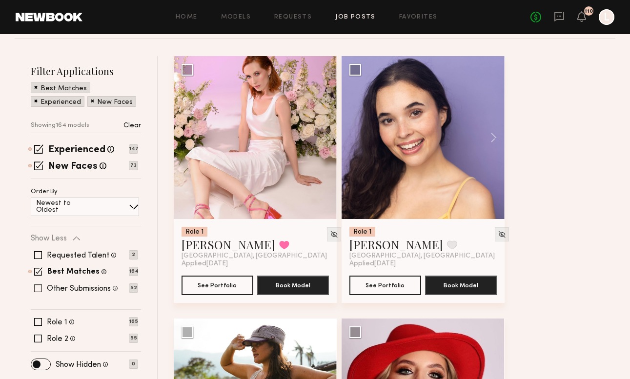
click at [37, 287] on span at bounding box center [38, 289] width 8 height 8
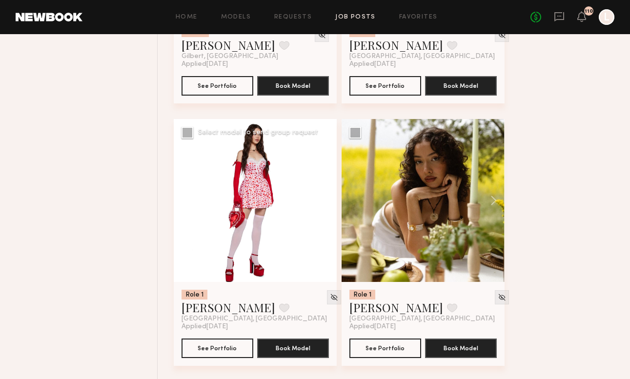
scroll to position [4791, 0]
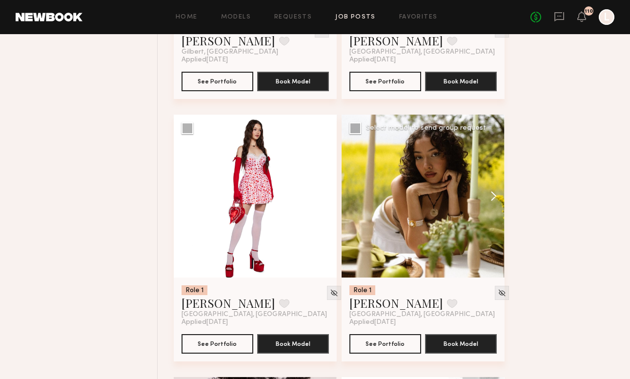
click at [495, 200] on button at bounding box center [489, 196] width 31 height 163
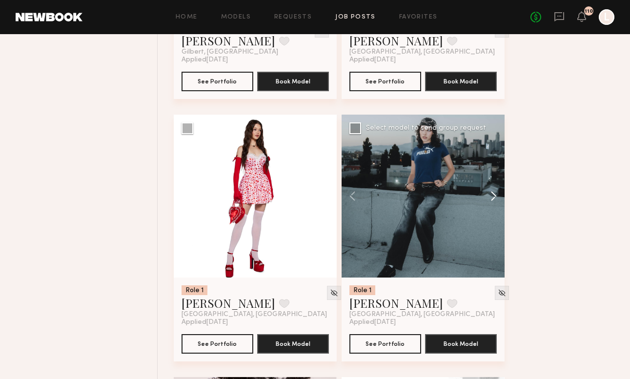
click at [495, 200] on button at bounding box center [489, 196] width 31 height 163
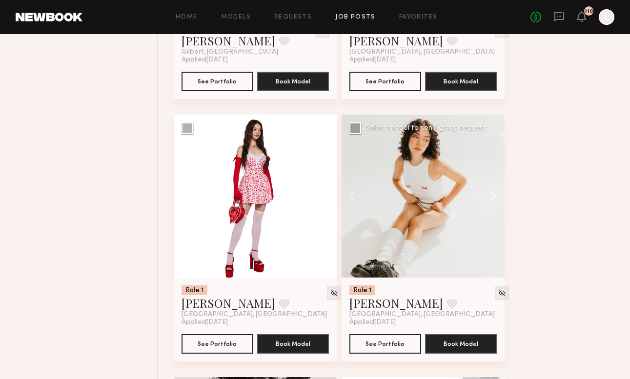
click at [495, 200] on button at bounding box center [489, 196] width 31 height 163
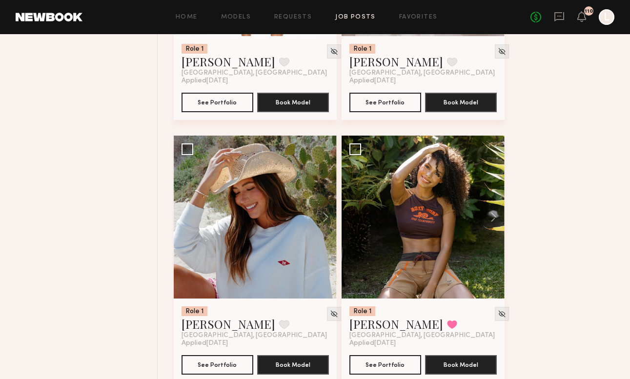
scroll to position [5830, 0]
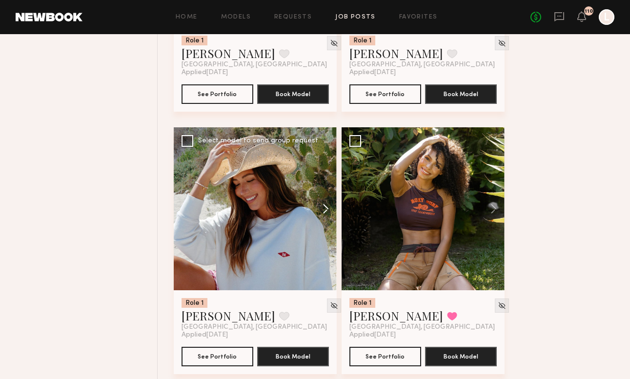
click at [322, 208] on button at bounding box center [321, 208] width 31 height 163
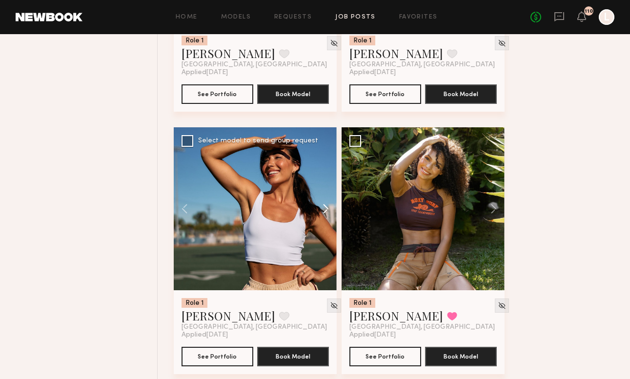
click at [322, 208] on button at bounding box center [321, 208] width 31 height 163
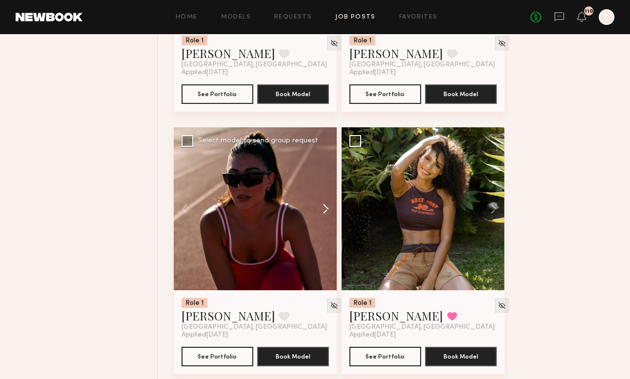
click at [322, 208] on button at bounding box center [321, 208] width 31 height 163
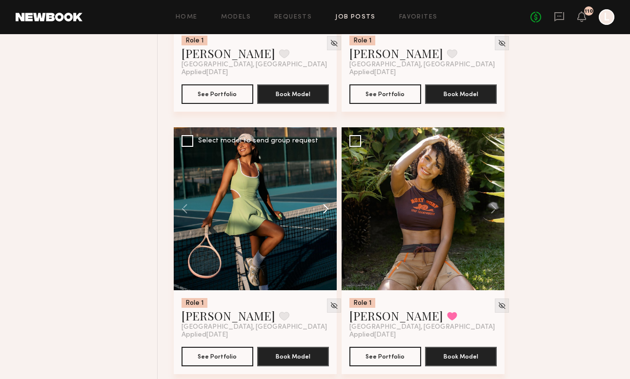
click at [322, 208] on button at bounding box center [321, 208] width 31 height 163
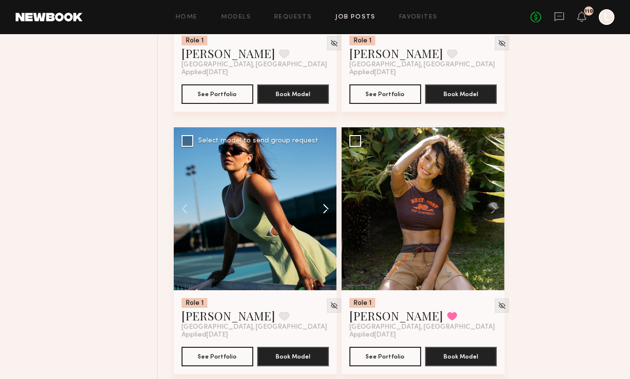
click at [322, 208] on button at bounding box center [321, 208] width 31 height 163
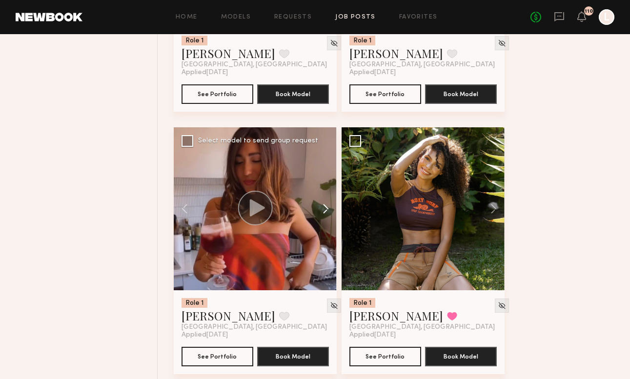
click at [322, 208] on button at bounding box center [321, 208] width 31 height 163
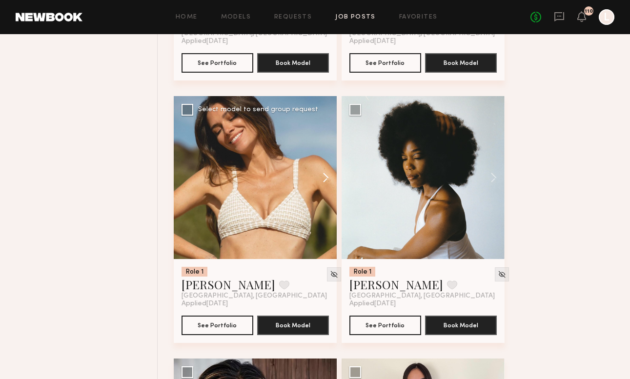
scroll to position [6647, 0]
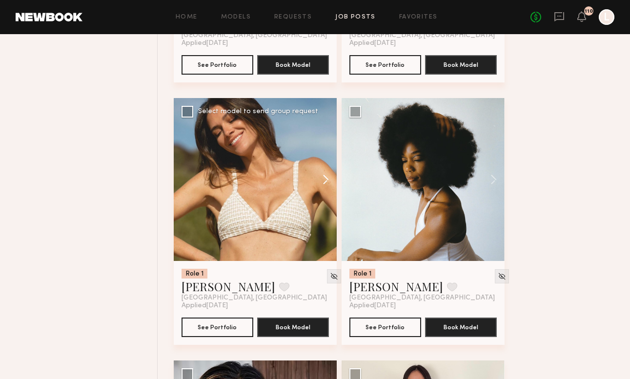
click at [329, 175] on button at bounding box center [321, 179] width 31 height 163
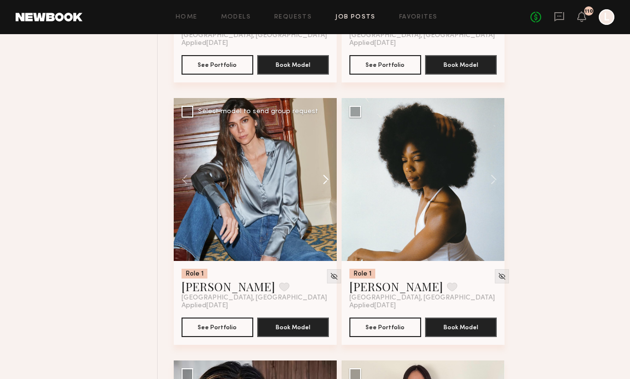
click at [329, 175] on button at bounding box center [321, 179] width 31 height 163
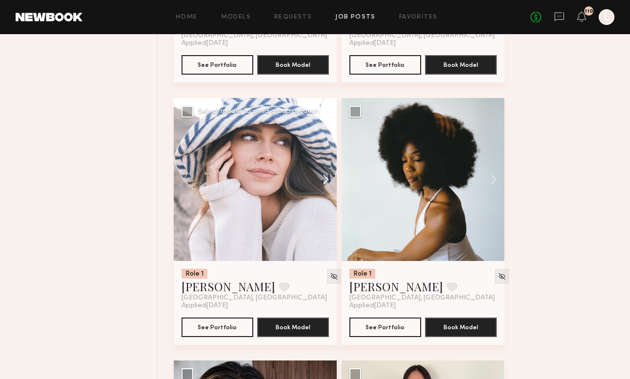
click at [329, 175] on button at bounding box center [321, 179] width 31 height 163
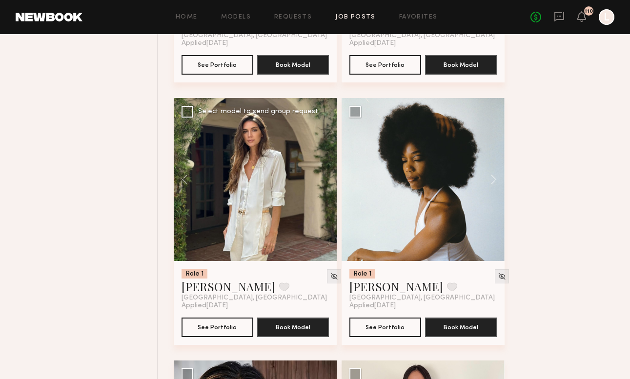
click at [329, 175] on div at bounding box center [255, 179] width 163 height 163
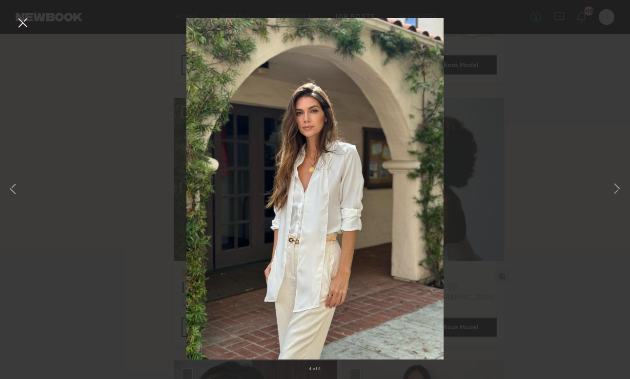
click at [117, 161] on div "4 of 4" at bounding box center [315, 189] width 630 height 379
click at [16, 24] on button at bounding box center [23, 24] width 16 height 18
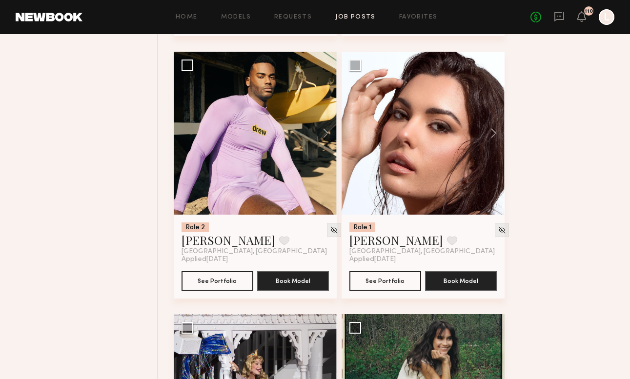
scroll to position [7220, 0]
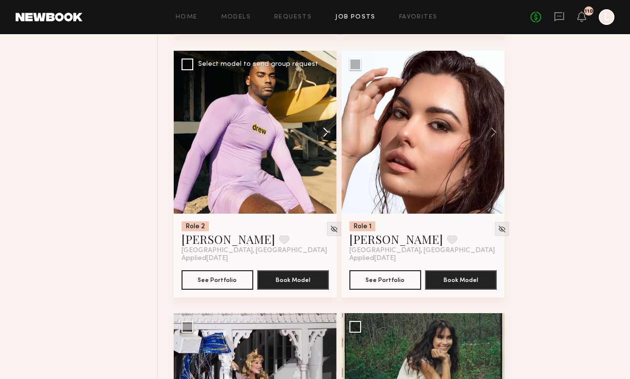
click at [328, 131] on button at bounding box center [321, 132] width 31 height 163
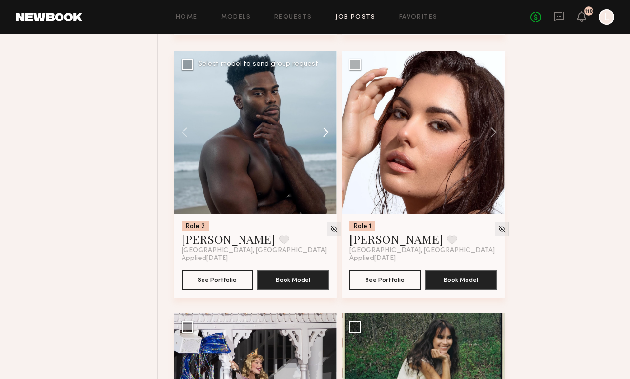
click at [328, 131] on button at bounding box center [321, 132] width 31 height 163
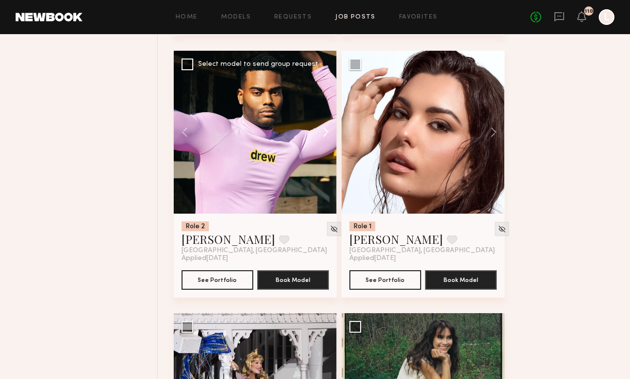
click at [328, 131] on button at bounding box center [321, 132] width 31 height 163
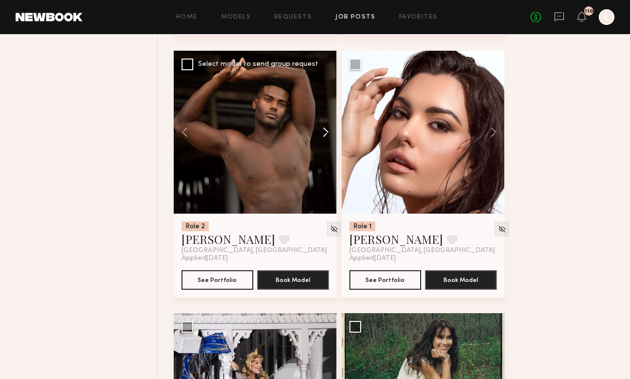
click at [328, 131] on button at bounding box center [321, 132] width 31 height 163
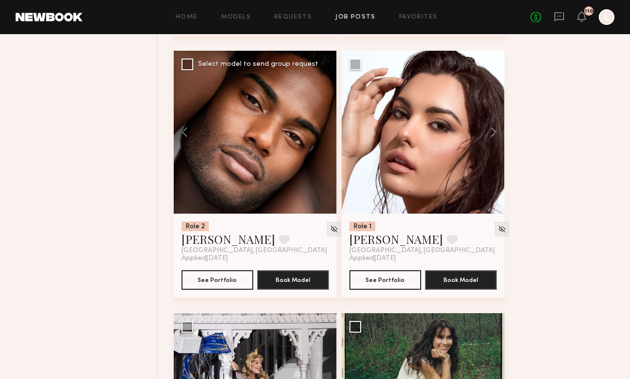
click at [328, 131] on div at bounding box center [255, 132] width 163 height 163
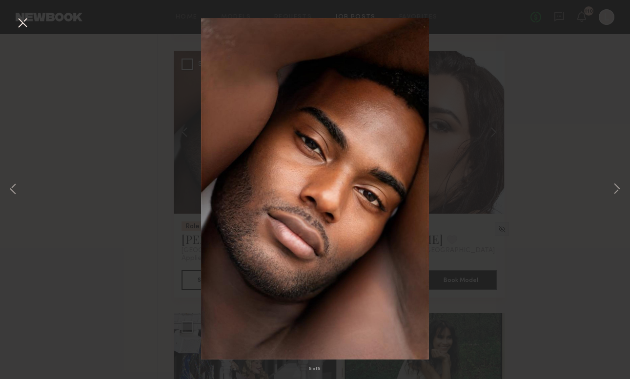
click at [20, 23] on button at bounding box center [23, 24] width 16 height 18
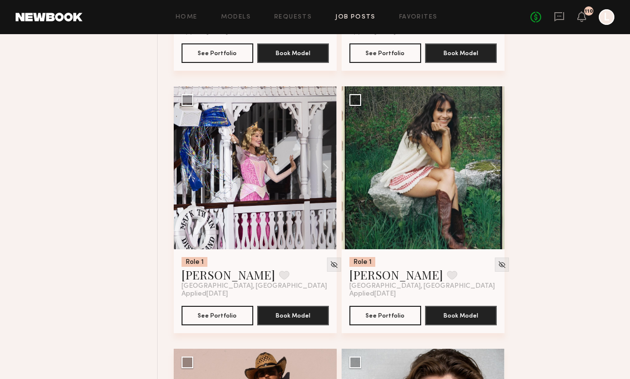
scroll to position [7449, 0]
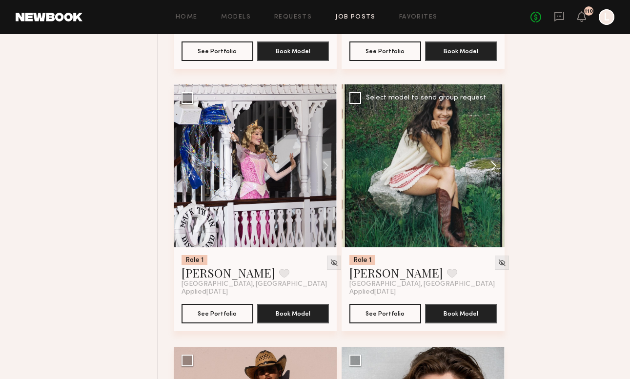
click at [494, 167] on button at bounding box center [489, 165] width 31 height 163
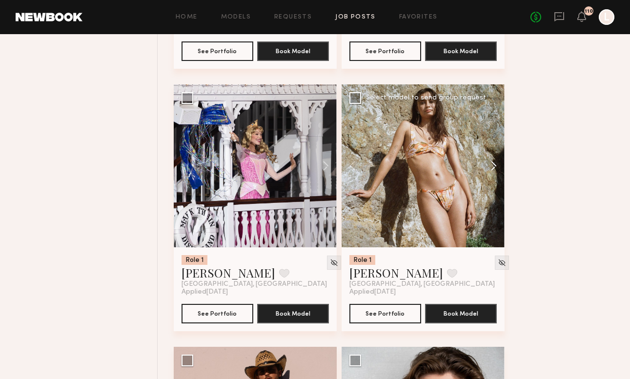
click at [494, 167] on button at bounding box center [489, 165] width 31 height 163
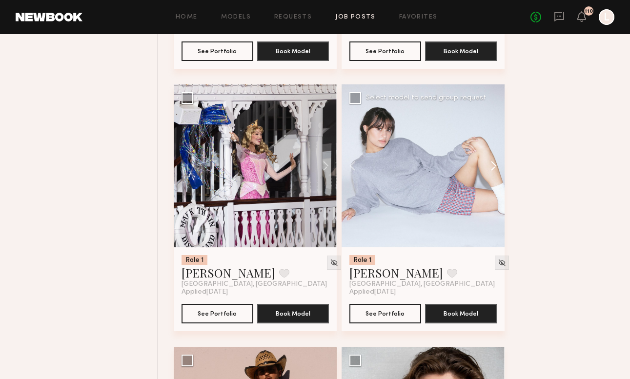
click at [494, 167] on button at bounding box center [489, 165] width 31 height 163
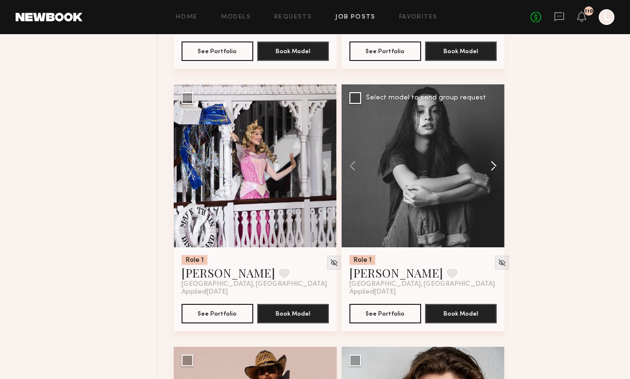
click at [494, 167] on button at bounding box center [489, 165] width 31 height 163
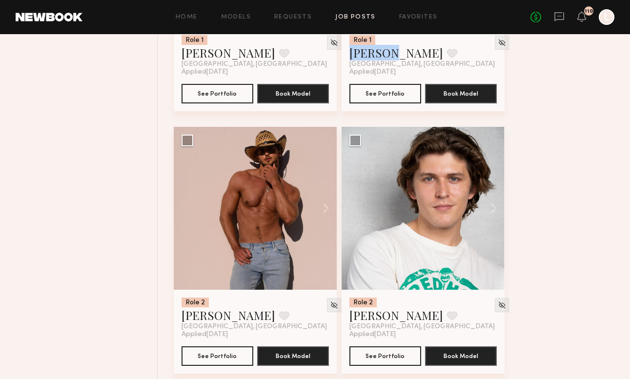
scroll to position [7669, 0]
click at [324, 210] on button at bounding box center [321, 208] width 31 height 163
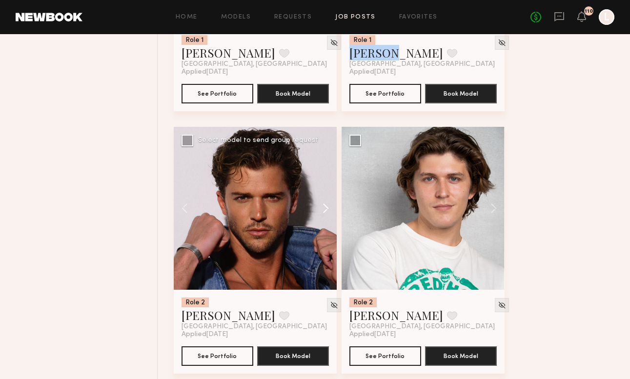
click at [324, 210] on button at bounding box center [321, 208] width 31 height 163
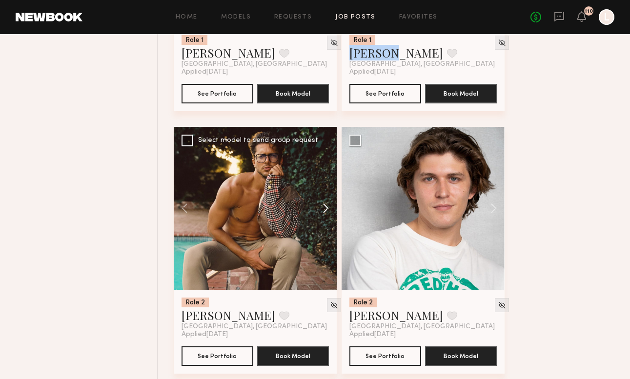
click at [324, 210] on button at bounding box center [321, 208] width 31 height 163
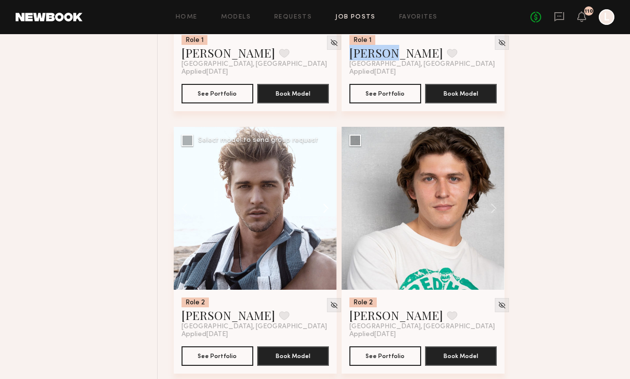
click at [324, 210] on button at bounding box center [321, 208] width 31 height 163
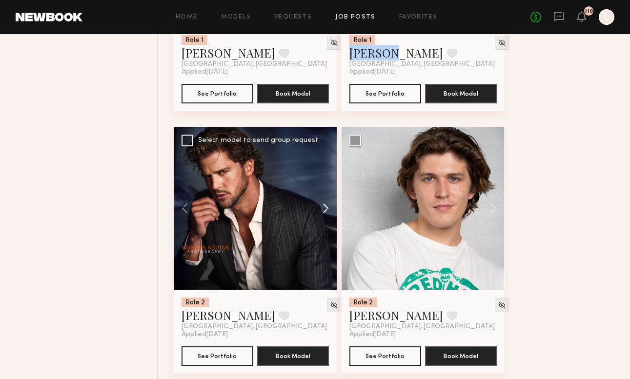
click at [324, 210] on button at bounding box center [321, 208] width 31 height 163
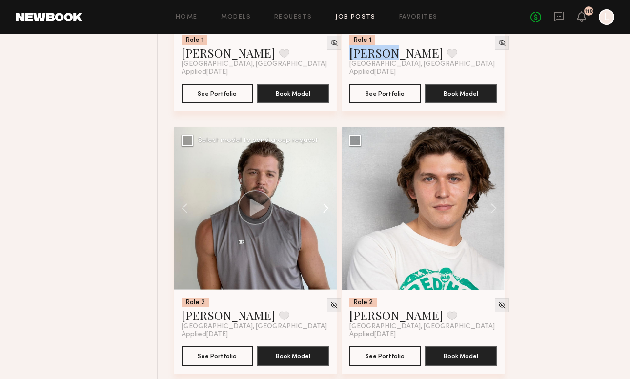
click at [324, 210] on button at bounding box center [321, 208] width 31 height 163
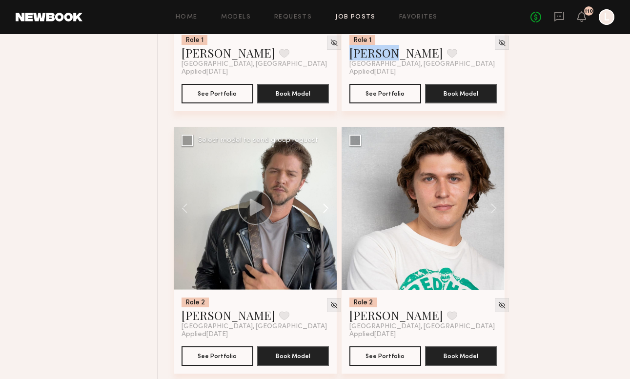
click at [324, 210] on button at bounding box center [321, 208] width 31 height 163
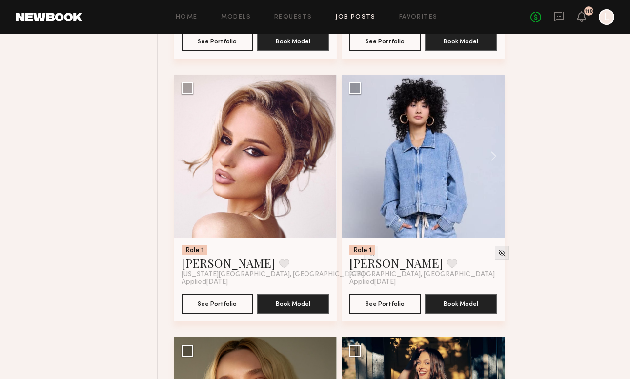
scroll to position [7985, 0]
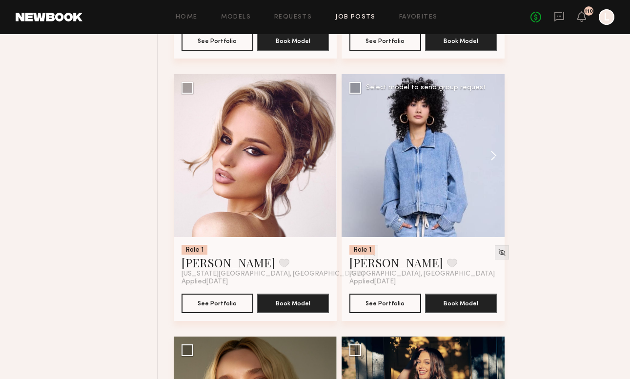
click at [497, 152] on button at bounding box center [489, 155] width 31 height 163
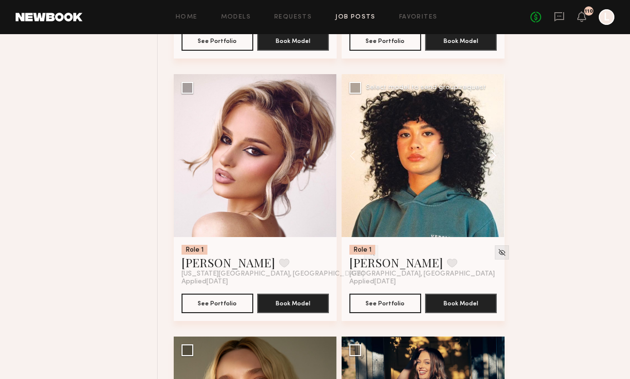
click at [496, 152] on button at bounding box center [489, 155] width 31 height 163
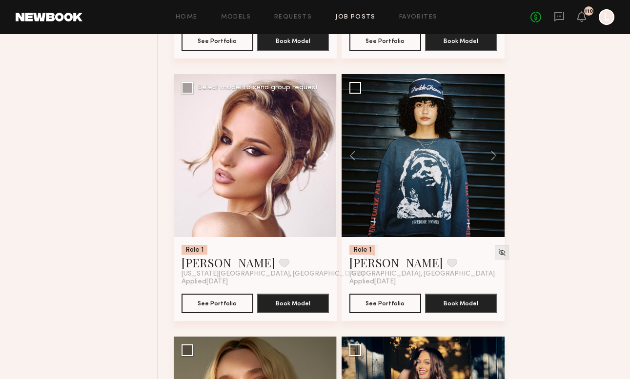
click at [325, 154] on button at bounding box center [321, 155] width 31 height 163
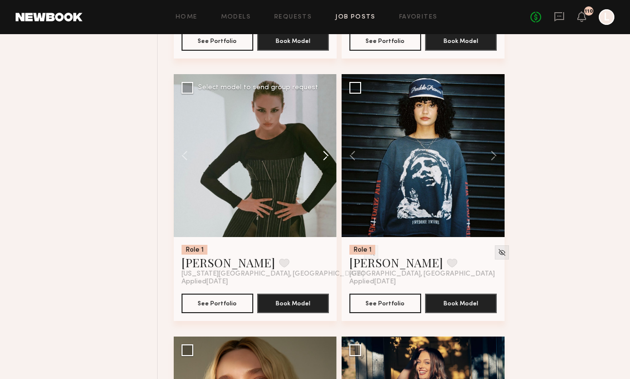
click at [325, 154] on button at bounding box center [321, 155] width 31 height 163
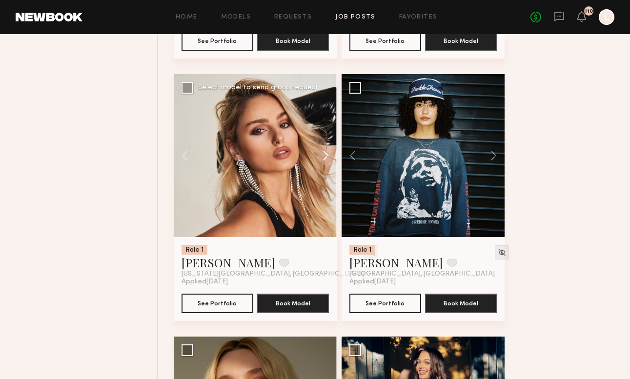
click at [325, 154] on button at bounding box center [321, 155] width 31 height 163
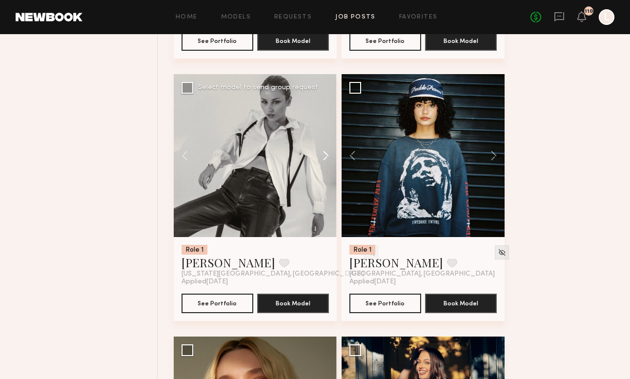
click at [325, 154] on button at bounding box center [321, 155] width 31 height 163
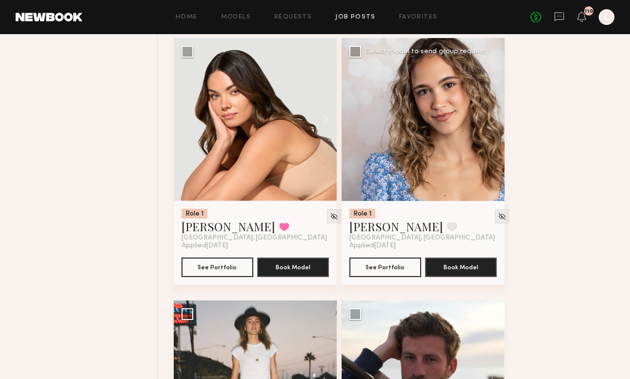
scroll to position [9776, 0]
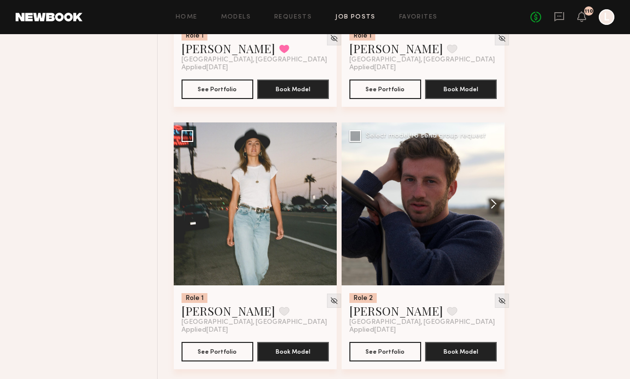
click at [497, 198] on button at bounding box center [489, 204] width 31 height 163
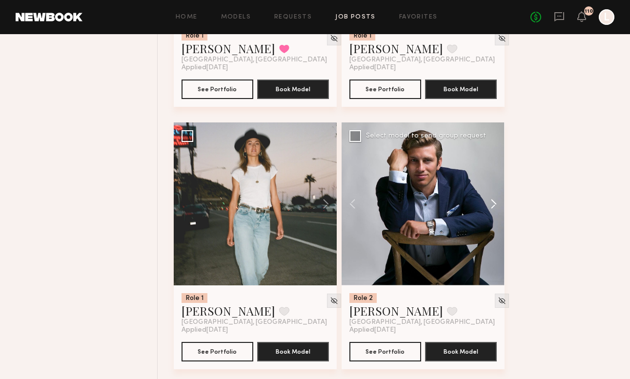
click at [496, 201] on button at bounding box center [489, 204] width 31 height 163
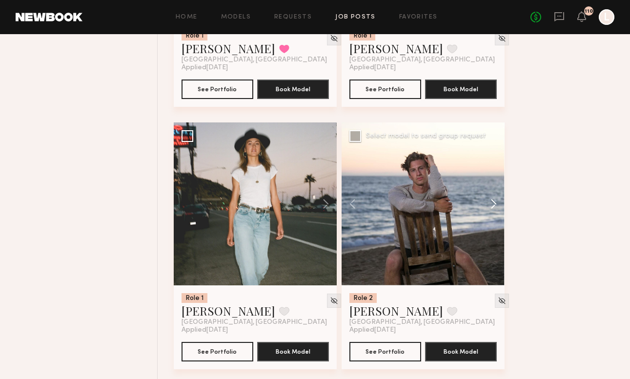
click at [496, 201] on button at bounding box center [489, 204] width 31 height 163
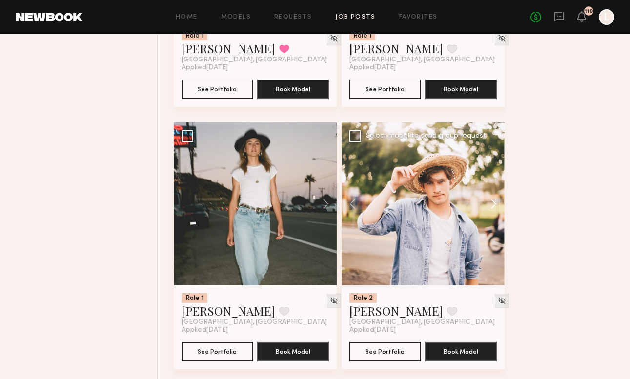
click at [496, 201] on button at bounding box center [489, 204] width 31 height 163
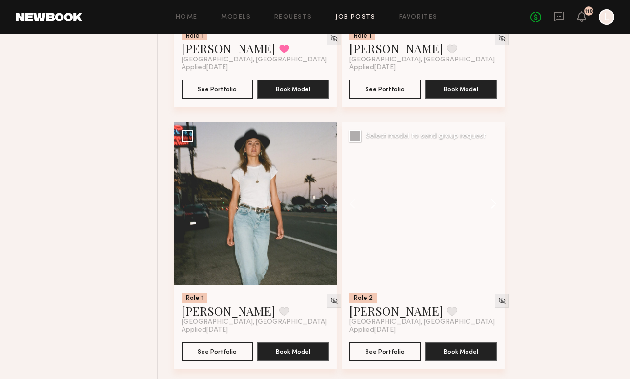
click at [496, 201] on button at bounding box center [489, 204] width 31 height 163
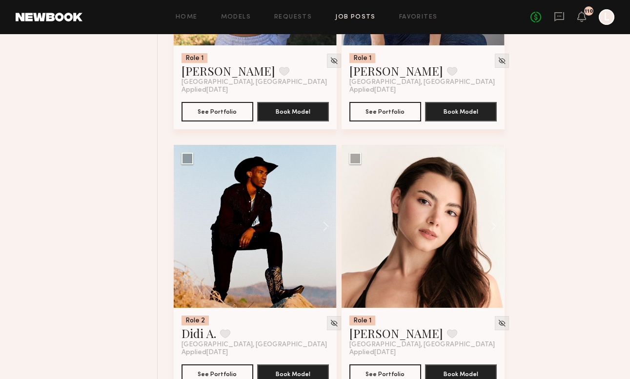
scroll to position [10286, 0]
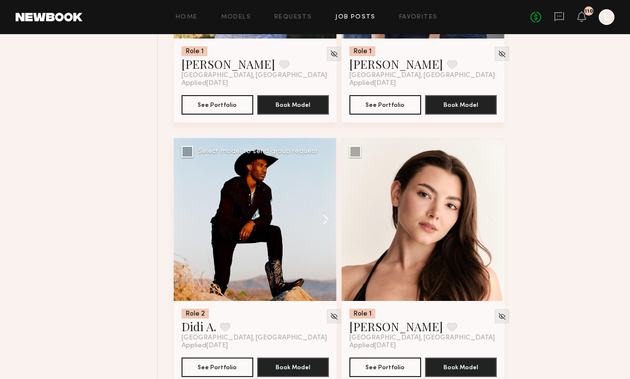
click at [325, 220] on button at bounding box center [321, 219] width 31 height 163
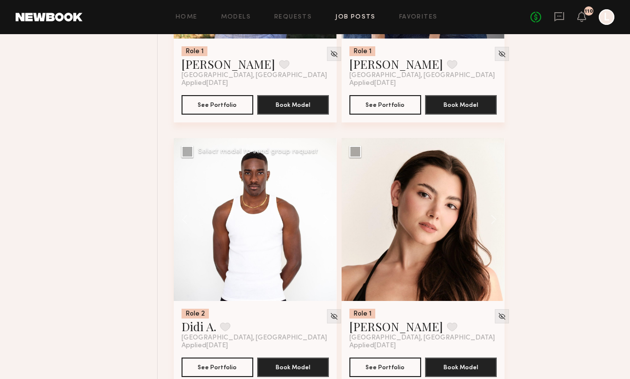
click at [325, 220] on button at bounding box center [321, 219] width 31 height 163
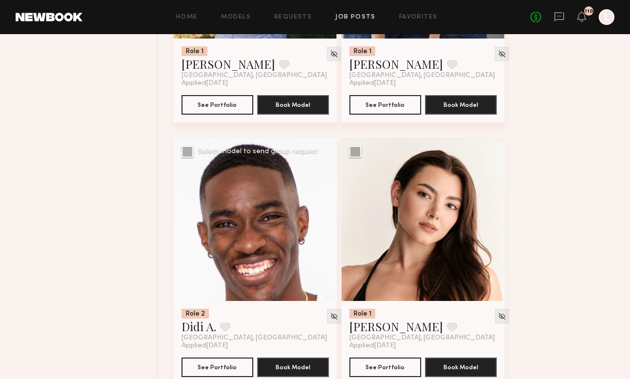
click at [325, 220] on button at bounding box center [321, 219] width 31 height 163
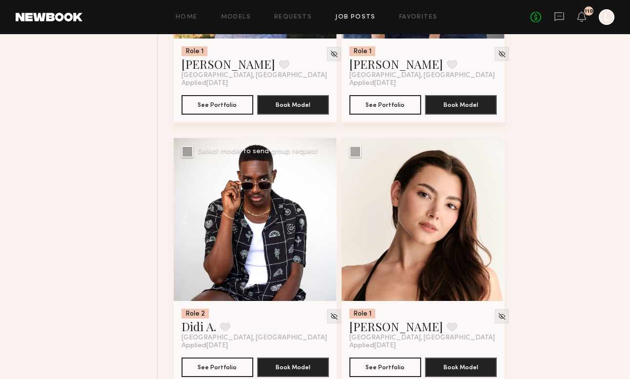
click at [325, 220] on button at bounding box center [321, 219] width 31 height 163
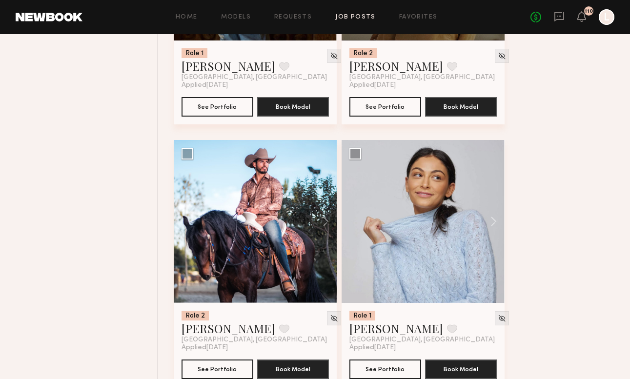
scroll to position [11598, 0]
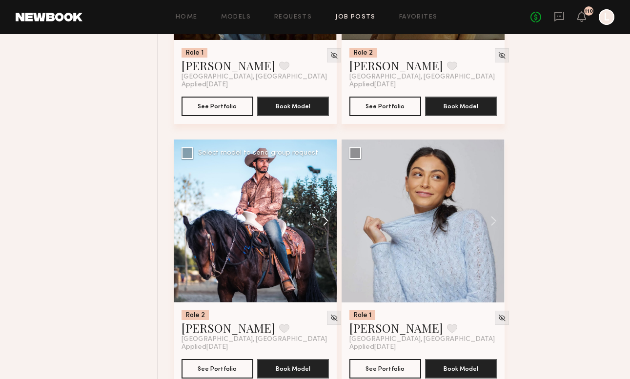
click at [326, 224] on button at bounding box center [321, 221] width 31 height 163
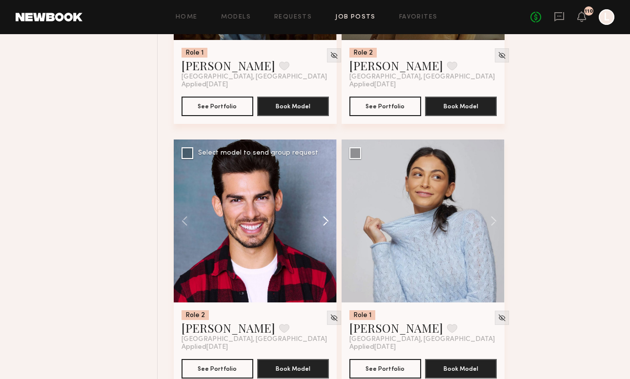
click at [326, 224] on button at bounding box center [321, 221] width 31 height 163
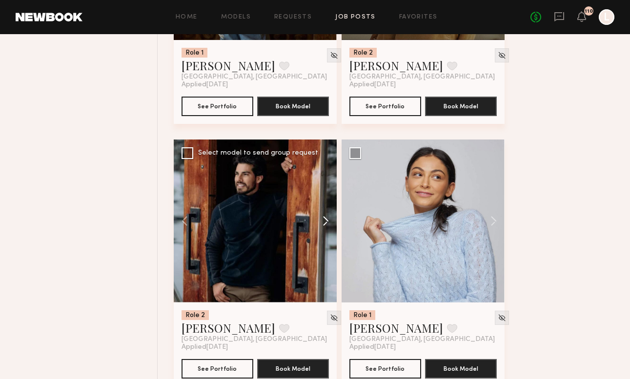
click at [326, 224] on button at bounding box center [321, 221] width 31 height 163
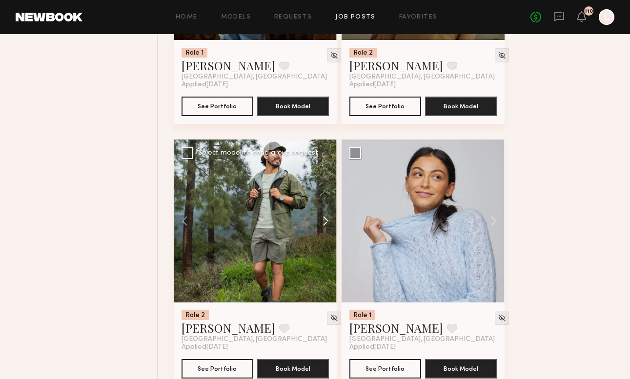
click at [326, 224] on button at bounding box center [321, 221] width 31 height 163
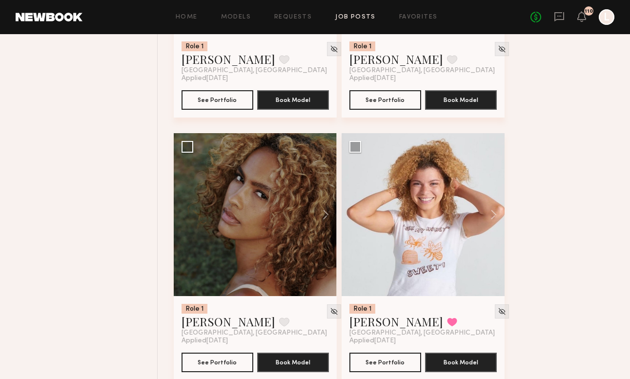
scroll to position [12922, 0]
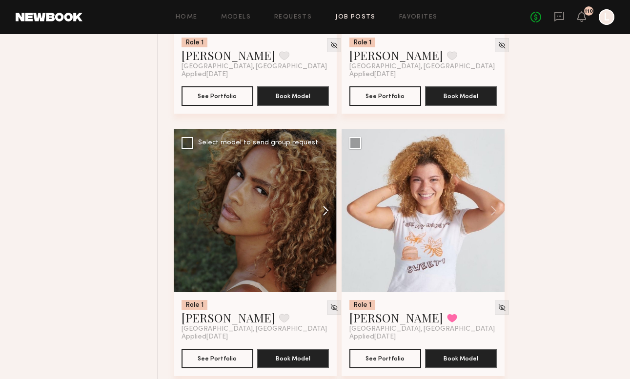
click at [326, 214] on button at bounding box center [321, 210] width 31 height 163
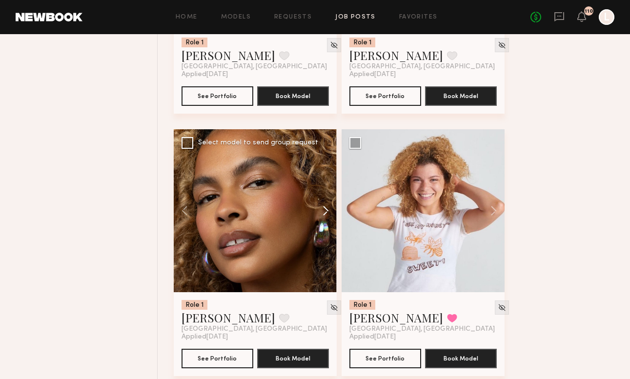
click at [326, 214] on button at bounding box center [321, 210] width 31 height 163
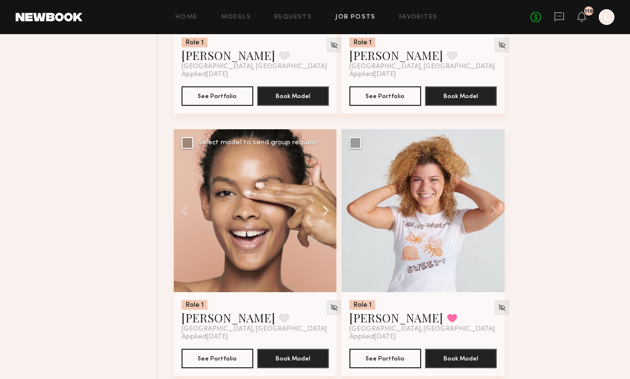
click at [326, 214] on button at bounding box center [321, 210] width 31 height 163
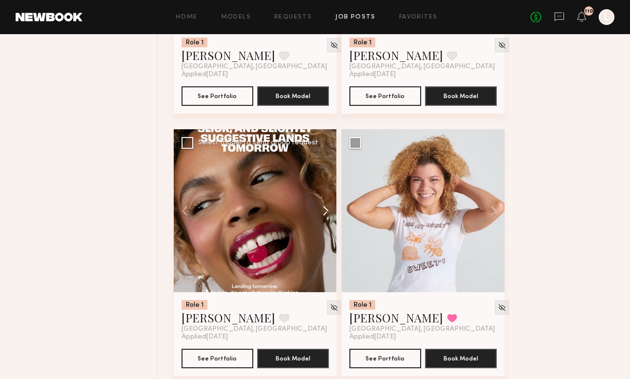
click at [326, 214] on button at bounding box center [321, 210] width 31 height 163
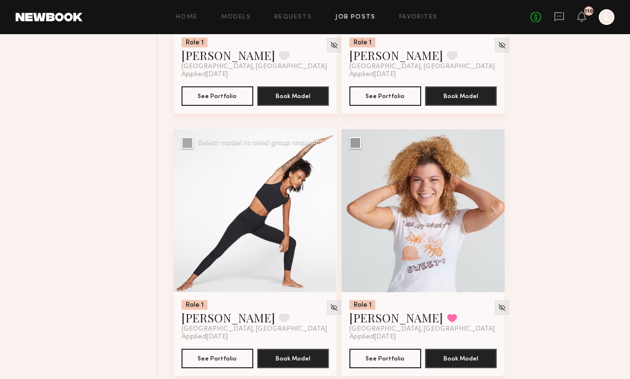
click at [326, 214] on button at bounding box center [321, 210] width 31 height 163
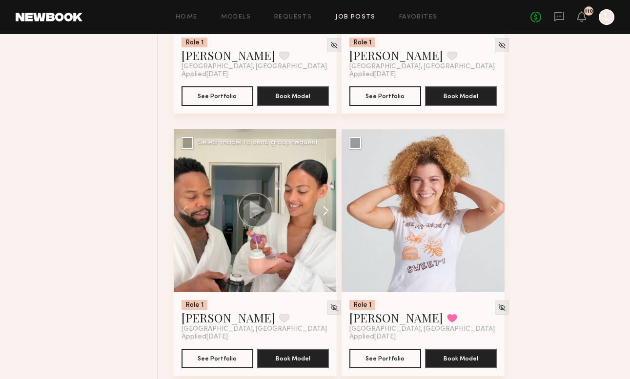
click at [326, 214] on button at bounding box center [321, 210] width 31 height 163
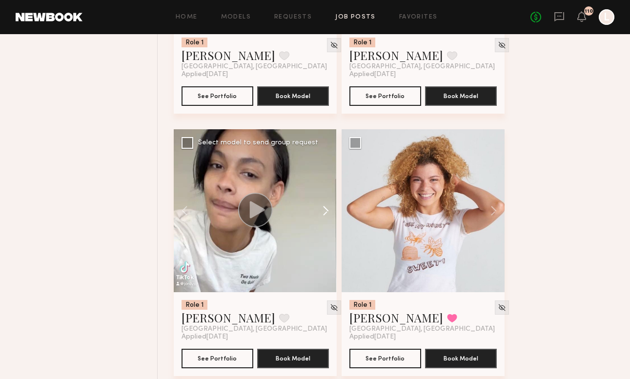
click at [326, 214] on button at bounding box center [321, 210] width 31 height 163
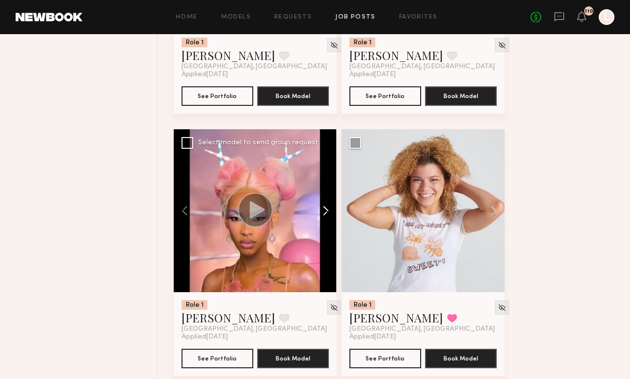
click at [326, 214] on button at bounding box center [321, 210] width 31 height 163
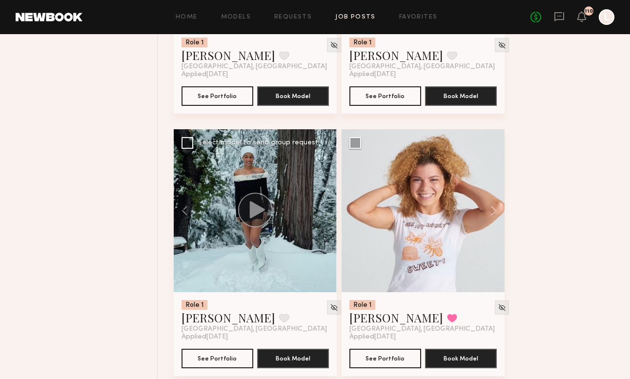
click at [326, 214] on div at bounding box center [255, 210] width 163 height 163
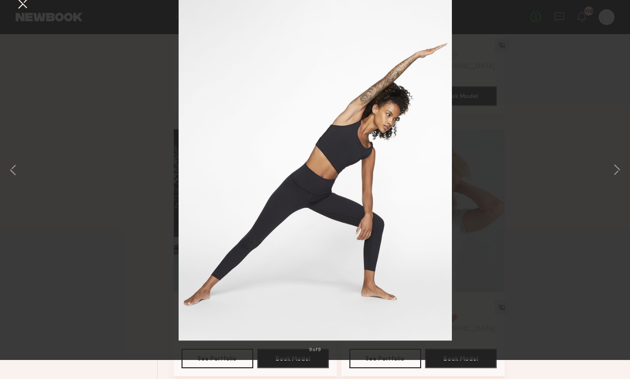
click at [55, 169] on div "9 of 9" at bounding box center [315, 189] width 630 height 379
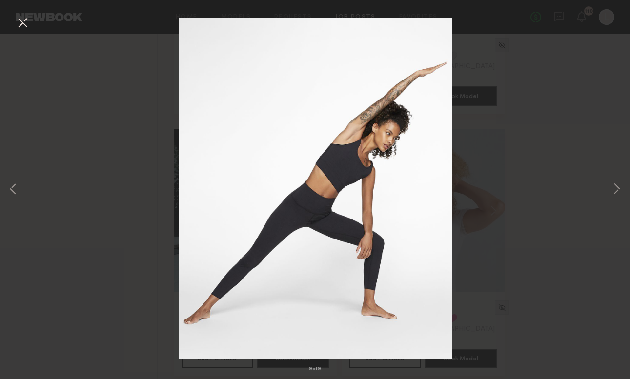
click at [26, 19] on button at bounding box center [23, 24] width 16 height 18
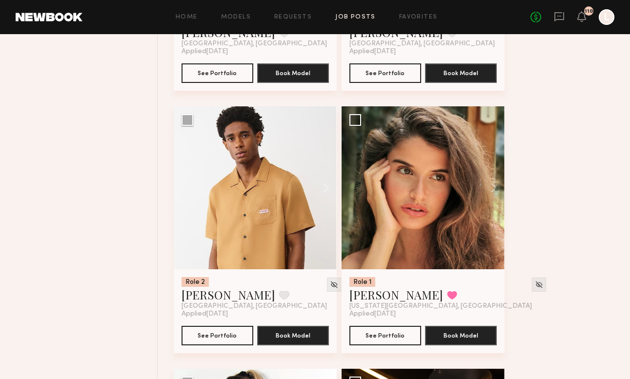
scroll to position [15835, 0]
click at [323, 190] on button at bounding box center [321, 187] width 31 height 163
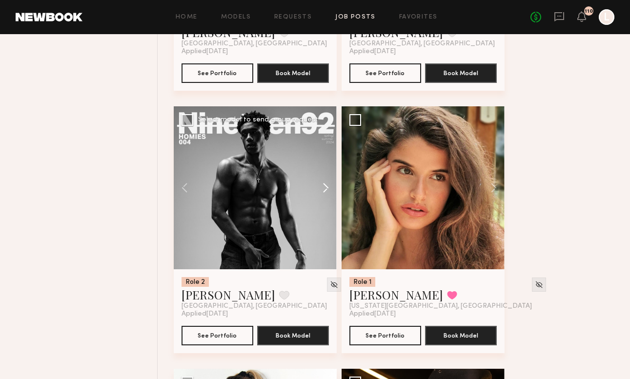
click at [323, 190] on button at bounding box center [321, 187] width 31 height 163
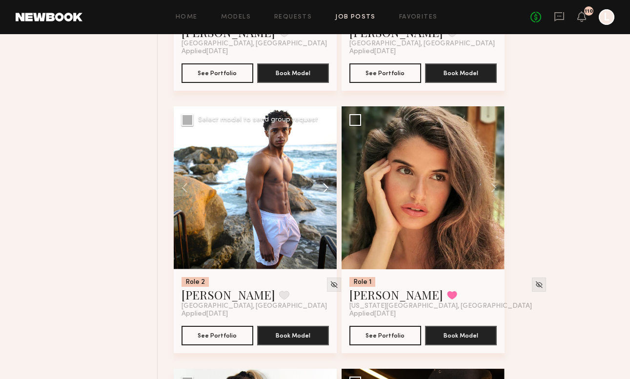
click at [323, 190] on button at bounding box center [321, 187] width 31 height 163
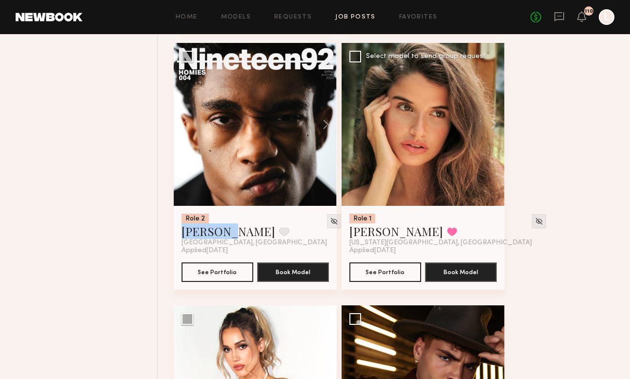
scroll to position [15897, 0]
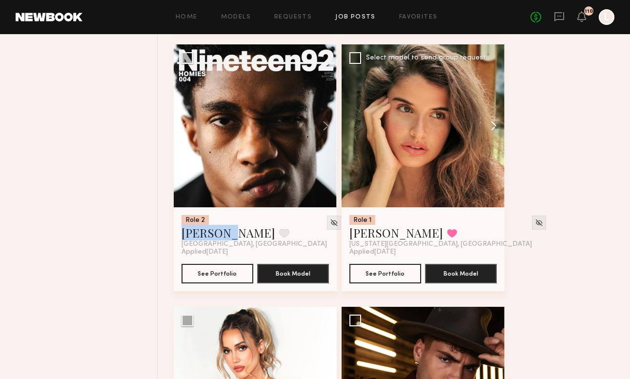
click at [493, 120] on button at bounding box center [489, 125] width 31 height 163
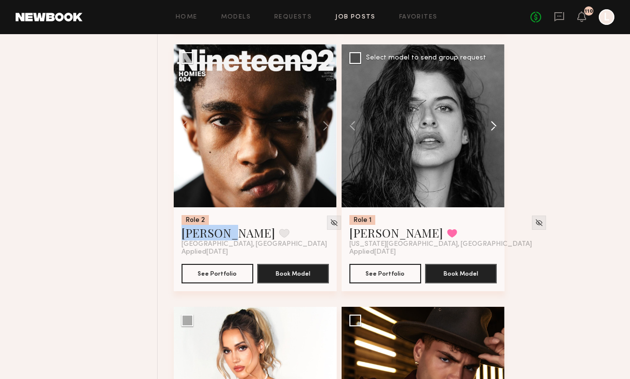
click at [493, 120] on button at bounding box center [489, 125] width 31 height 163
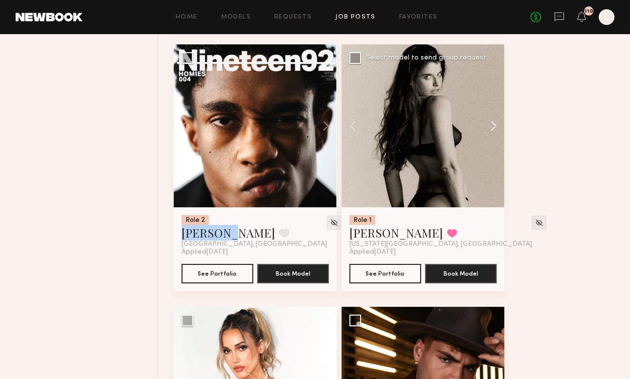
click at [493, 120] on button at bounding box center [489, 125] width 31 height 163
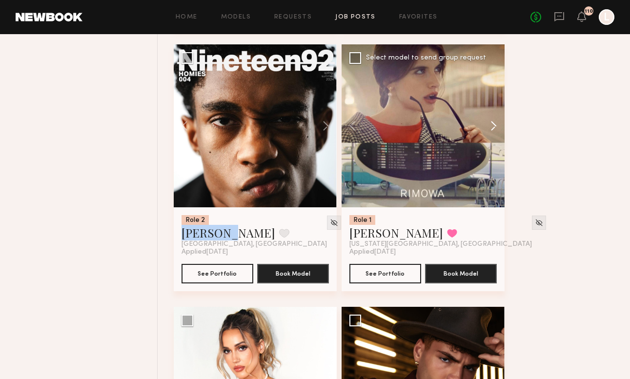
click at [493, 120] on button at bounding box center [489, 125] width 31 height 163
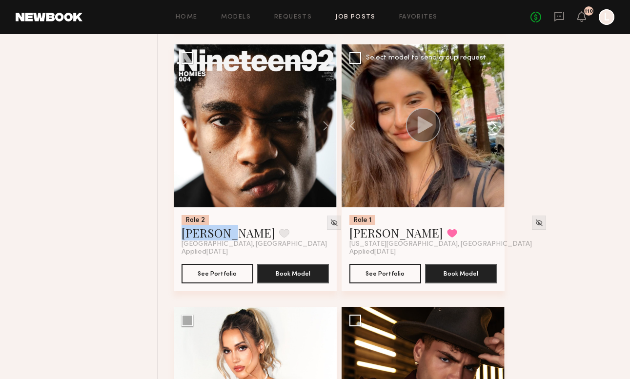
click at [493, 120] on button at bounding box center [489, 125] width 31 height 163
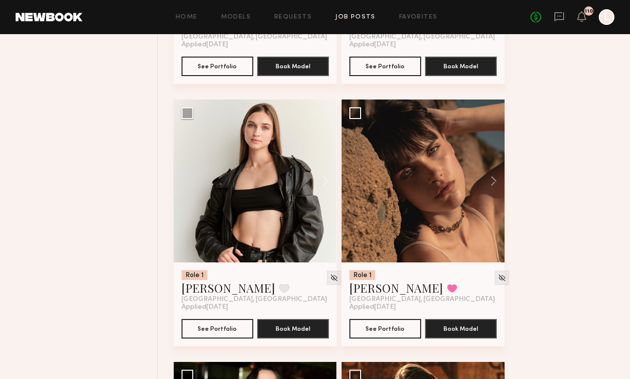
scroll to position [17156, 0]
click at [496, 183] on button at bounding box center [489, 181] width 31 height 163
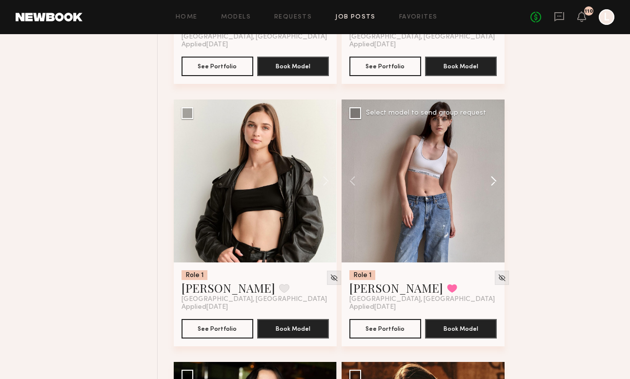
click at [496, 183] on button at bounding box center [489, 181] width 31 height 163
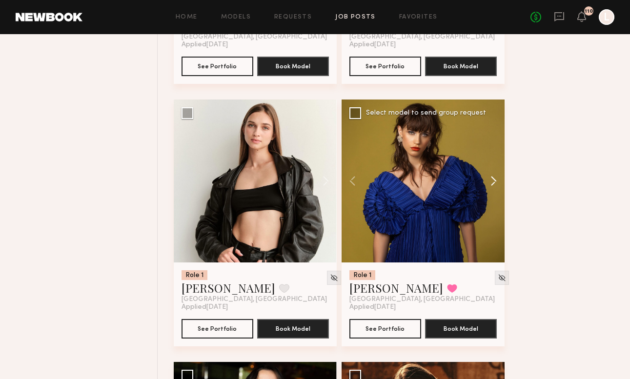
click at [496, 183] on button at bounding box center [489, 181] width 31 height 163
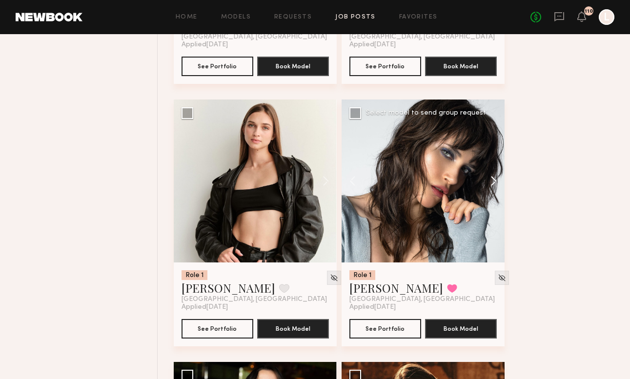
click at [496, 183] on button at bounding box center [489, 181] width 31 height 163
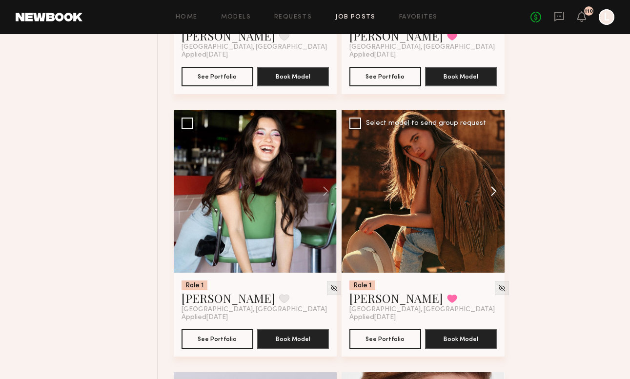
scroll to position [17410, 0]
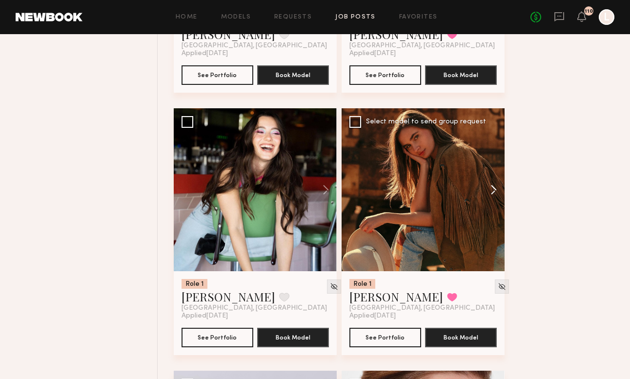
click at [496, 188] on button at bounding box center [489, 189] width 31 height 163
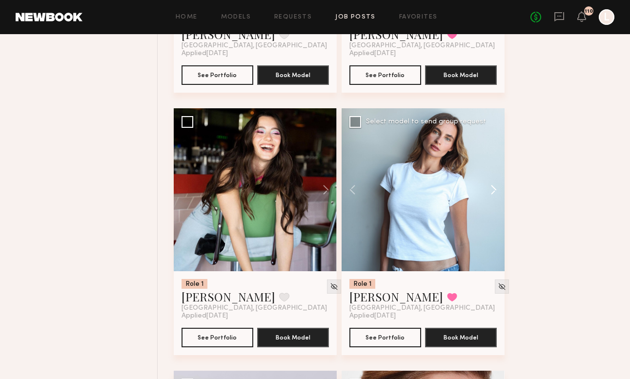
click at [496, 188] on button at bounding box center [489, 189] width 31 height 163
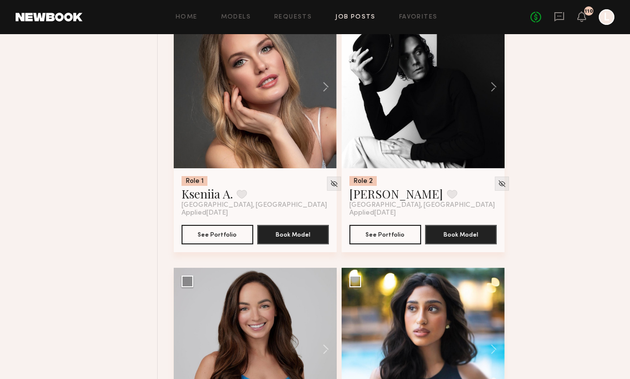
scroll to position [18565, 0]
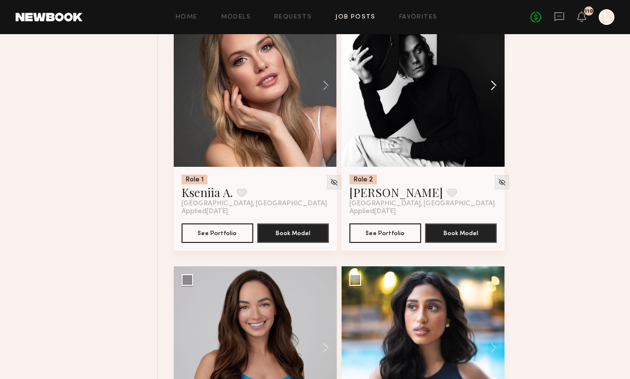
click at [496, 83] on button at bounding box center [489, 85] width 31 height 163
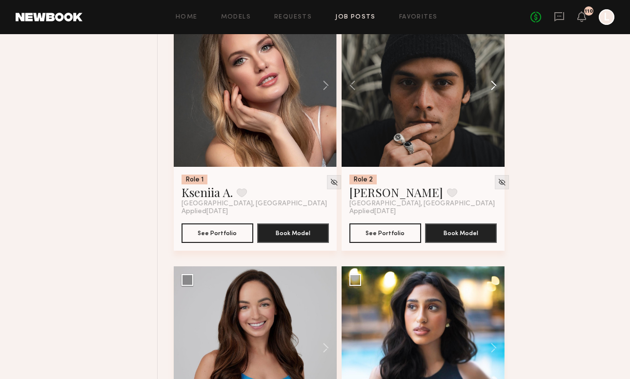
click at [496, 83] on button at bounding box center [489, 85] width 31 height 163
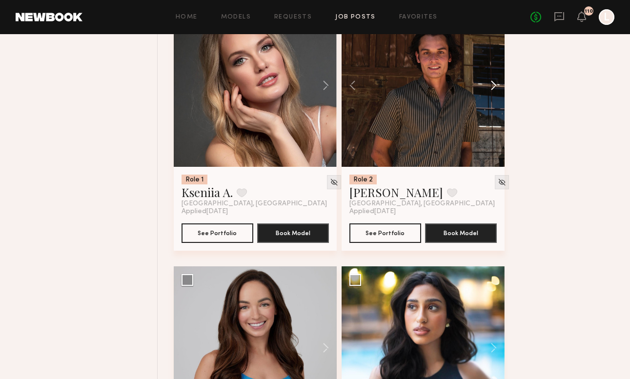
click at [496, 83] on button at bounding box center [489, 85] width 31 height 163
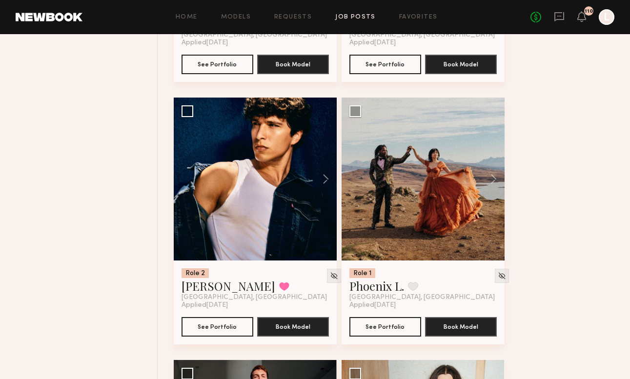
scroll to position [19260, 0]
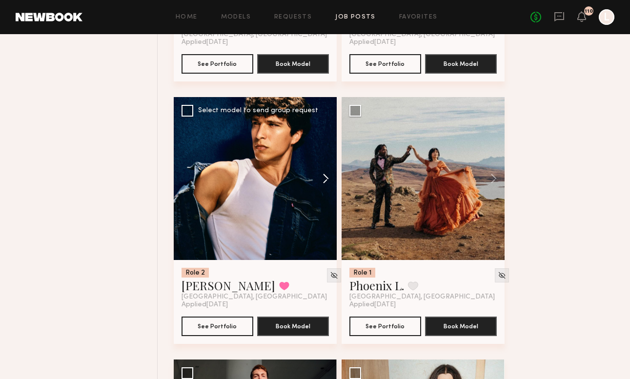
click at [330, 181] on button at bounding box center [321, 178] width 31 height 163
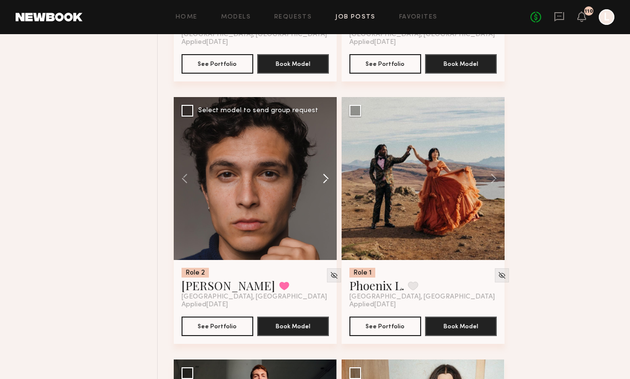
click at [330, 181] on button at bounding box center [321, 178] width 31 height 163
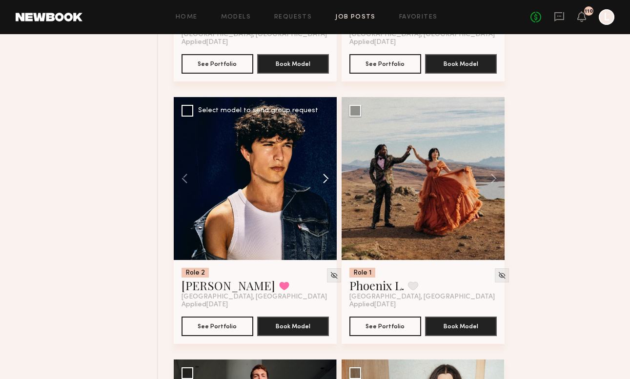
click at [330, 181] on button at bounding box center [321, 178] width 31 height 163
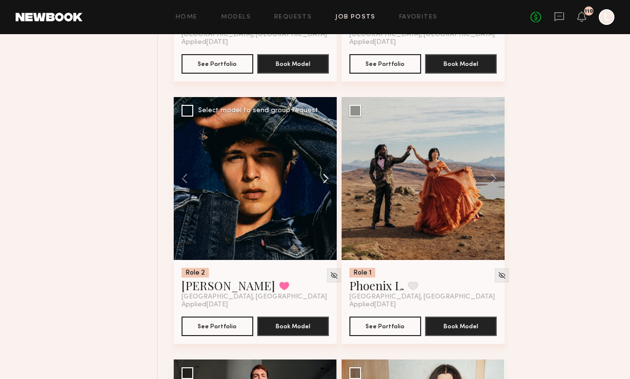
click at [330, 181] on button at bounding box center [321, 178] width 31 height 163
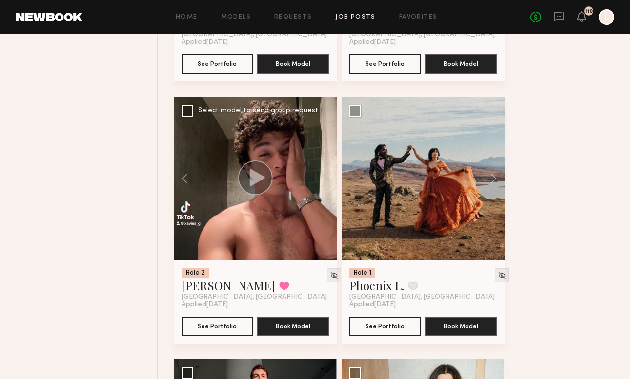
click at [330, 181] on div at bounding box center [255, 178] width 163 height 163
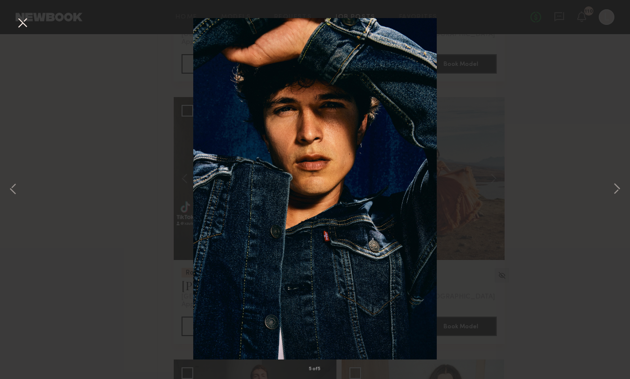
click at [20, 21] on button at bounding box center [23, 24] width 16 height 18
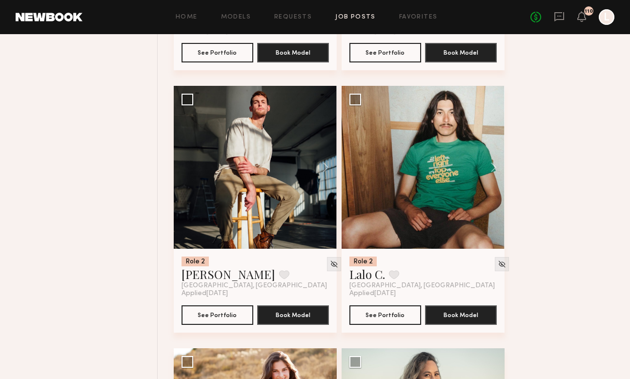
scroll to position [19535, 0]
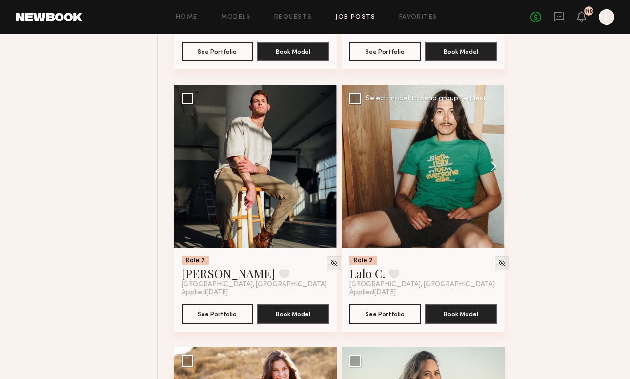
click at [495, 165] on button at bounding box center [489, 166] width 31 height 163
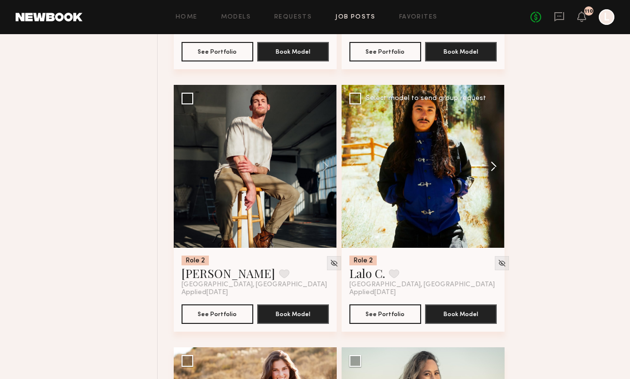
click at [495, 165] on button at bounding box center [489, 166] width 31 height 163
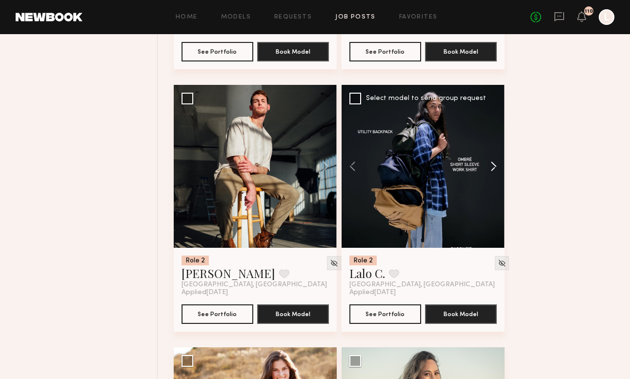
click at [495, 165] on button at bounding box center [489, 166] width 31 height 163
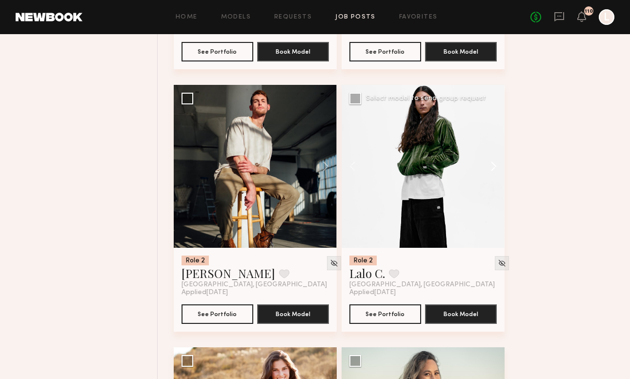
click at [495, 165] on button at bounding box center [489, 166] width 31 height 163
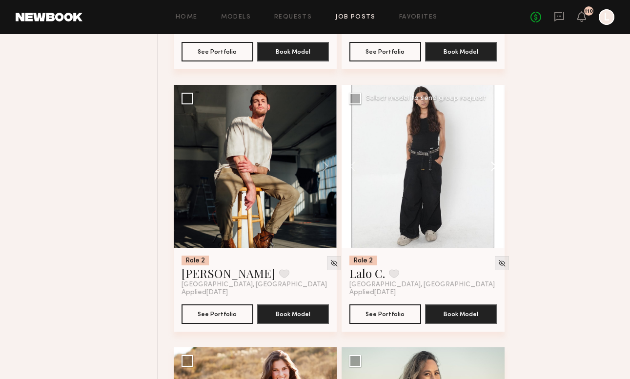
click at [495, 165] on button at bounding box center [489, 166] width 31 height 163
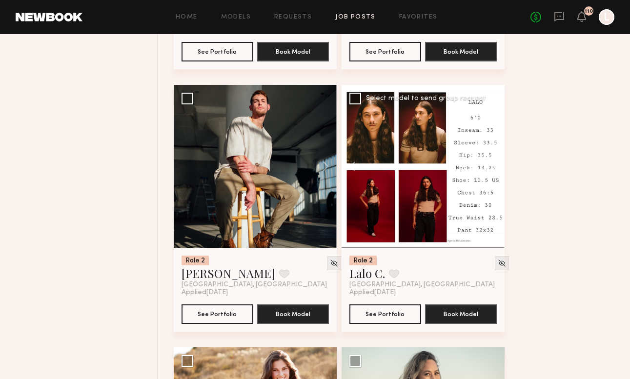
click at [495, 165] on button at bounding box center [489, 166] width 31 height 163
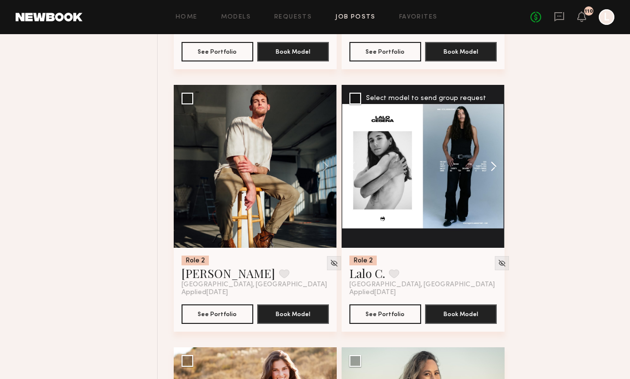
click at [495, 165] on button at bounding box center [489, 166] width 31 height 163
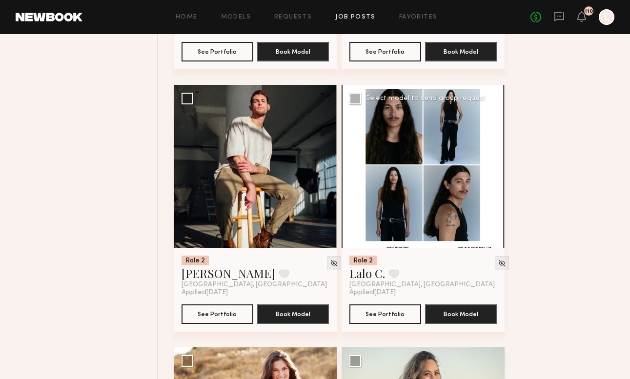
click at [495, 165] on div at bounding box center [423, 166] width 163 height 163
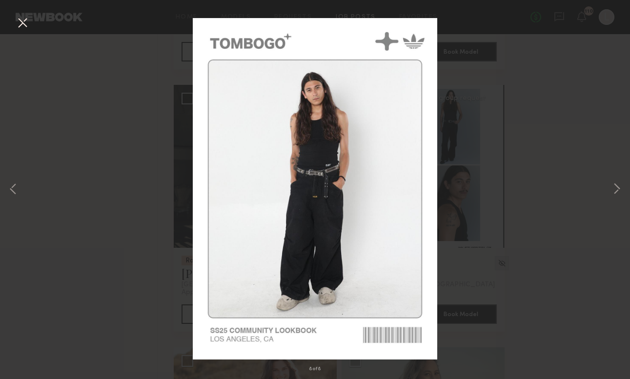
click at [38, 187] on div "8 of 8" at bounding box center [315, 189] width 630 height 379
click at [23, 20] on button at bounding box center [23, 24] width 16 height 18
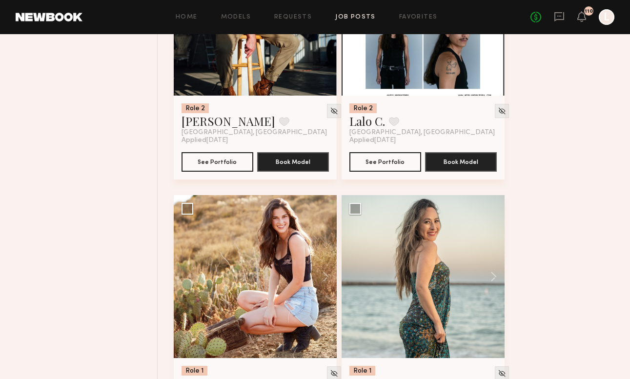
scroll to position [19562, 0]
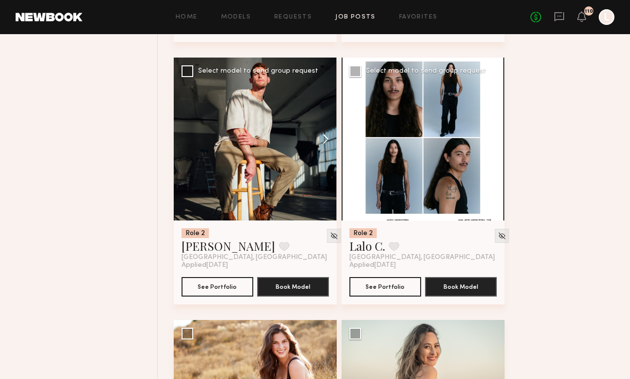
click at [321, 139] on button at bounding box center [321, 139] width 31 height 163
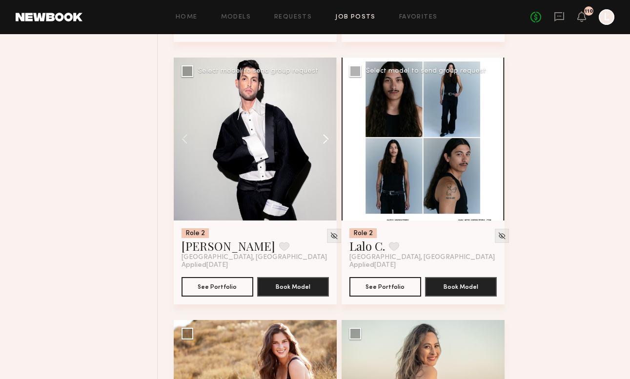
click at [321, 139] on button at bounding box center [321, 139] width 31 height 163
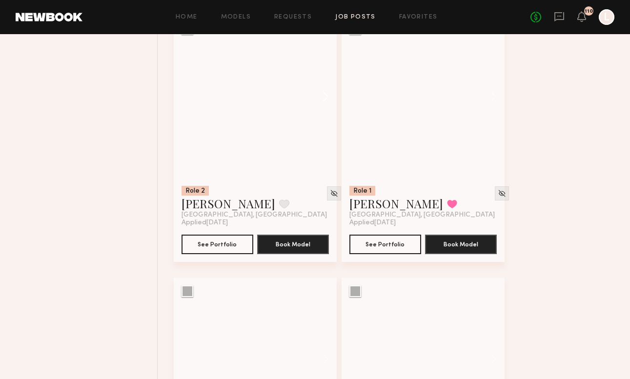
scroll to position [28015, 0]
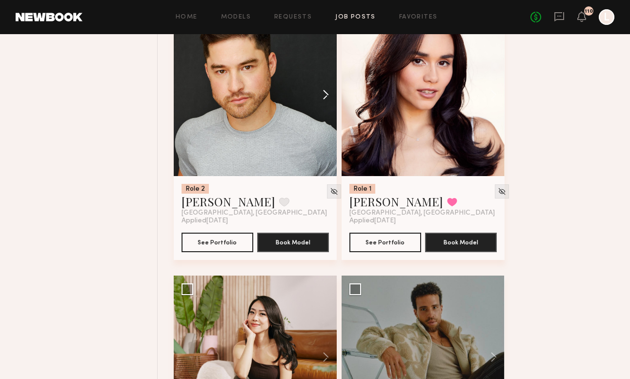
click at [323, 88] on button at bounding box center [321, 94] width 31 height 163
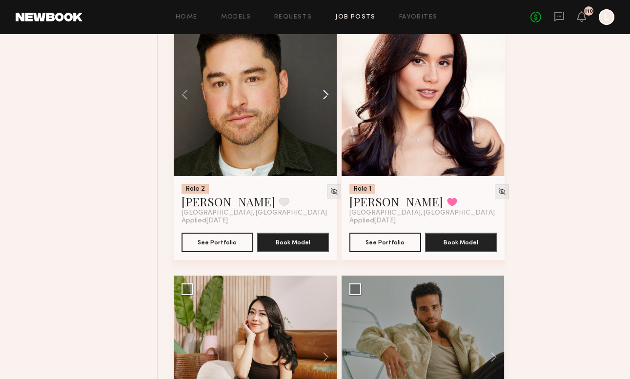
click at [323, 88] on button at bounding box center [321, 94] width 31 height 163
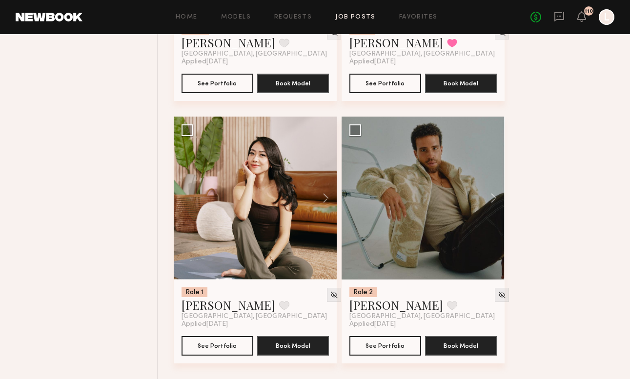
scroll to position [28174, 0]
click at [489, 198] on button at bounding box center [489, 198] width 31 height 163
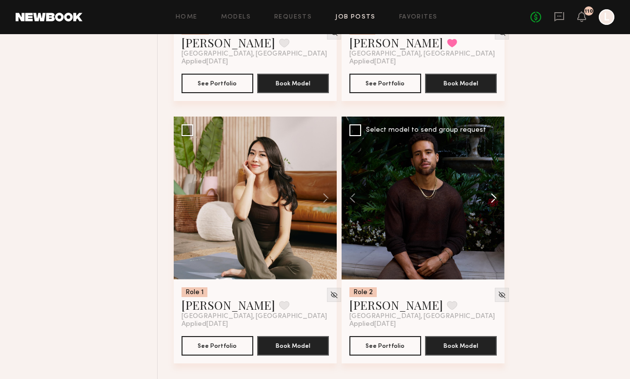
click at [489, 198] on button at bounding box center [489, 198] width 31 height 163
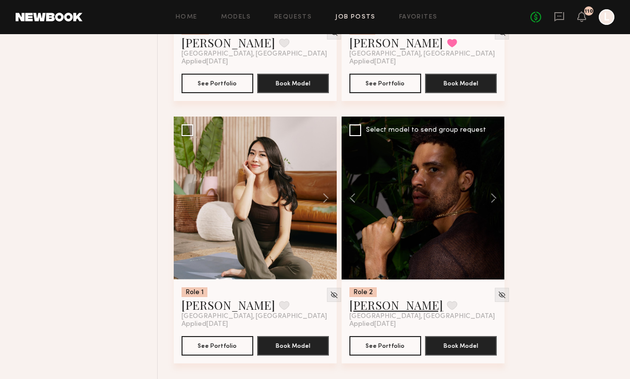
click at [366, 307] on link "[PERSON_NAME]" at bounding box center [397, 305] width 94 height 16
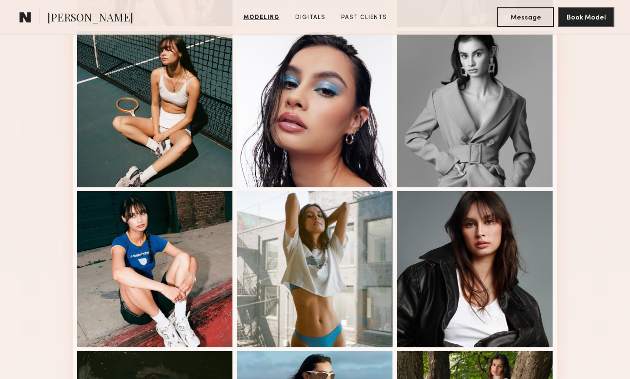
scroll to position [419, 0]
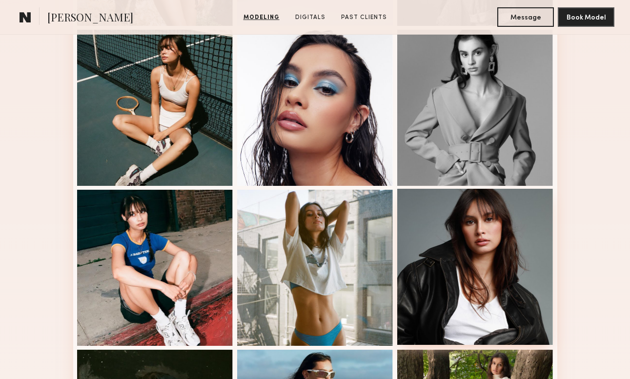
click at [438, 282] on div at bounding box center [476, 267] width 156 height 156
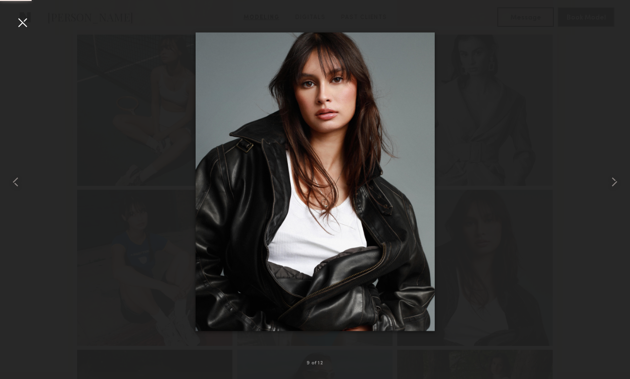
click at [17, 27] on div at bounding box center [23, 23] width 16 height 16
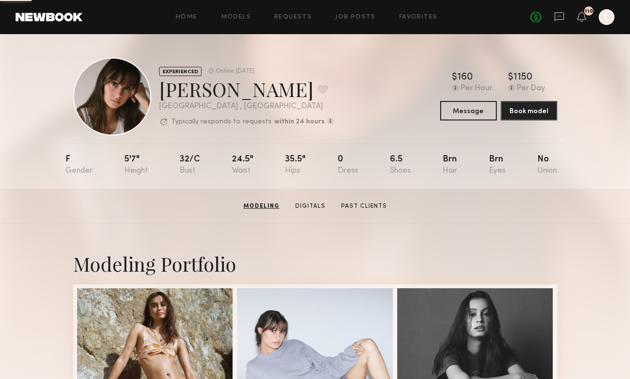
scroll to position [0, 0]
click at [524, 110] on button "Book model" at bounding box center [529, 111] width 57 height 20
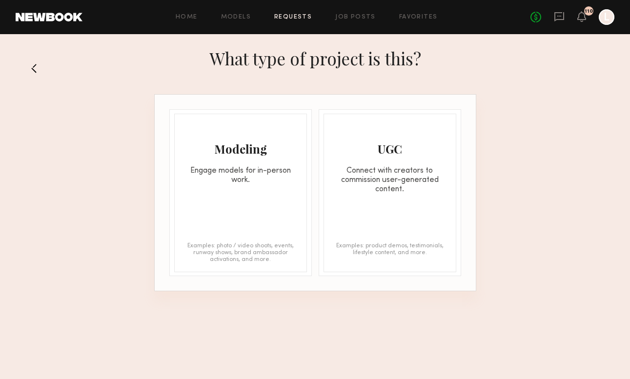
click at [247, 197] on div "Modeling Engage models for in-person work. Examples: photo / video shoots, even…" at bounding box center [240, 193] width 133 height 159
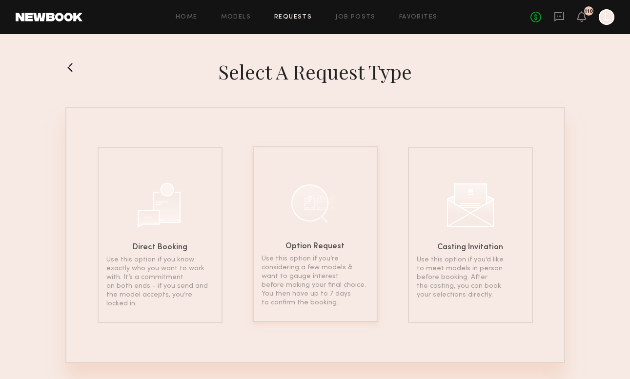
click at [321, 237] on div "Option Request Use this option if you’re considering a few models & want to gau…" at bounding box center [315, 235] width 125 height 176
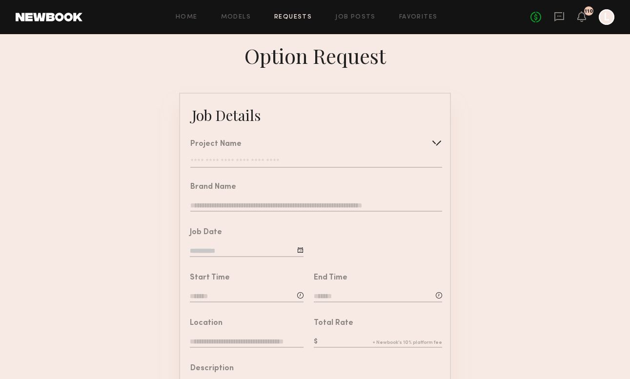
click at [242, 161] on input "text" at bounding box center [316, 163] width 252 height 10
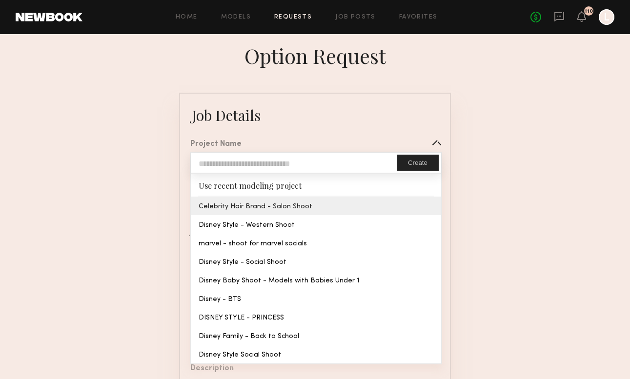
type input "**********"
type textarea "**********"
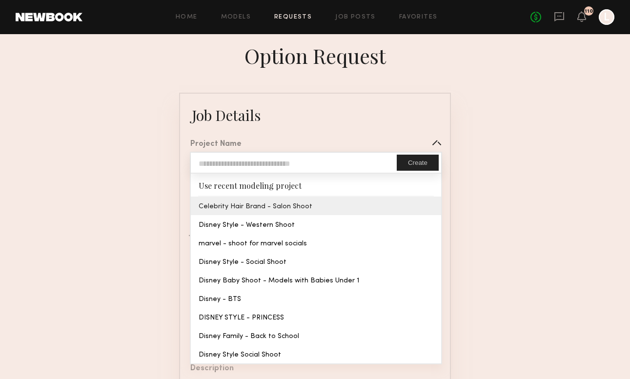
type textarea "*********"
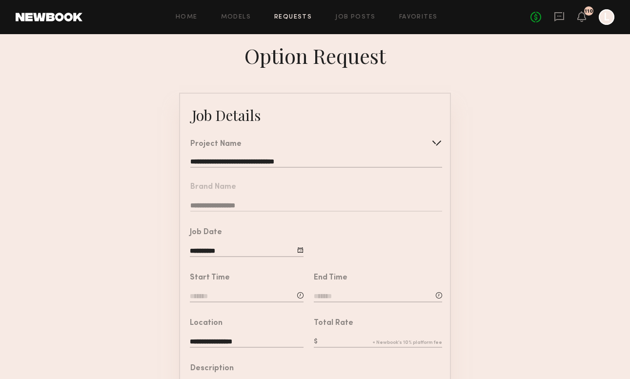
click at [242, 200] on common-border "**********" at bounding box center [315, 365] width 272 height 544
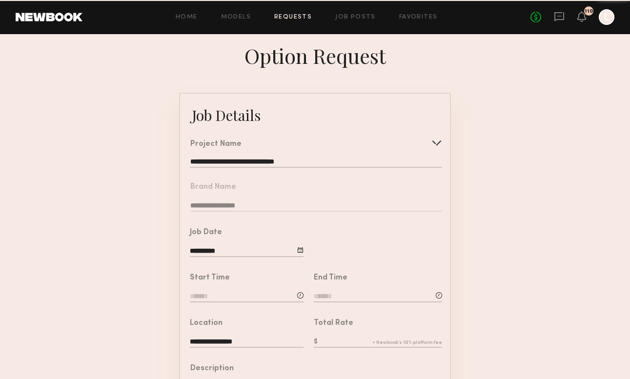
click at [242, 164] on input "**********" at bounding box center [316, 163] width 252 height 10
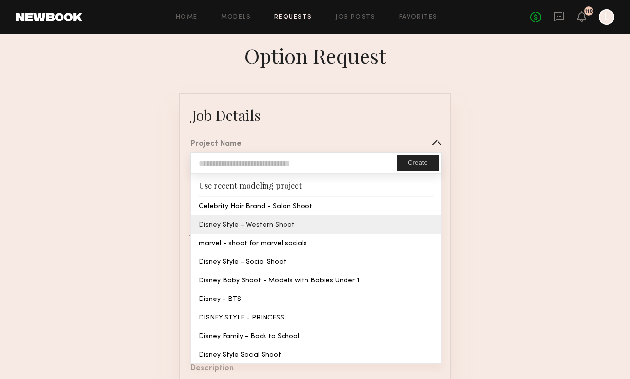
type input "**********"
type textarea "**********"
click at [228, 230] on common-border "**********" at bounding box center [315, 365] width 272 height 544
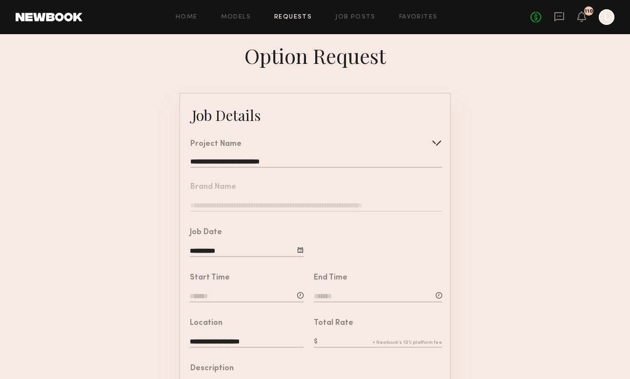
click at [214, 300] on input at bounding box center [247, 297] width 114 height 11
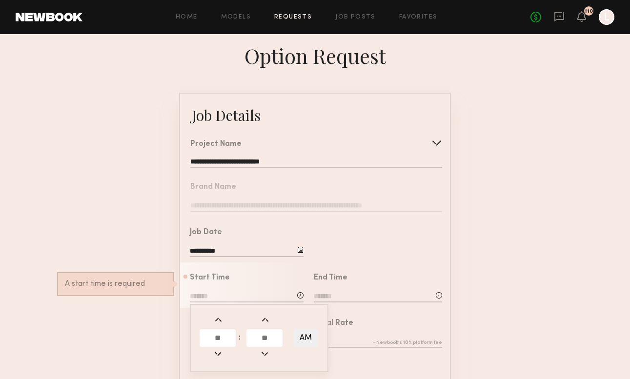
click at [223, 338] on input "text" at bounding box center [218, 339] width 36 height 18
type input "*"
click at [272, 341] on input "text" at bounding box center [265, 339] width 36 height 18
type input "**"
type input "*******"
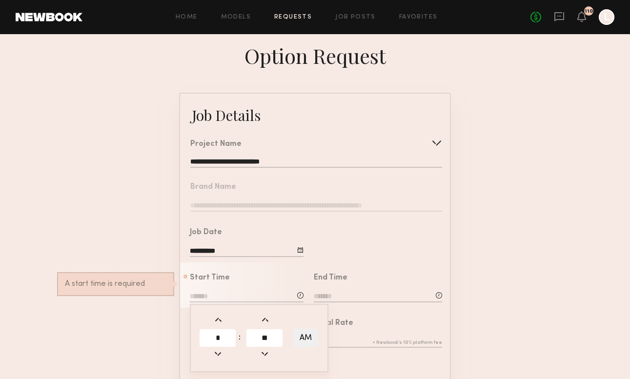
type input "**"
click at [357, 294] on input at bounding box center [378, 297] width 128 height 11
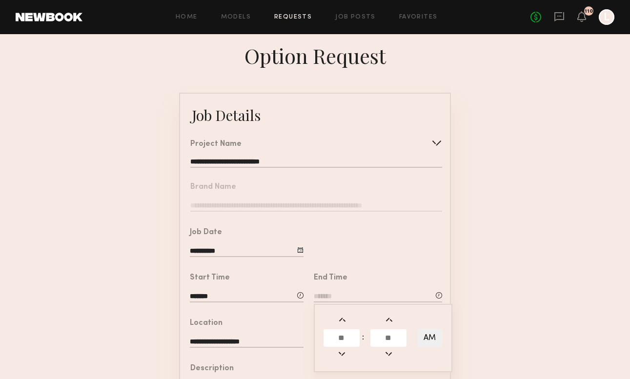
click at [339, 335] on input "text" at bounding box center [342, 339] width 36 height 18
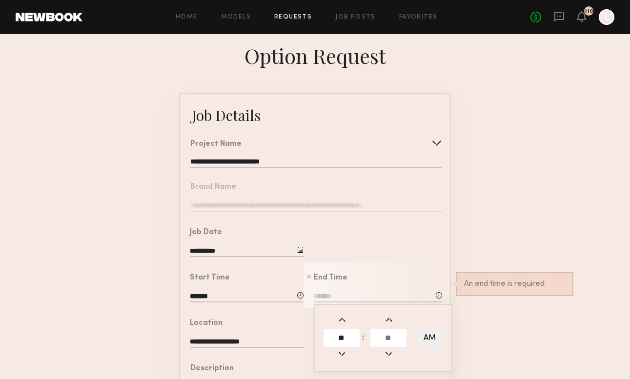
type input "**"
click at [386, 333] on input "text" at bounding box center [389, 339] width 36 height 18
type input "**"
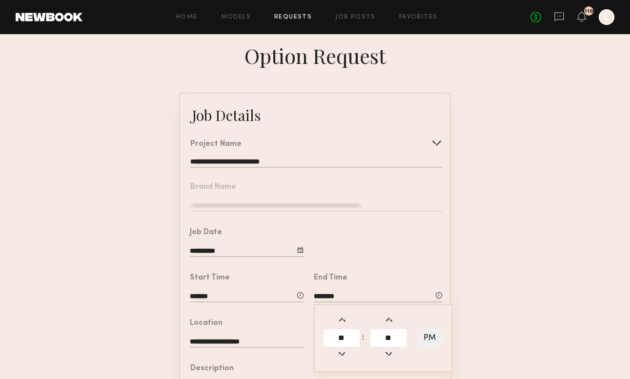
click at [434, 337] on button "PM" at bounding box center [430, 338] width 25 height 19
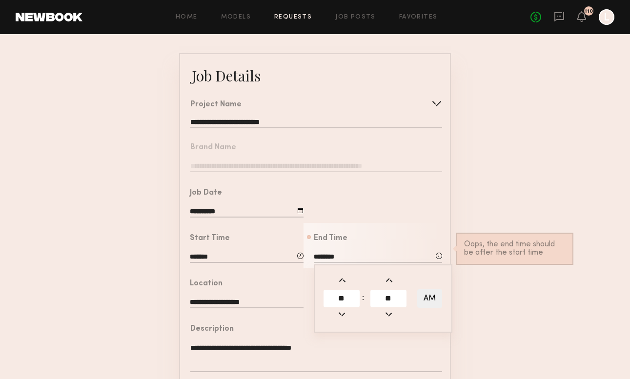
scroll to position [38, 0]
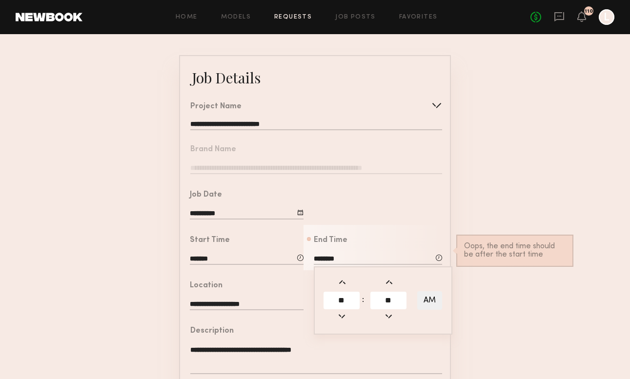
click at [427, 294] on button "AM" at bounding box center [430, 301] width 25 height 19
type input "********"
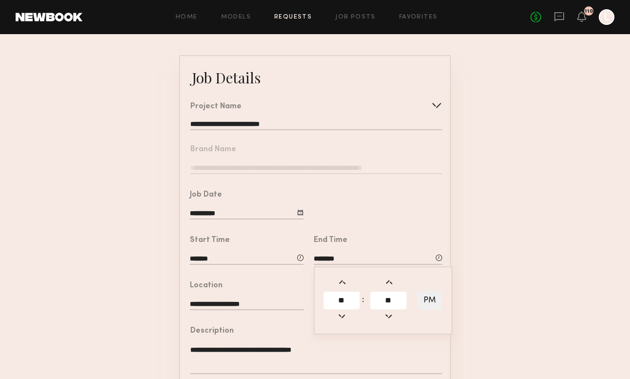
click at [480, 309] on form "**********" at bounding box center [315, 327] width 630 height 544
click at [330, 306] on input "text" at bounding box center [378, 305] width 128 height 11
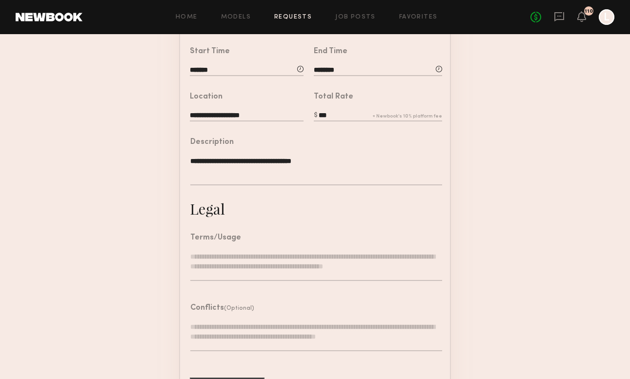
scroll to position [251, 0]
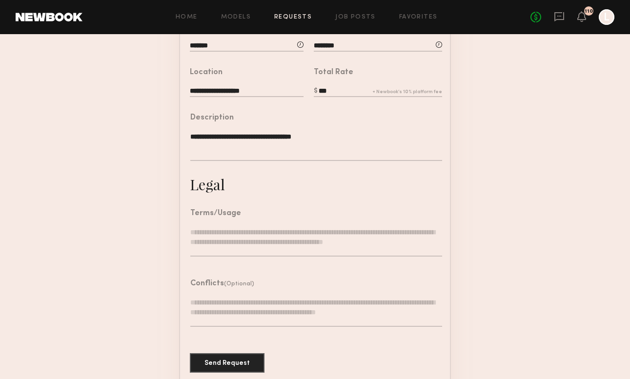
type input "***"
click at [227, 240] on textarea at bounding box center [316, 242] width 252 height 29
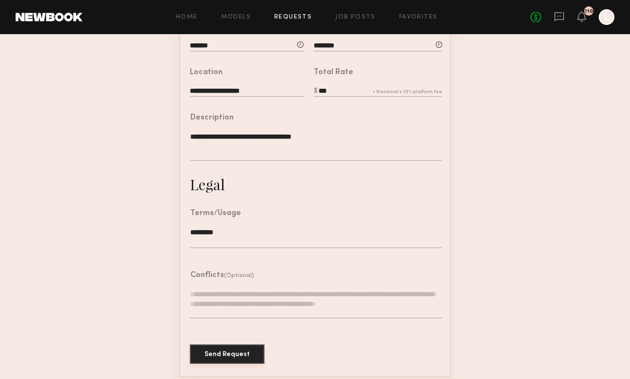
type textarea "*********"
click at [221, 349] on button "Send Request" at bounding box center [227, 355] width 75 height 20
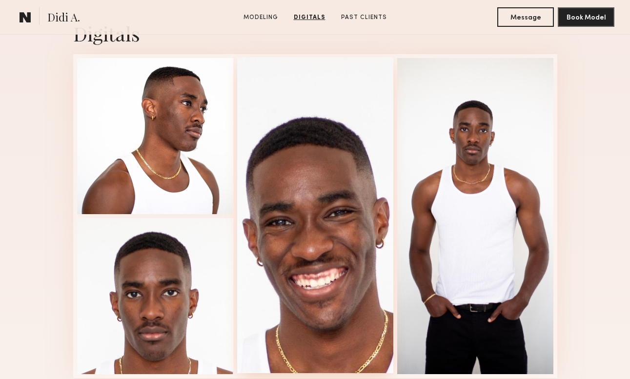
scroll to position [991, 0]
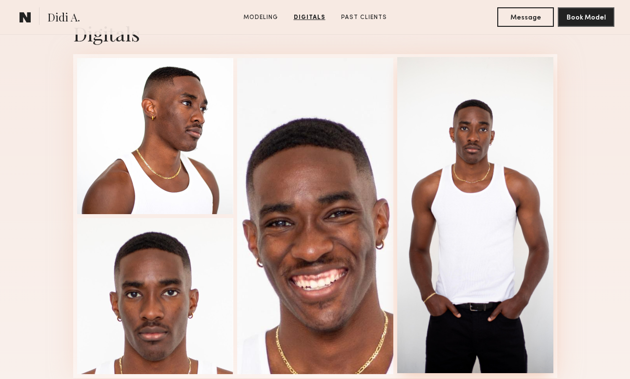
click at [494, 188] on div at bounding box center [476, 215] width 156 height 316
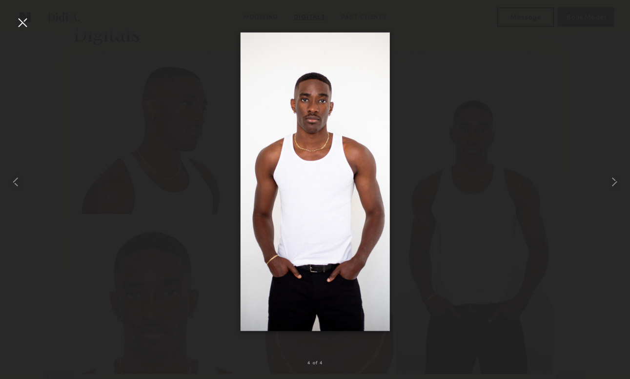
click at [21, 16] on div at bounding box center [23, 23] width 16 height 16
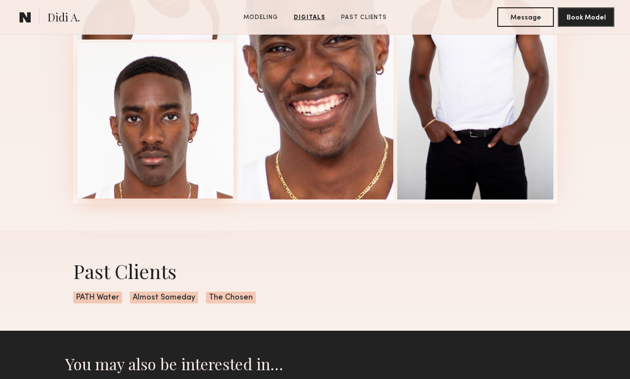
scroll to position [1150, 0]
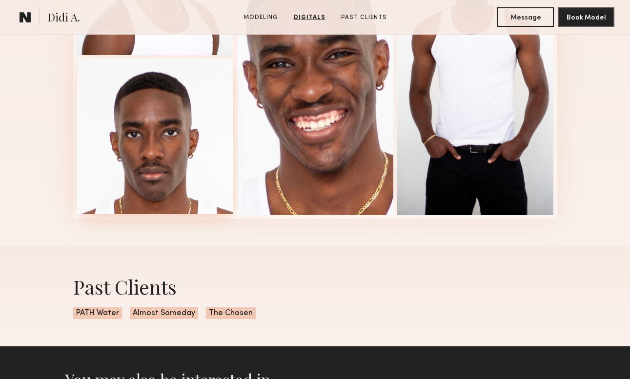
click at [176, 161] on div at bounding box center [155, 136] width 156 height 156
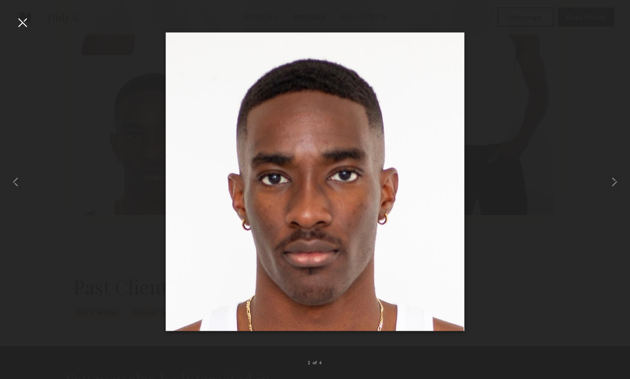
click at [24, 25] on div at bounding box center [23, 23] width 16 height 16
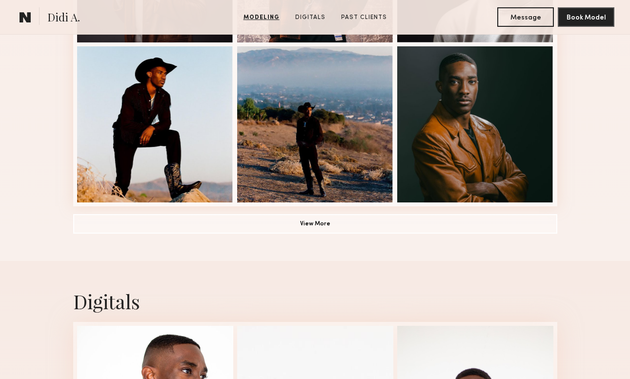
scroll to position [704, 0]
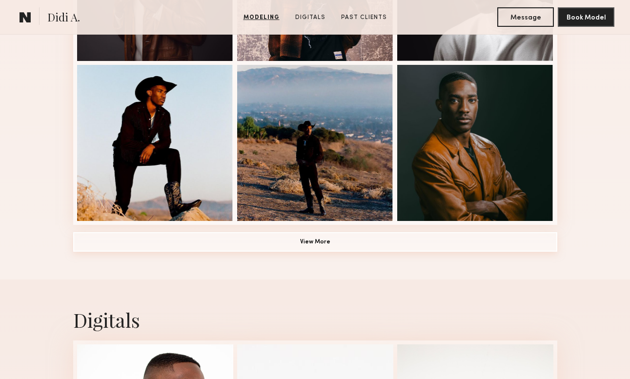
click at [254, 250] on button "View More" at bounding box center [315, 242] width 484 height 20
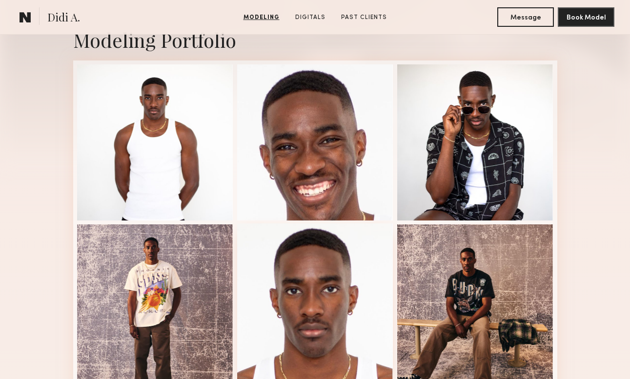
scroll to position [224, 0]
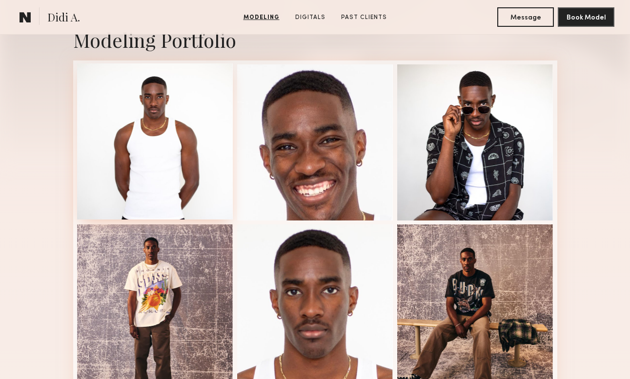
click at [165, 152] on div at bounding box center [155, 141] width 156 height 156
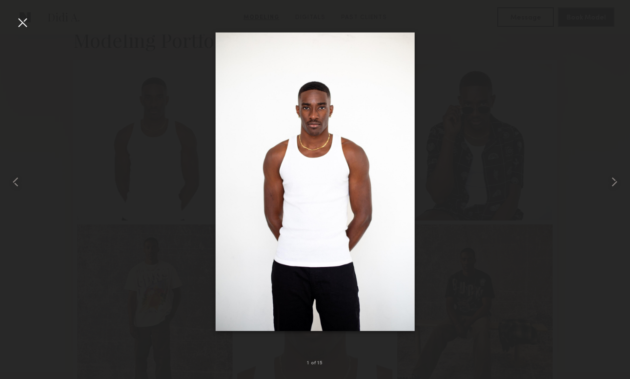
click at [20, 21] on div at bounding box center [23, 23] width 16 height 16
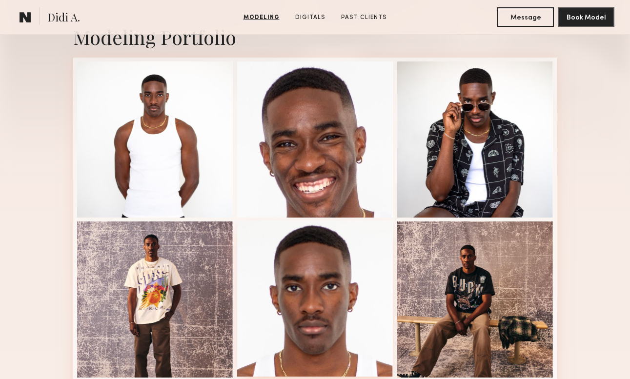
scroll to position [231, 0]
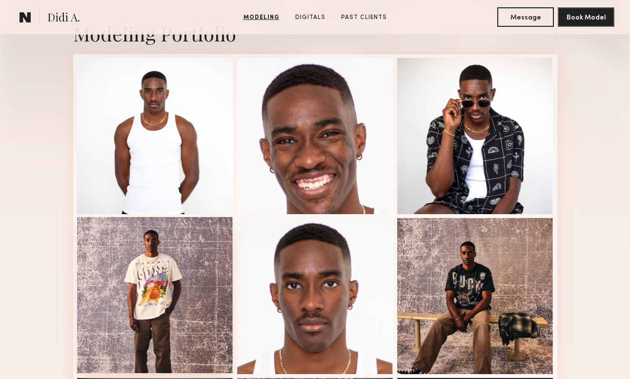
click at [161, 295] on div at bounding box center [155, 295] width 156 height 156
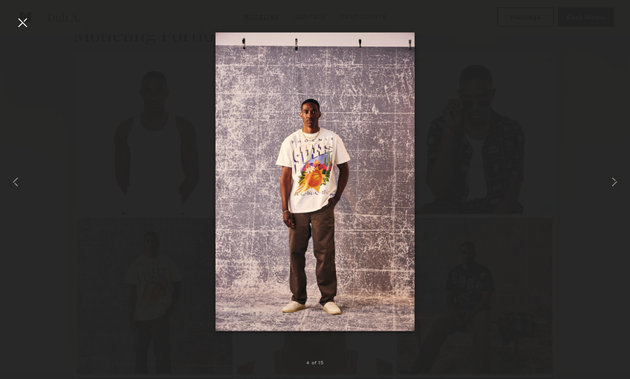
click at [460, 229] on div at bounding box center [315, 182] width 630 height 333
click at [615, 188] on common-icon at bounding box center [615, 182] width 16 height 16
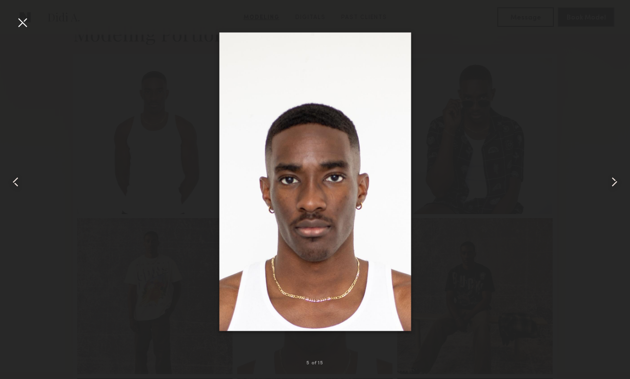
click at [615, 188] on common-icon at bounding box center [615, 182] width 16 height 16
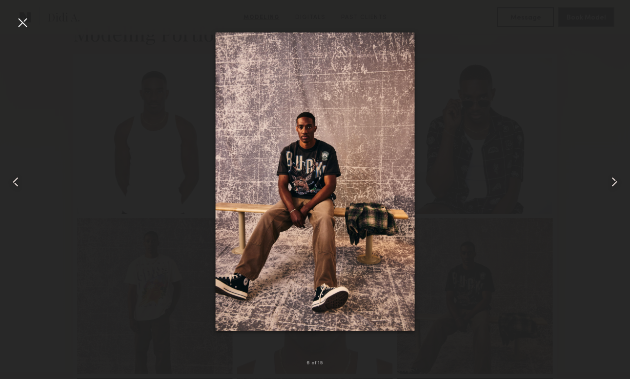
click at [615, 188] on common-icon at bounding box center [615, 182] width 16 height 16
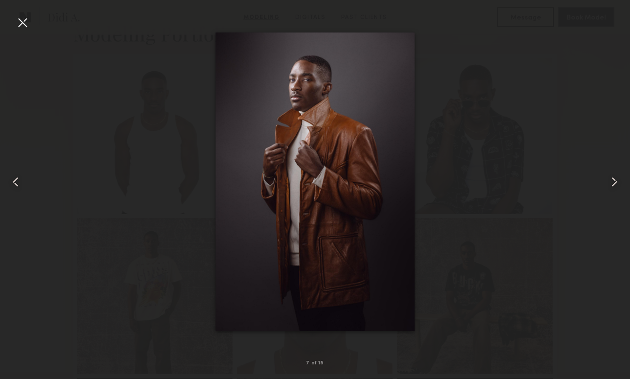
click at [615, 188] on common-icon at bounding box center [615, 182] width 16 height 16
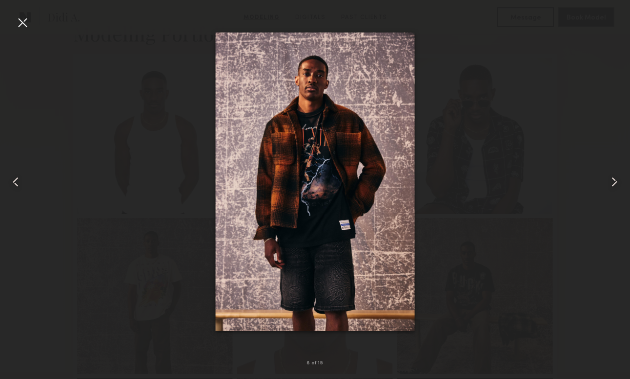
click at [615, 188] on common-icon at bounding box center [615, 182] width 16 height 16
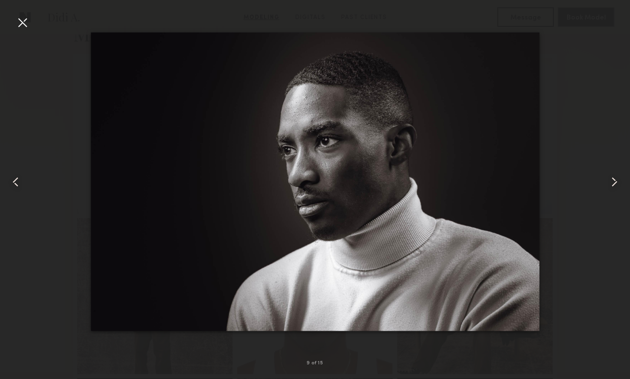
click at [615, 188] on common-icon at bounding box center [615, 182] width 16 height 16
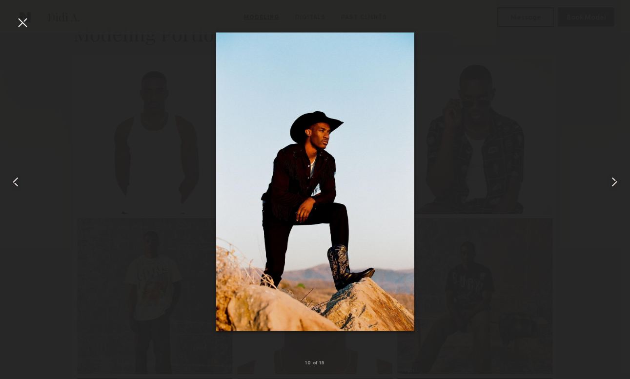
click at [615, 188] on common-icon at bounding box center [615, 182] width 16 height 16
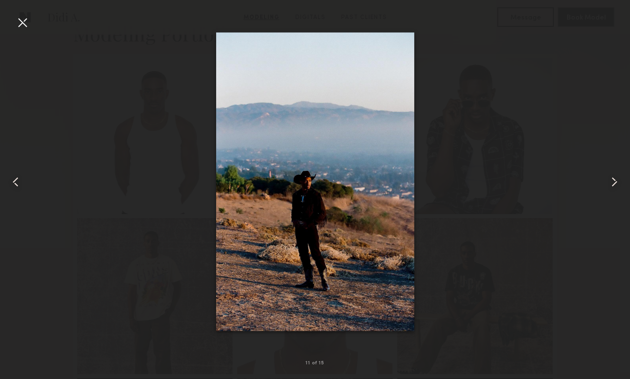
click at [615, 188] on common-icon at bounding box center [615, 182] width 16 height 16
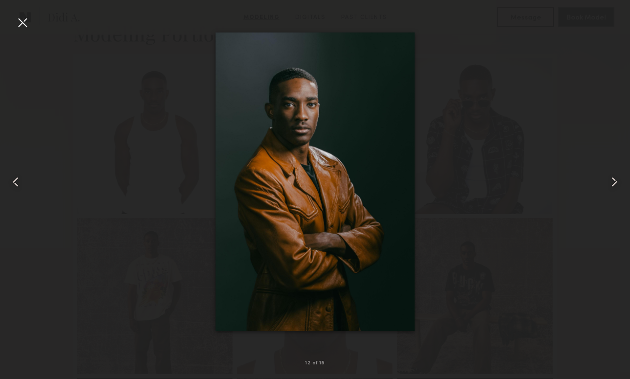
click at [615, 188] on common-icon at bounding box center [615, 182] width 16 height 16
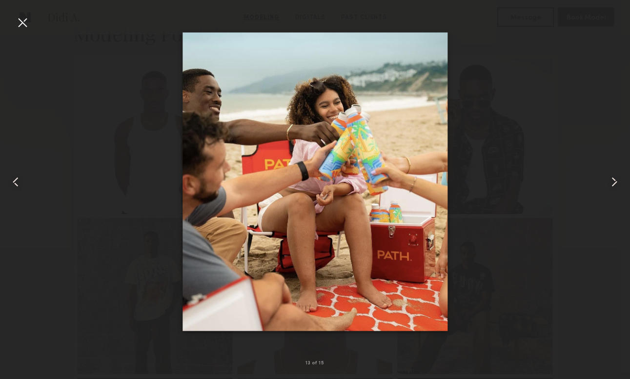
click at [615, 188] on common-icon at bounding box center [615, 182] width 16 height 16
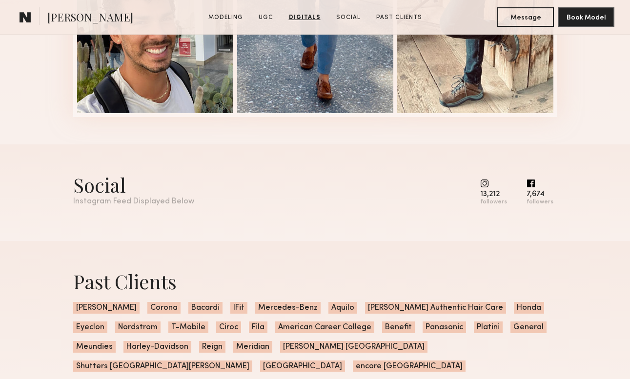
scroll to position [2047, 0]
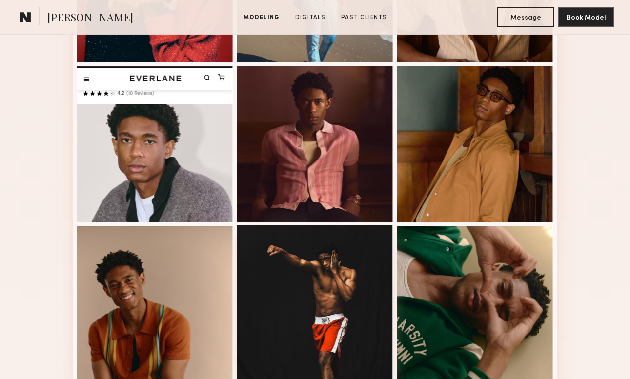
scroll to position [541, 0]
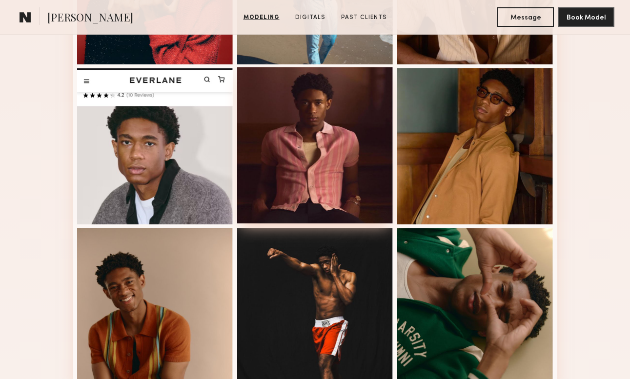
click at [318, 164] on div at bounding box center [315, 145] width 156 height 156
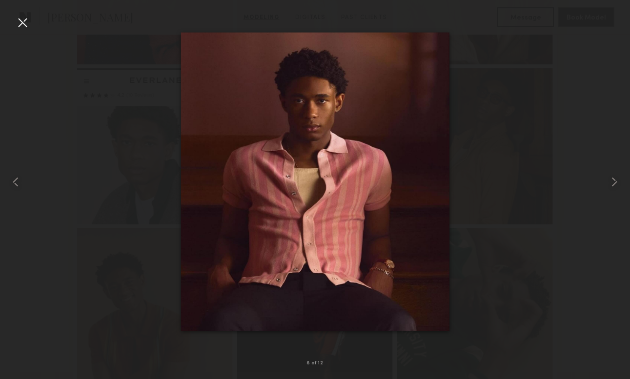
click at [529, 127] on div at bounding box center [315, 182] width 630 height 333
click at [27, 25] on div at bounding box center [23, 23] width 16 height 16
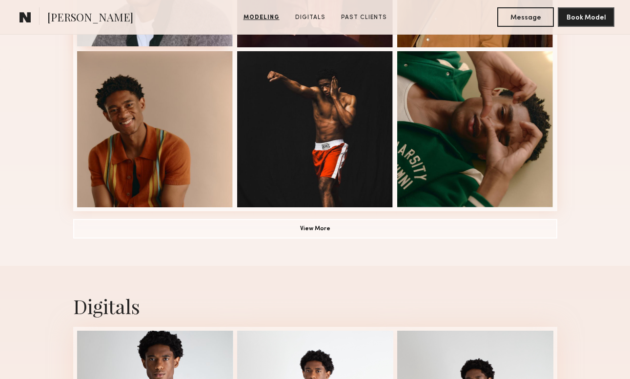
scroll to position [716, 0]
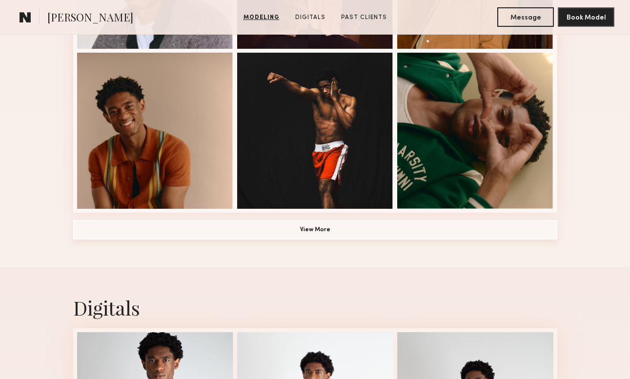
click at [329, 224] on button "View More" at bounding box center [315, 230] width 484 height 20
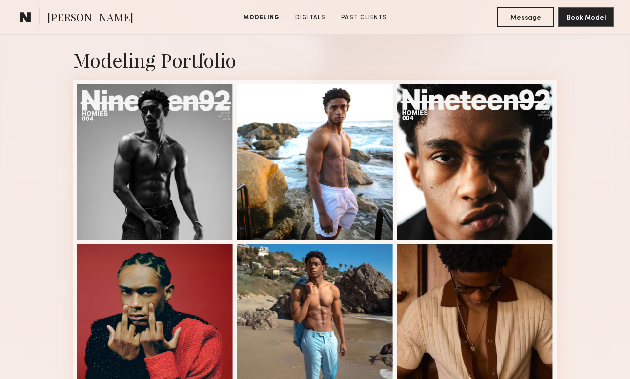
scroll to position [203, 0]
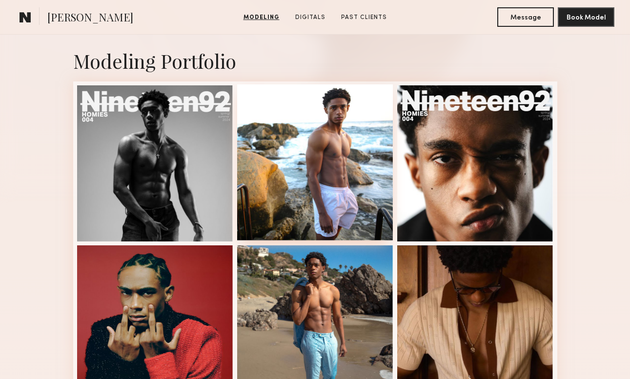
click at [294, 174] on div at bounding box center [315, 162] width 156 height 156
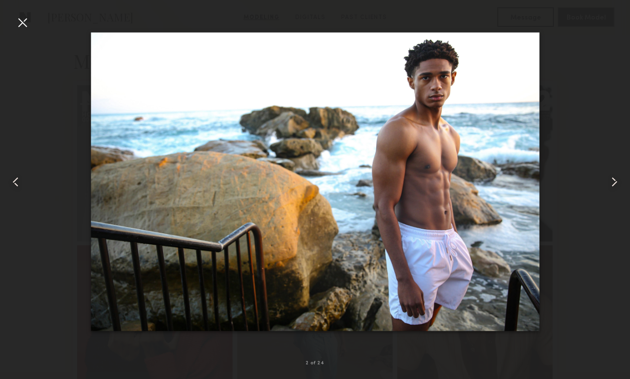
click at [22, 26] on div at bounding box center [23, 23] width 16 height 16
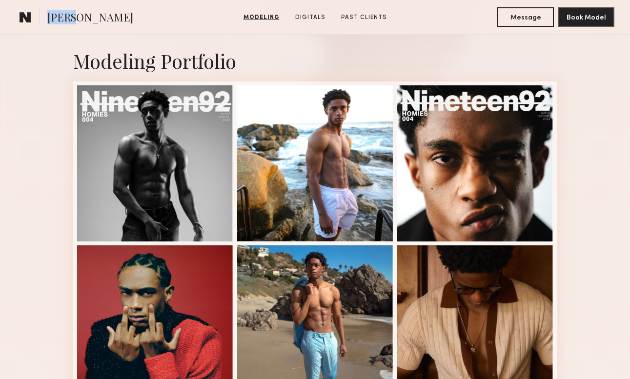
drag, startPoint x: 50, startPoint y: 20, endPoint x: 75, endPoint y: 21, distance: 24.9
click at [75, 21] on span "Devin C." at bounding box center [90, 18] width 86 height 17
copy span "Devin"
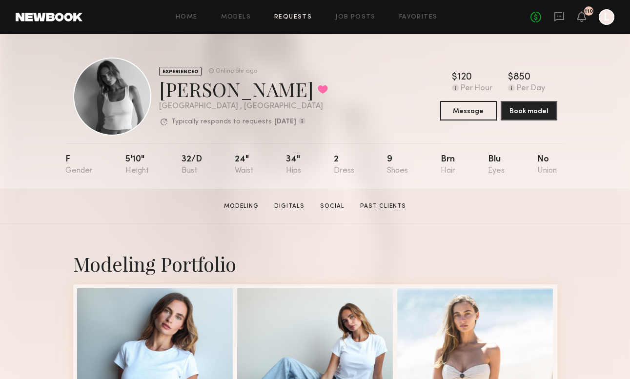
click at [294, 15] on link "Requests" at bounding box center [293, 17] width 38 height 6
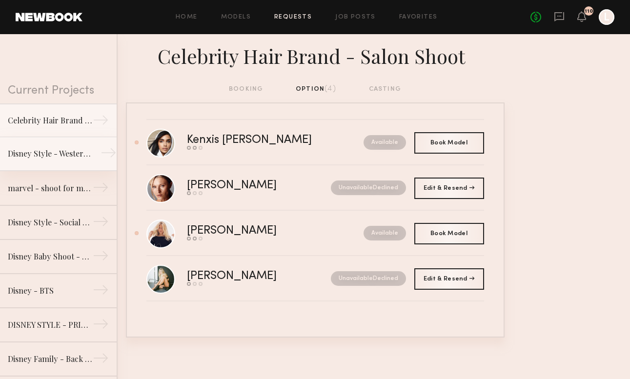
click at [70, 160] on link "Disney Style - Western Shoot →" at bounding box center [58, 154] width 117 height 34
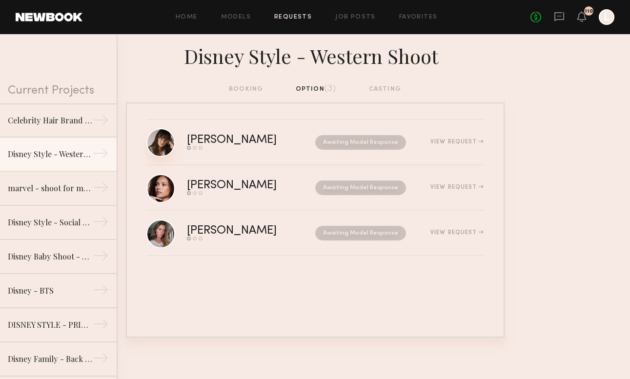
click at [163, 142] on link at bounding box center [161, 142] width 29 height 29
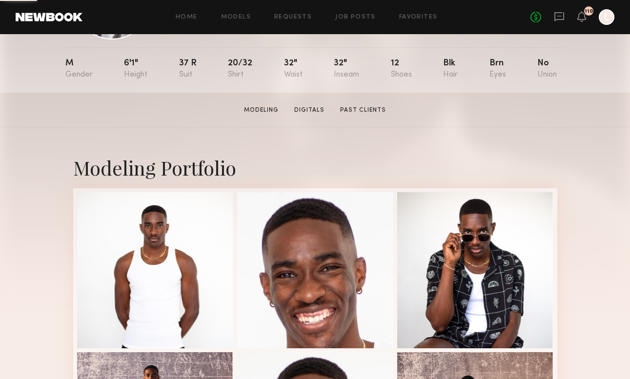
scroll to position [119, 0]
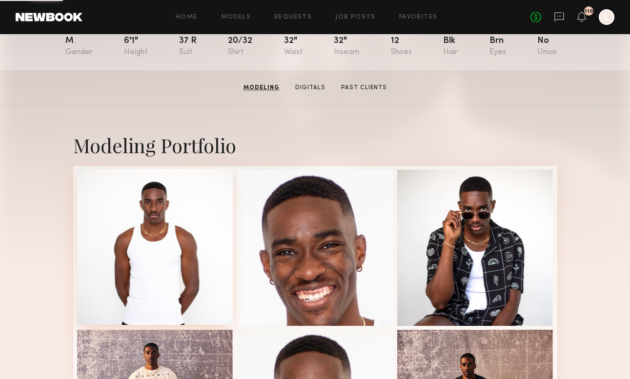
click at [135, 246] on div at bounding box center [155, 247] width 156 height 156
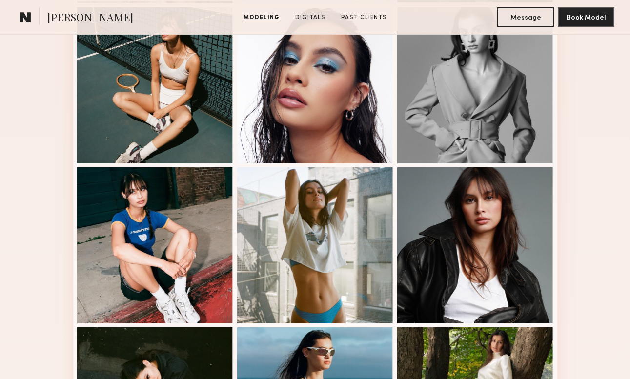
scroll to position [443, 0]
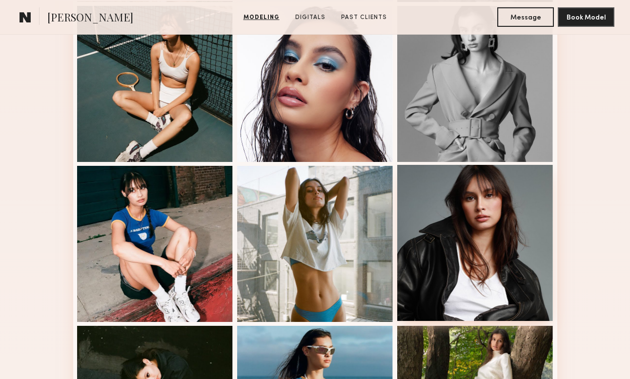
click at [474, 252] on div at bounding box center [476, 243] width 156 height 156
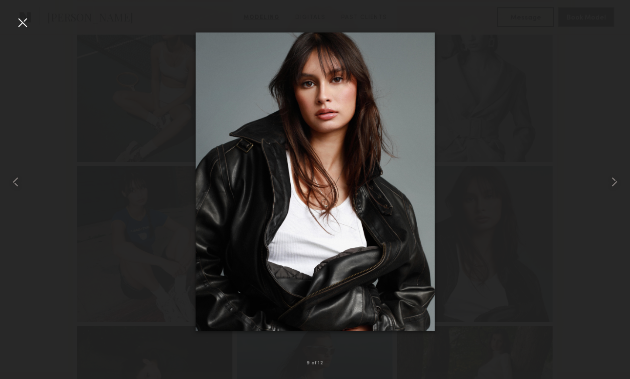
click at [489, 79] on div at bounding box center [315, 182] width 630 height 333
click at [23, 26] on div at bounding box center [23, 23] width 16 height 16
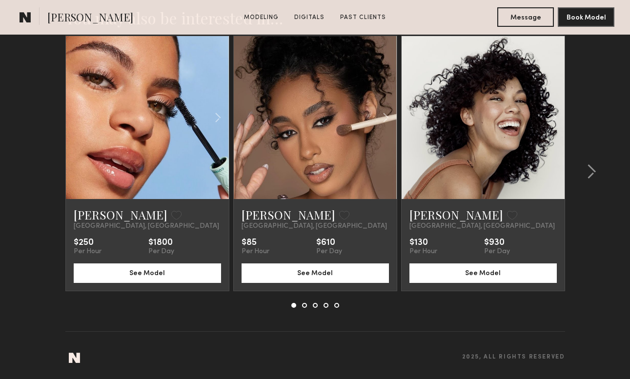
scroll to position [1531, 0]
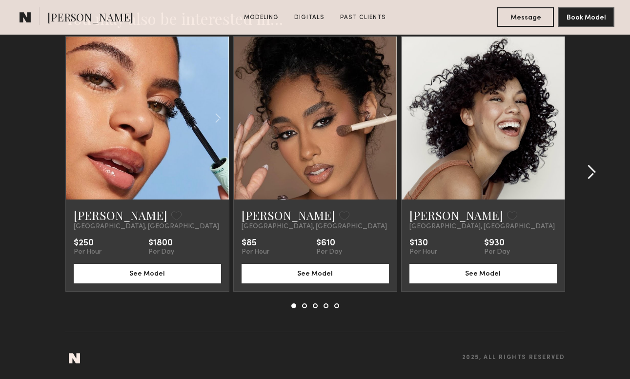
click at [590, 169] on common-icon at bounding box center [592, 173] width 10 height 16
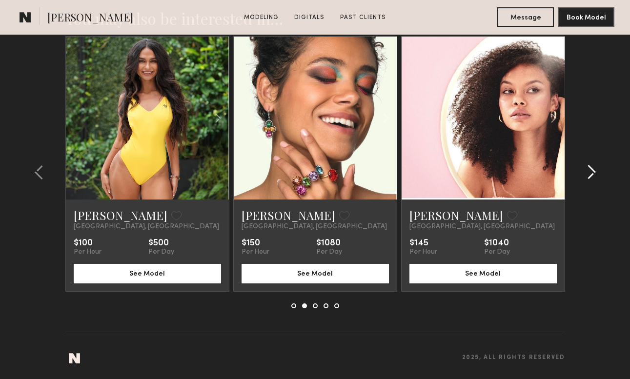
click at [590, 169] on common-icon at bounding box center [592, 173] width 10 height 16
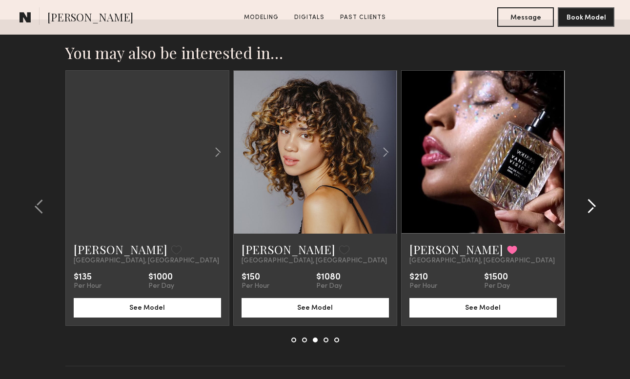
scroll to position [1495, 0]
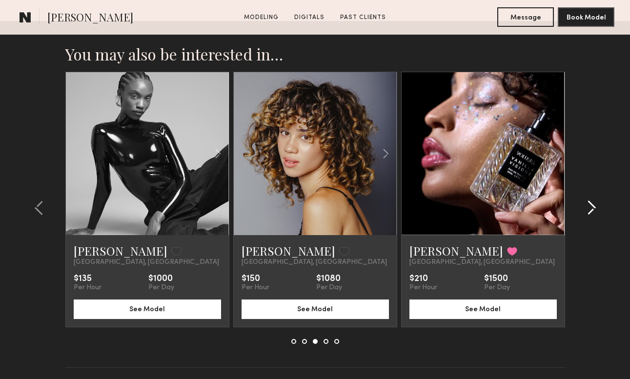
click at [594, 203] on common-icon at bounding box center [592, 208] width 10 height 16
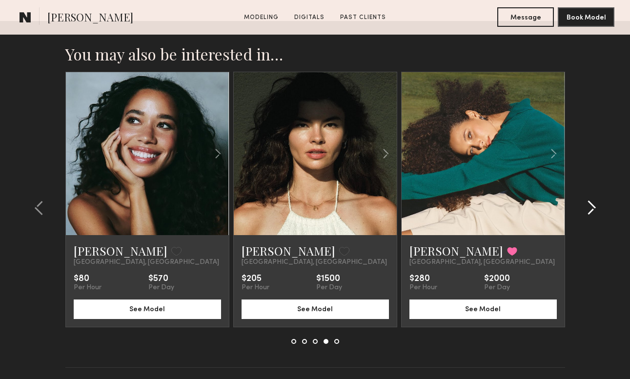
click at [594, 203] on common-icon at bounding box center [592, 208] width 10 height 16
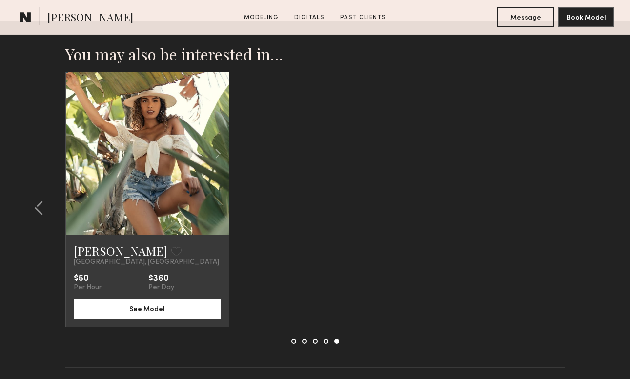
click at [594, 203] on section "You may also be interested in… Arianna B. Favorite Los Angeles, CA $250 Per Hou…" at bounding box center [315, 218] width 630 height 395
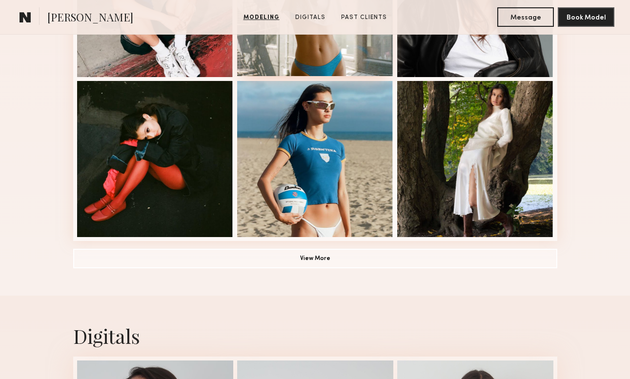
scroll to position [692, 0]
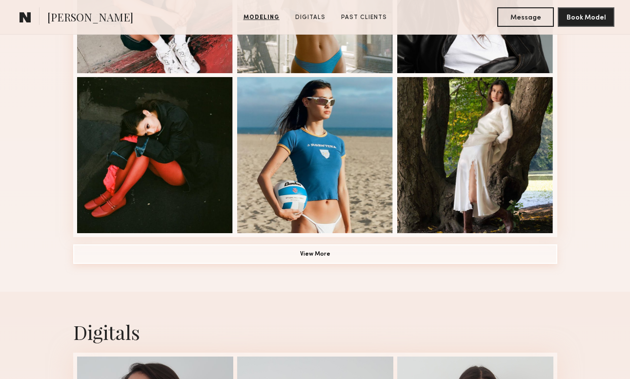
click at [331, 246] on button "View More" at bounding box center [315, 255] width 484 height 20
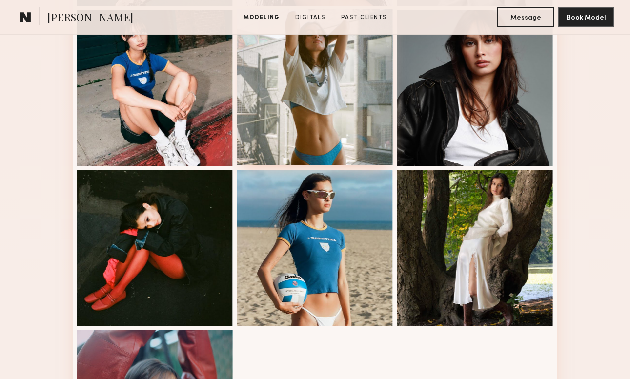
scroll to position [599, 0]
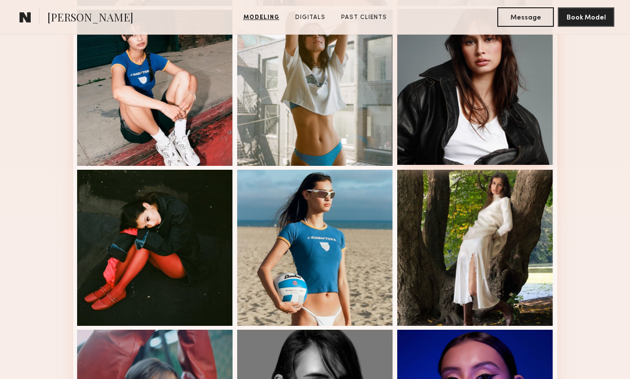
click at [485, 106] on div at bounding box center [476, 87] width 156 height 156
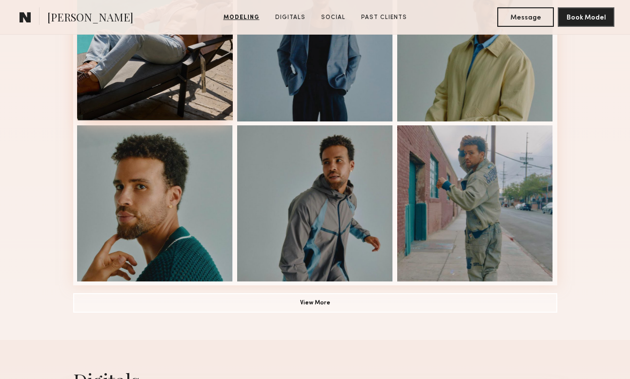
scroll to position [644, 0]
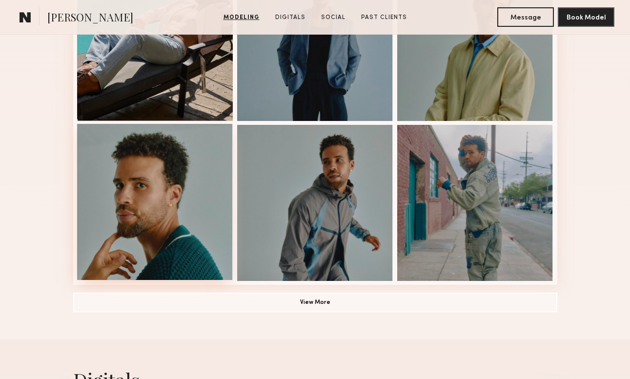
click at [189, 262] on div at bounding box center [155, 202] width 156 height 156
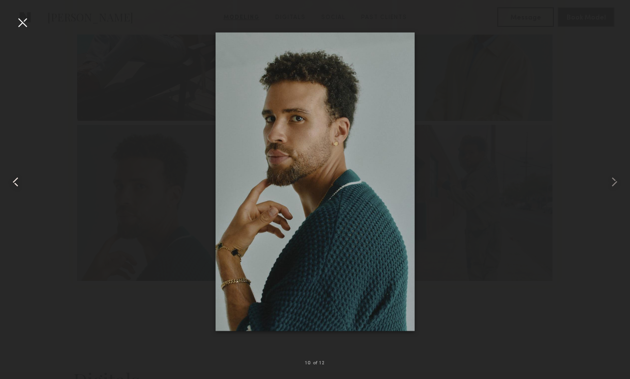
click at [21, 32] on div at bounding box center [12, 182] width 25 height 333
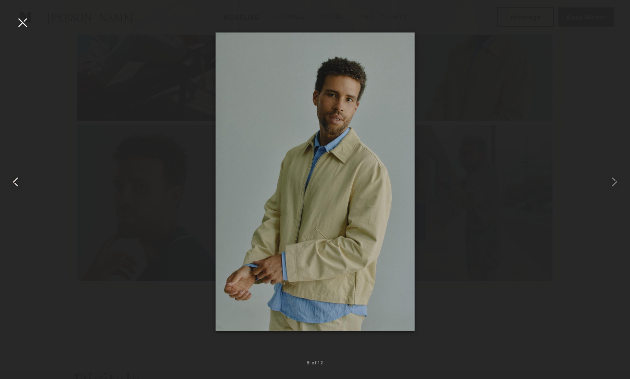
click at [12, 24] on div at bounding box center [12, 182] width 25 height 333
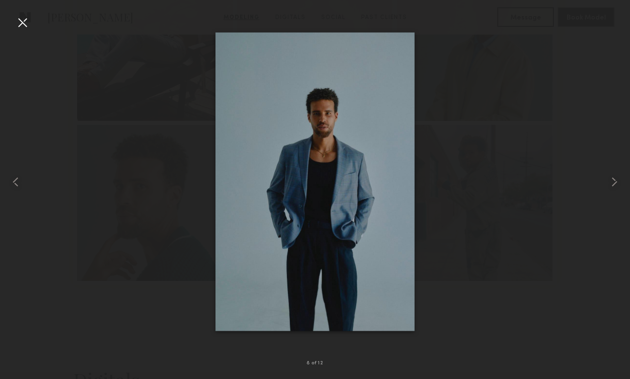
click at [17, 21] on div at bounding box center [23, 23] width 16 height 16
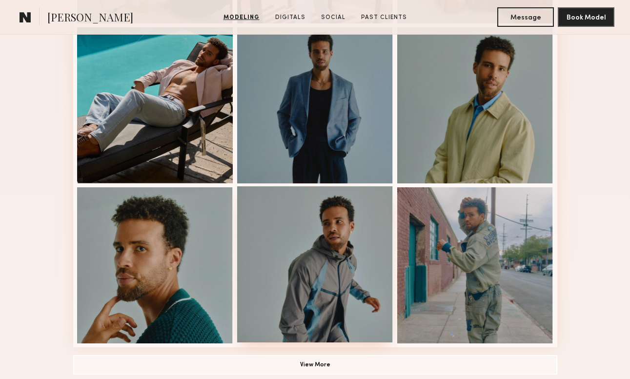
scroll to position [579, 0]
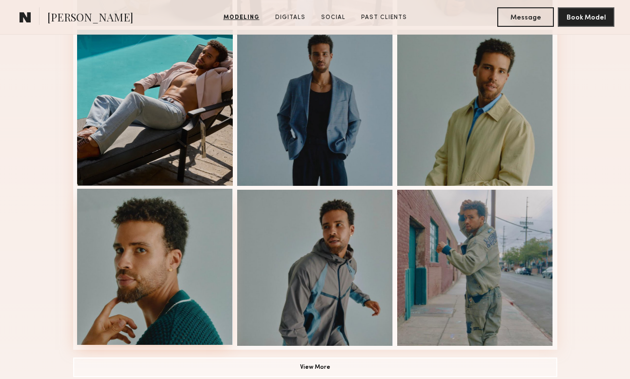
click at [166, 238] on div at bounding box center [155, 267] width 156 height 156
